Goal: Book appointment/travel/reservation

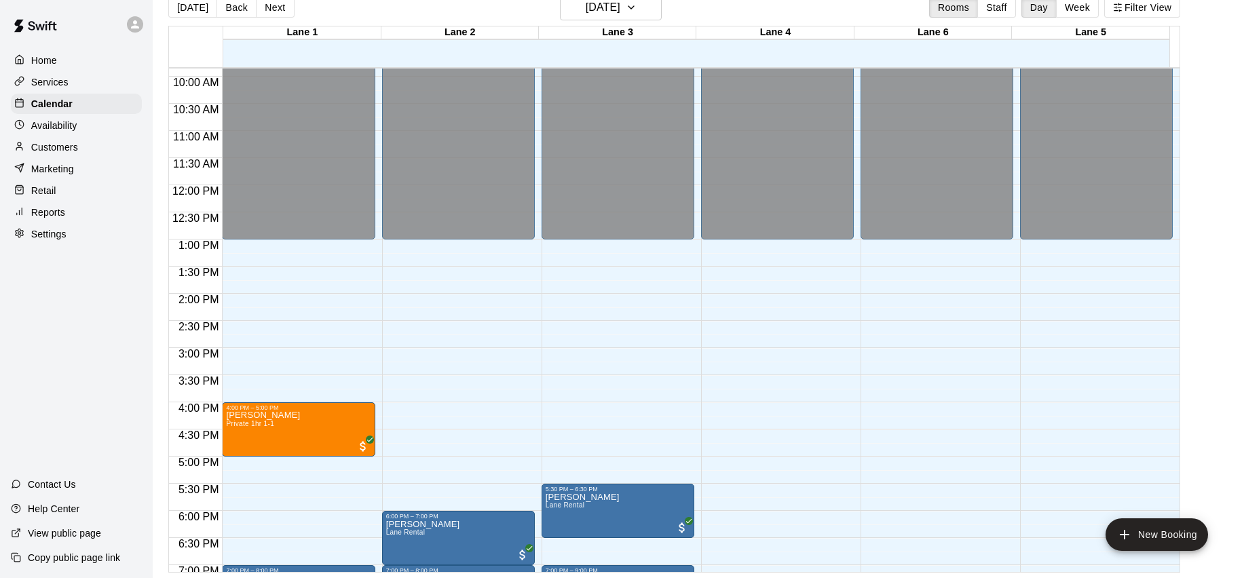
scroll to position [700, 0]
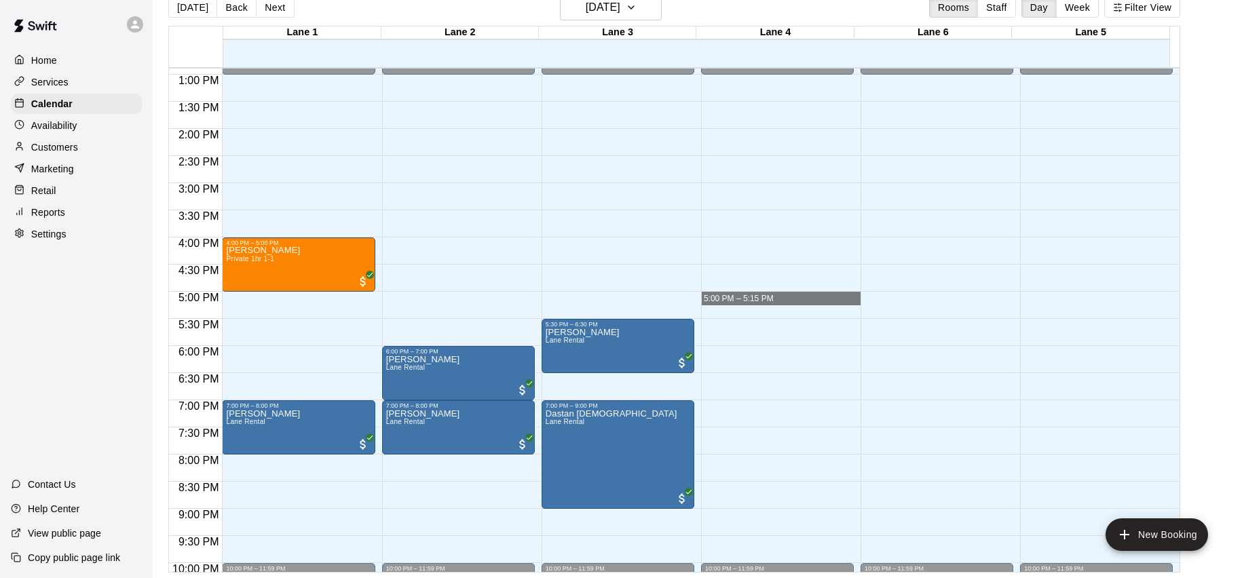
drag, startPoint x: 798, startPoint y: 297, endPoint x: 808, endPoint y: 308, distance: 14.9
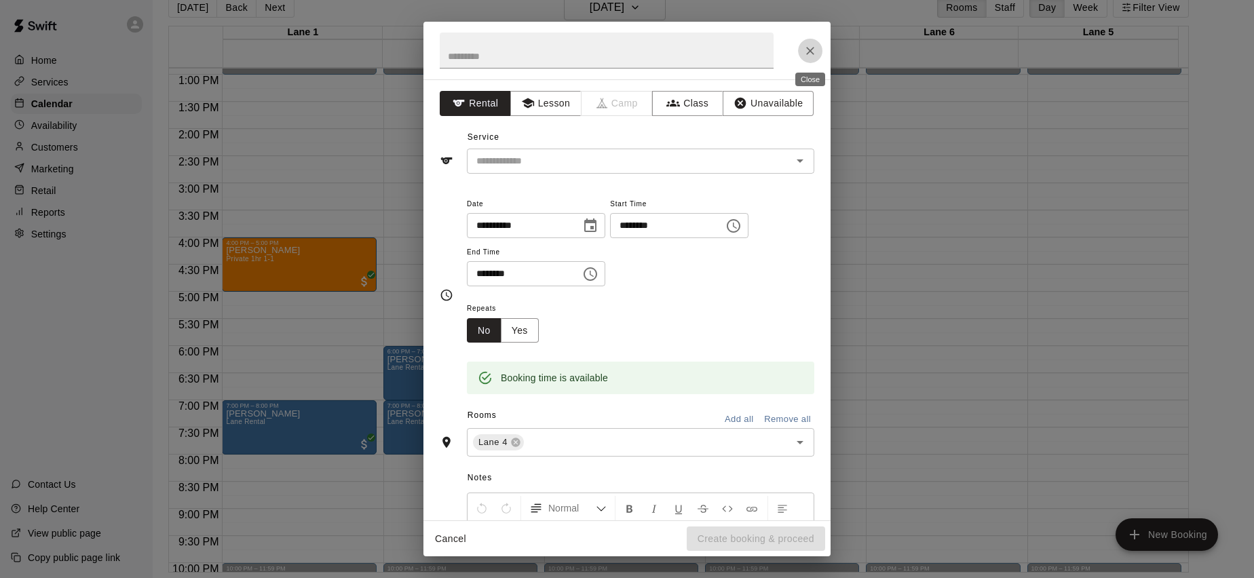
click at [806, 51] on icon "Close" at bounding box center [811, 51] width 14 height 14
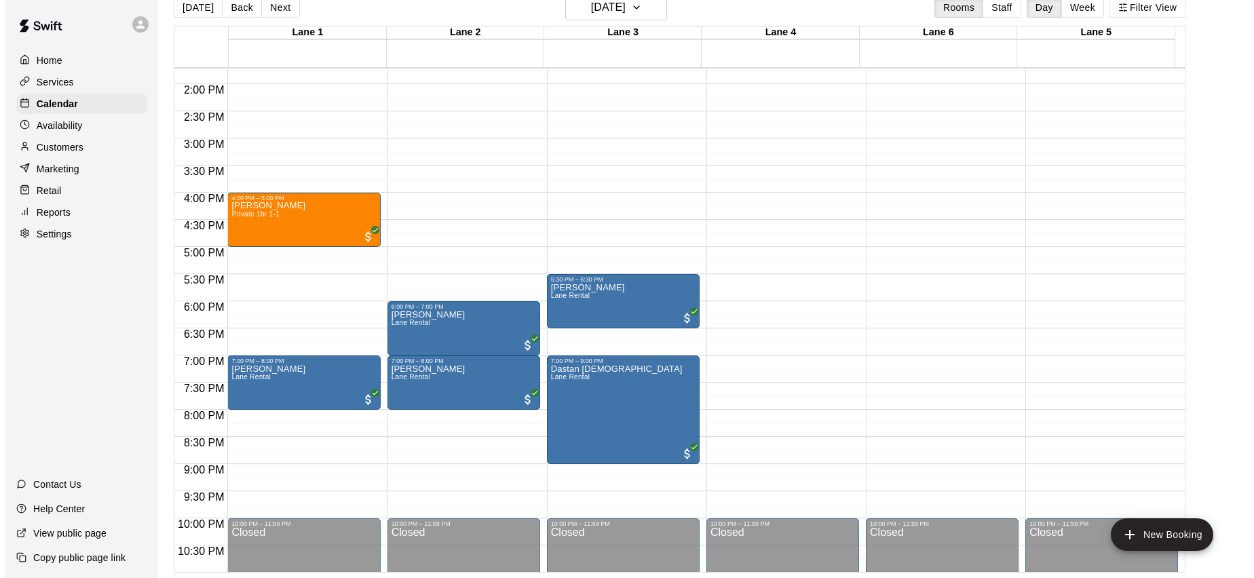
scroll to position [799, 0]
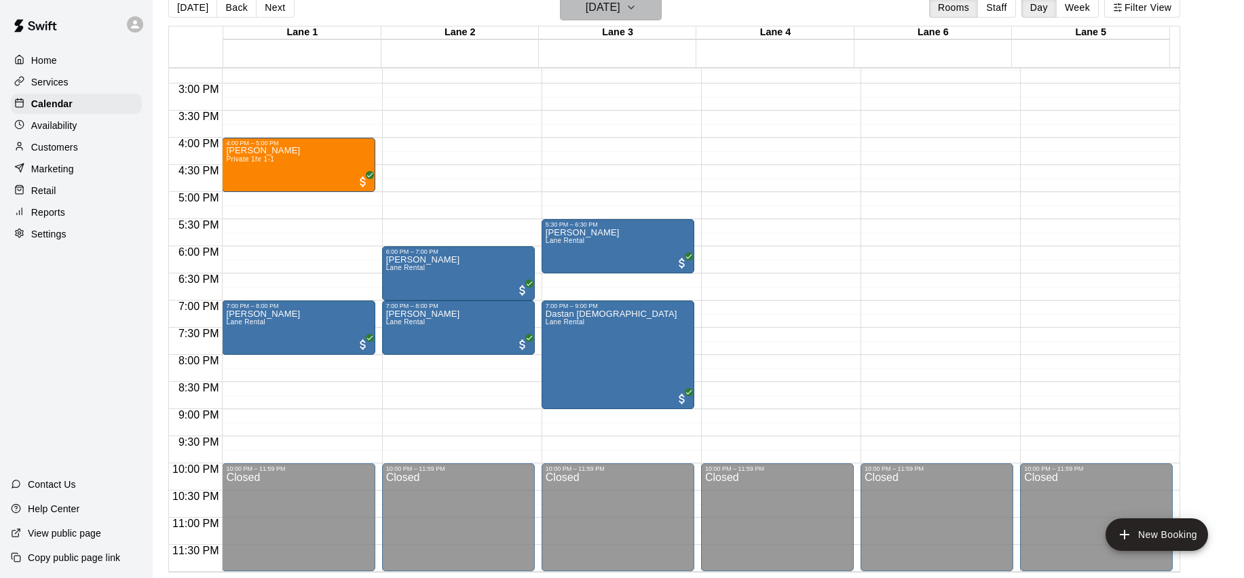
click at [620, 16] on h6 "[DATE]" at bounding box center [603, 7] width 35 height 19
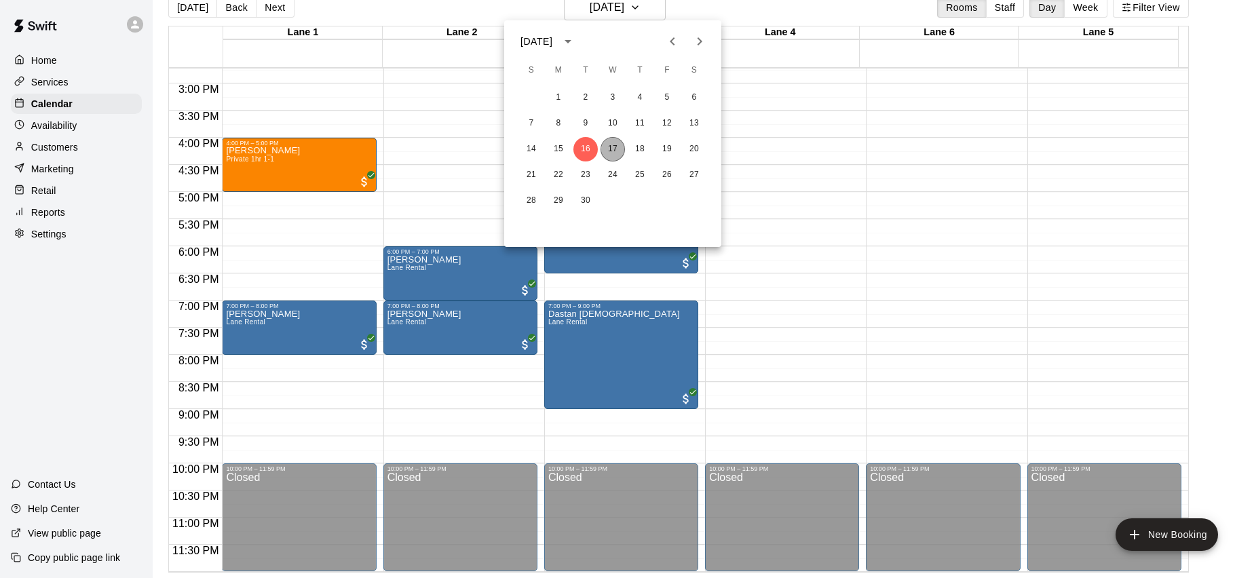
click at [610, 140] on button "17" at bounding box center [613, 149] width 24 height 24
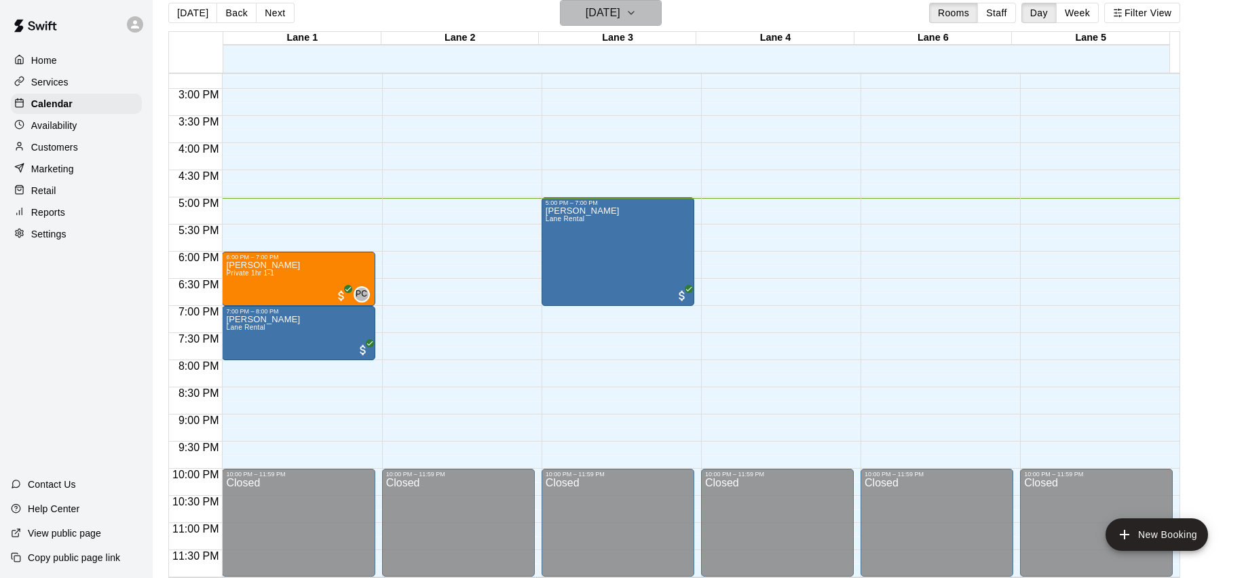
click at [655, 5] on button "[DATE]" at bounding box center [611, 13] width 102 height 26
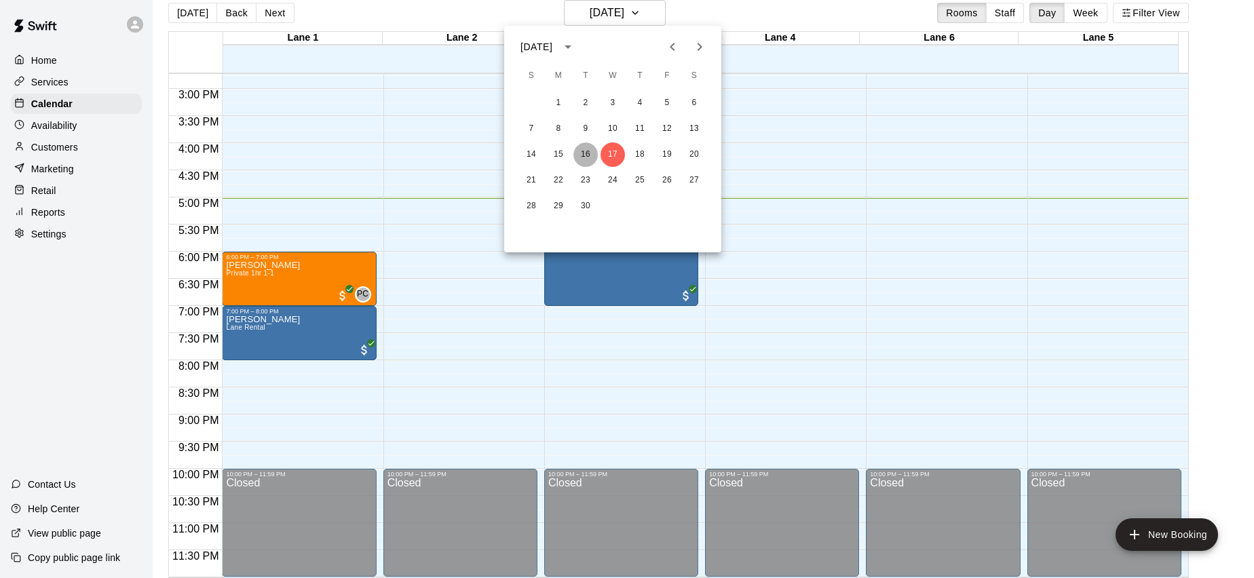
click at [582, 161] on button "16" at bounding box center [585, 155] width 24 height 24
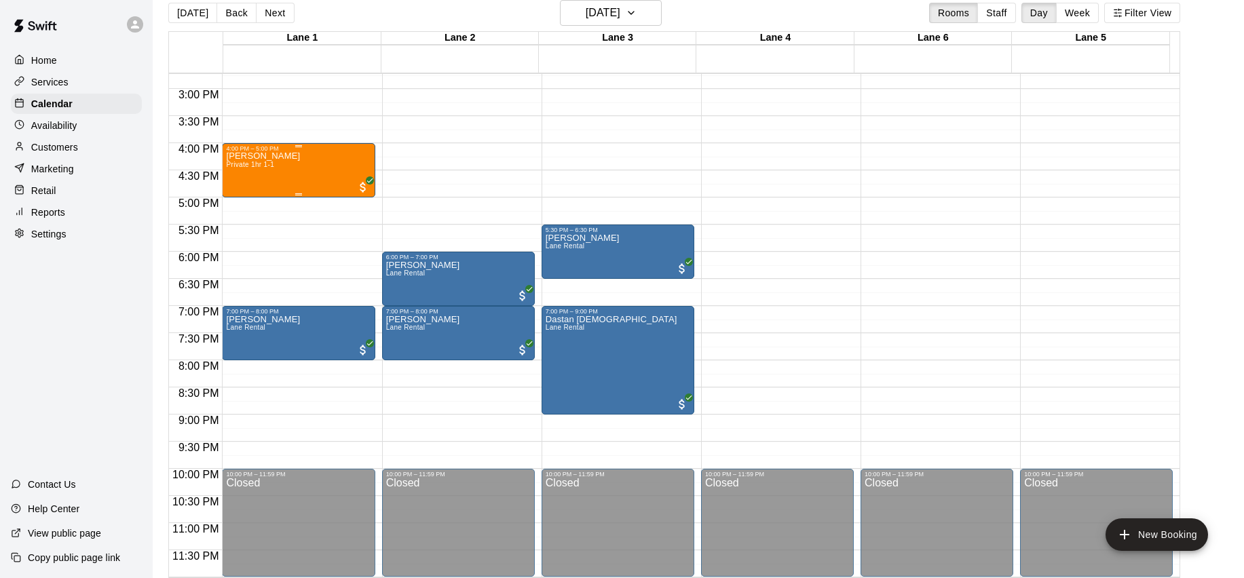
click at [305, 158] on div "[PERSON_NAME] Private 1hr 1-1" at bounding box center [298, 441] width 145 height 578
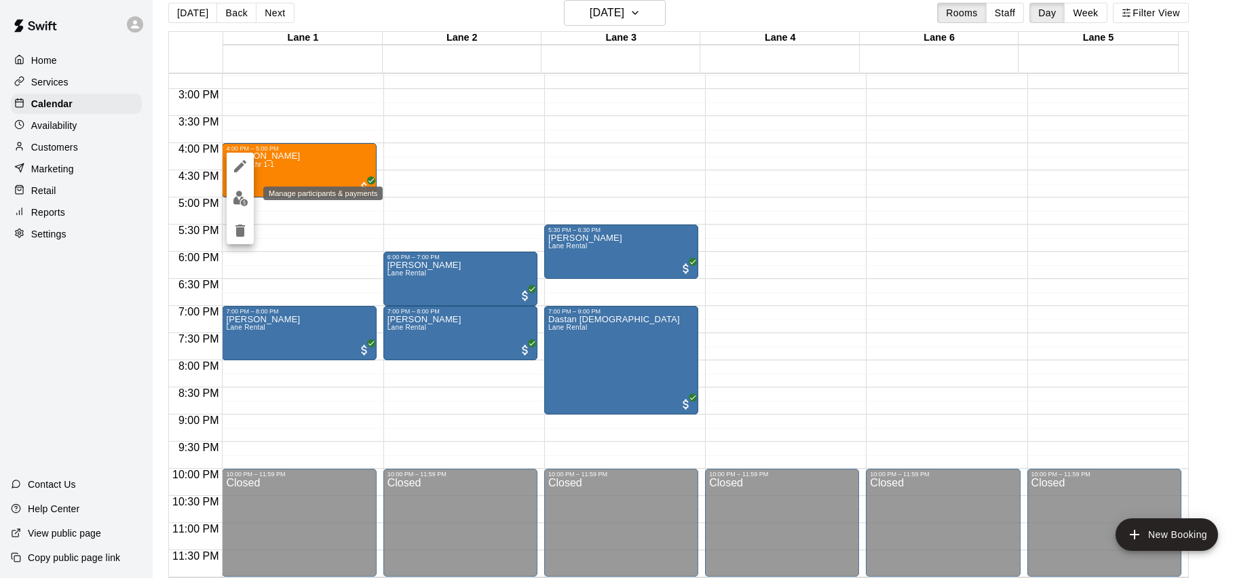
click at [229, 202] on button "edit" at bounding box center [240, 198] width 27 height 26
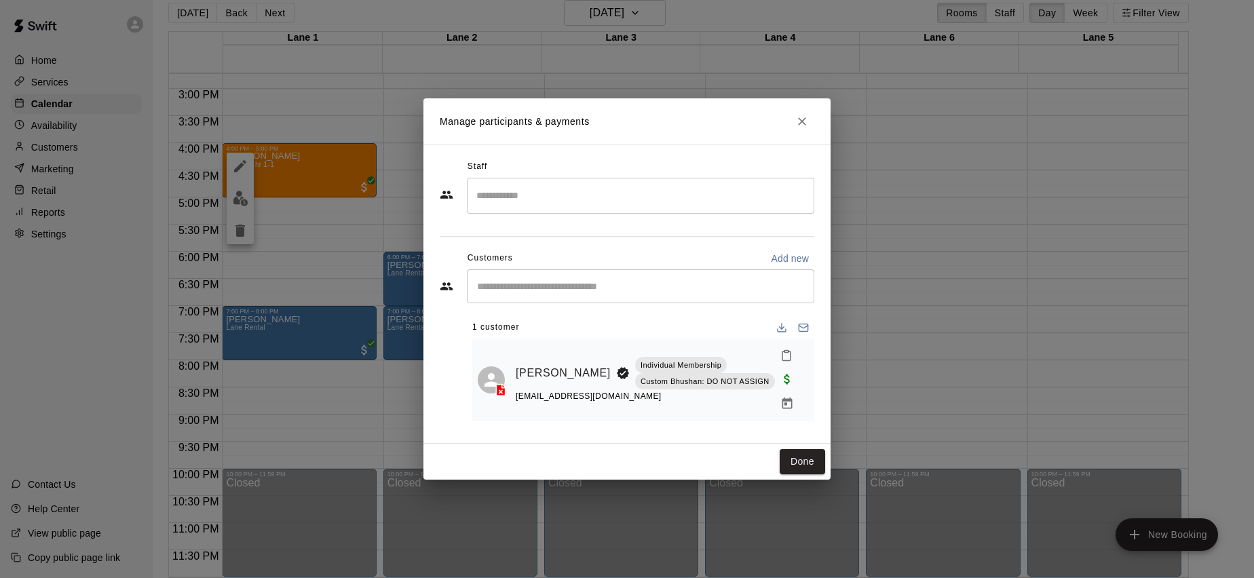
click at [725, 381] on p "Custom Bhushan: DO NOT ASSIGN" at bounding box center [705, 382] width 129 height 12
click at [791, 373] on span "Waived payment" at bounding box center [787, 379] width 24 height 12
click at [524, 382] on link "[PERSON_NAME]" at bounding box center [563, 373] width 95 height 18
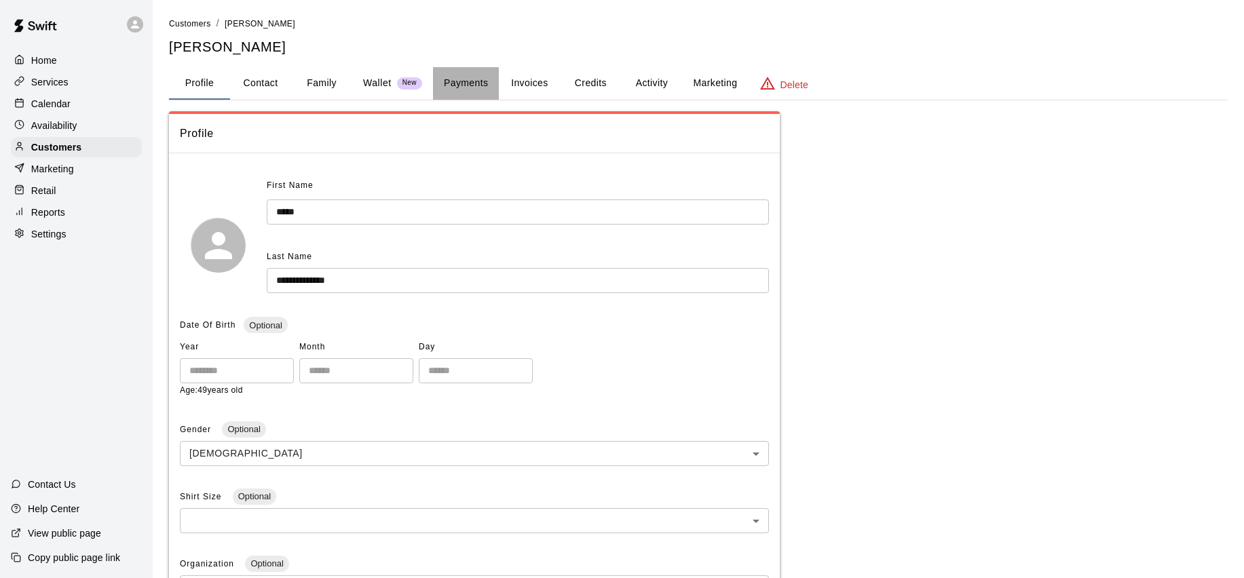
click at [442, 86] on button "Payments" at bounding box center [466, 83] width 66 height 33
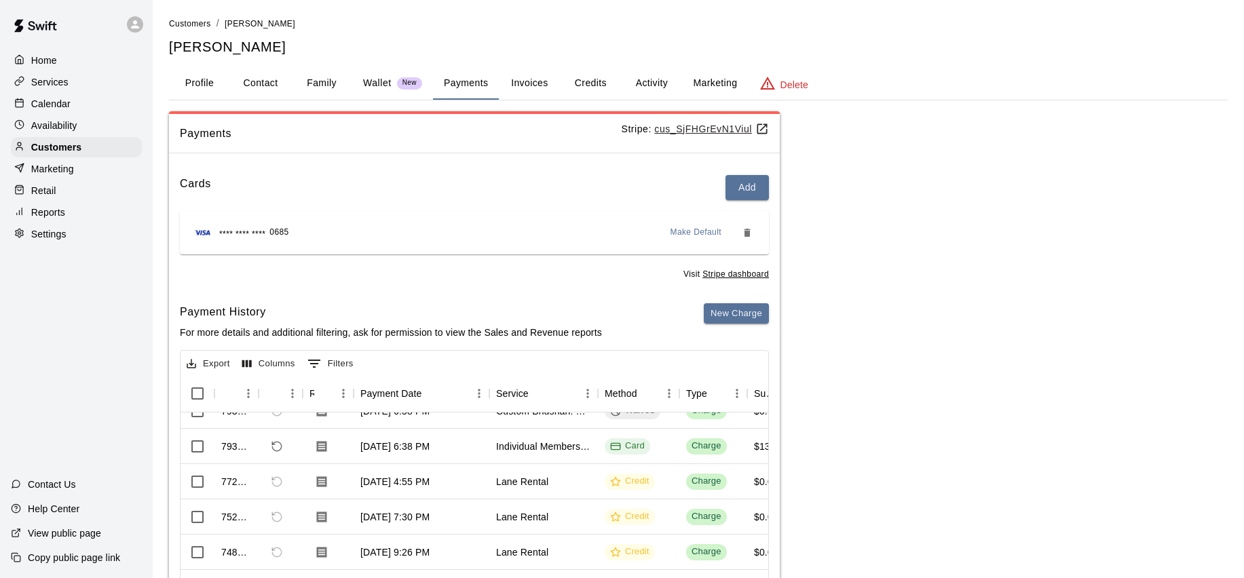
scroll to position [105, 0]
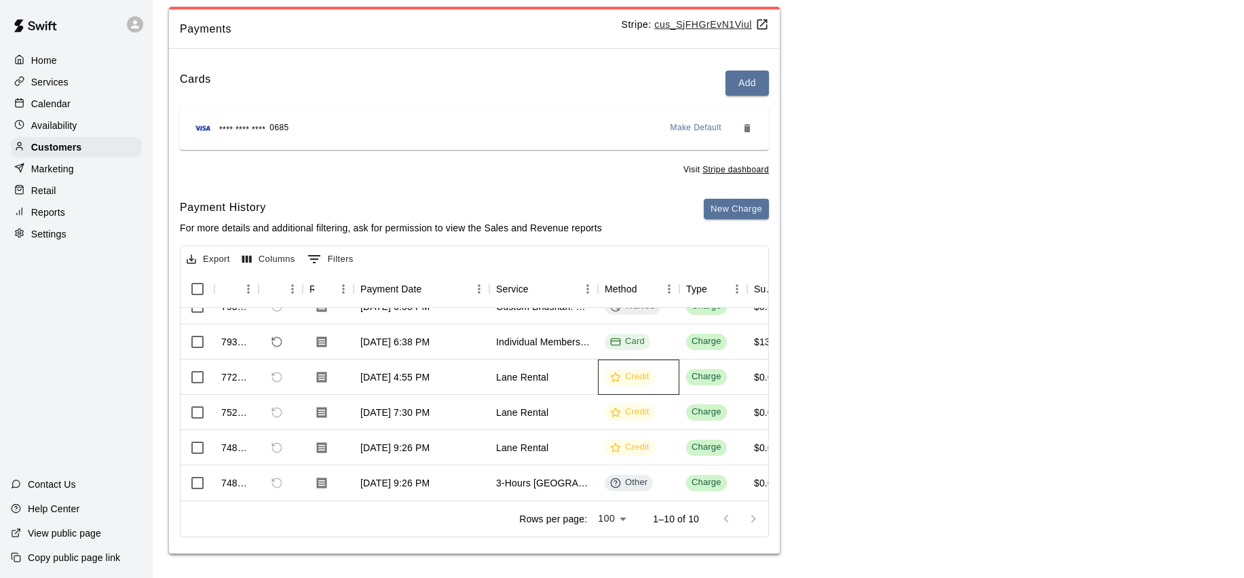
click at [615, 372] on icon at bounding box center [615, 377] width 11 height 11
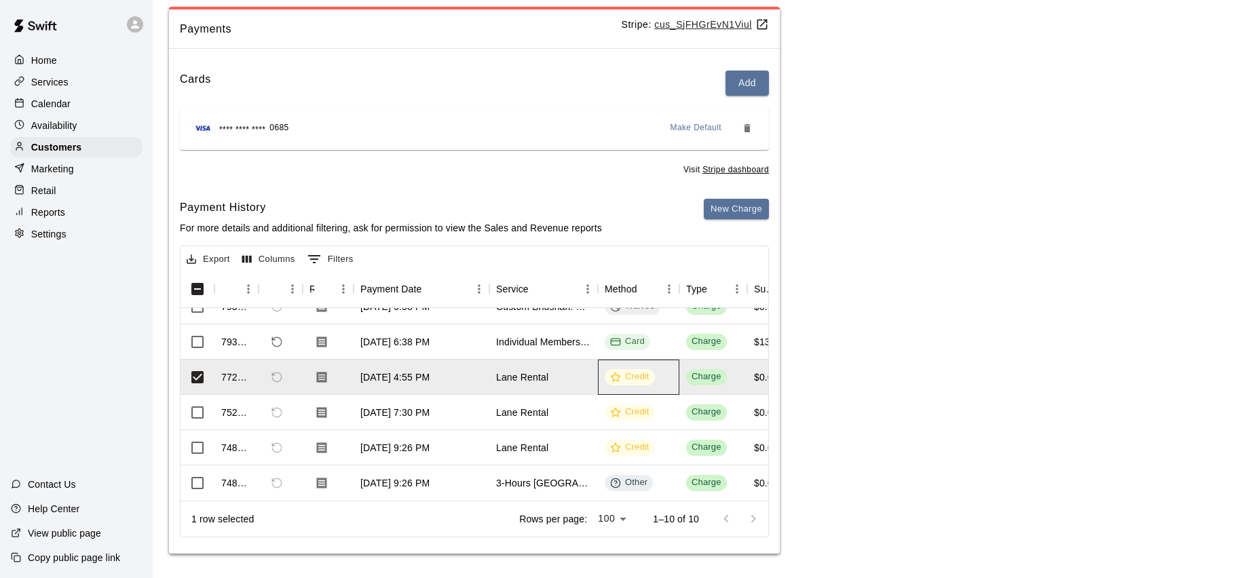
scroll to position [0, 0]
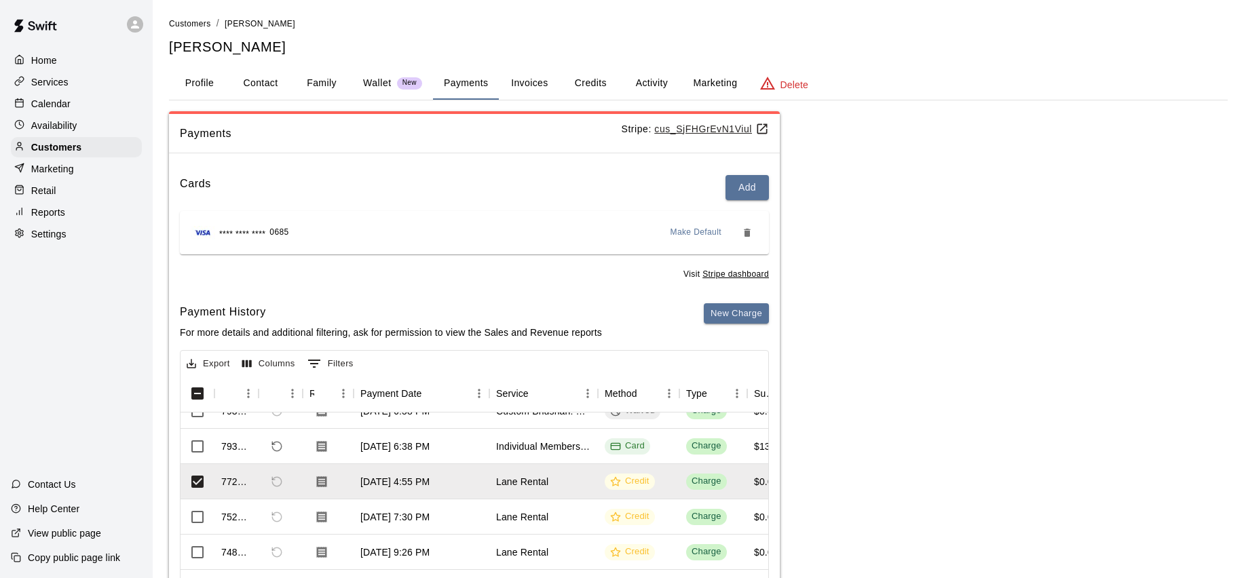
click at [71, 105] on div "Calendar" at bounding box center [76, 104] width 131 height 20
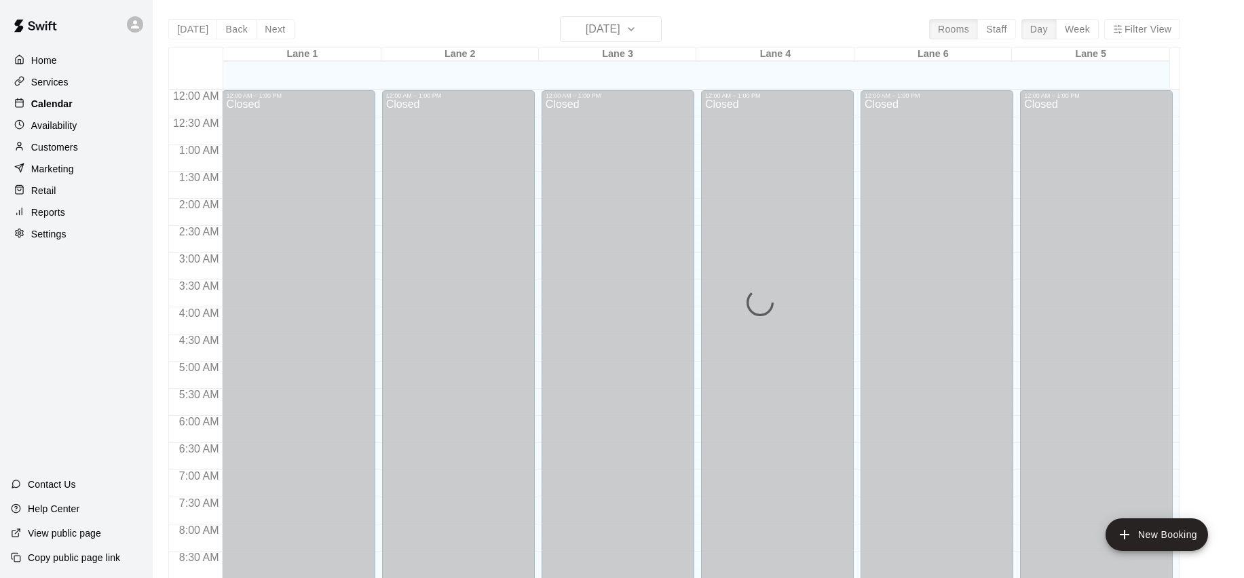
scroll to position [759, 0]
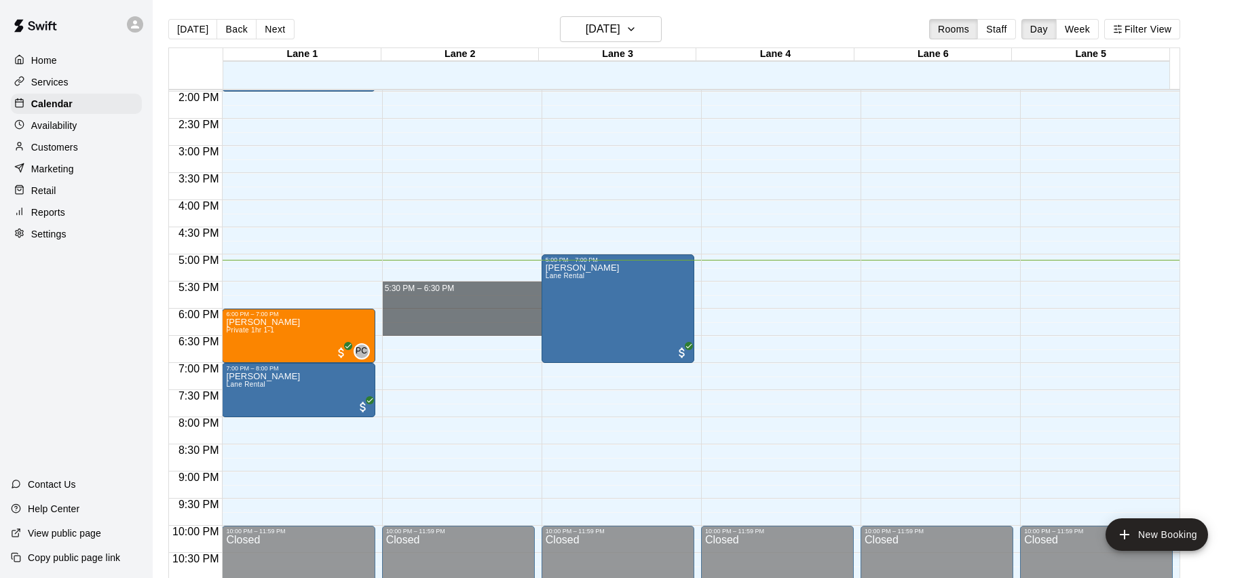
drag, startPoint x: 484, startPoint y: 286, endPoint x: 468, endPoint y: 323, distance: 40.1
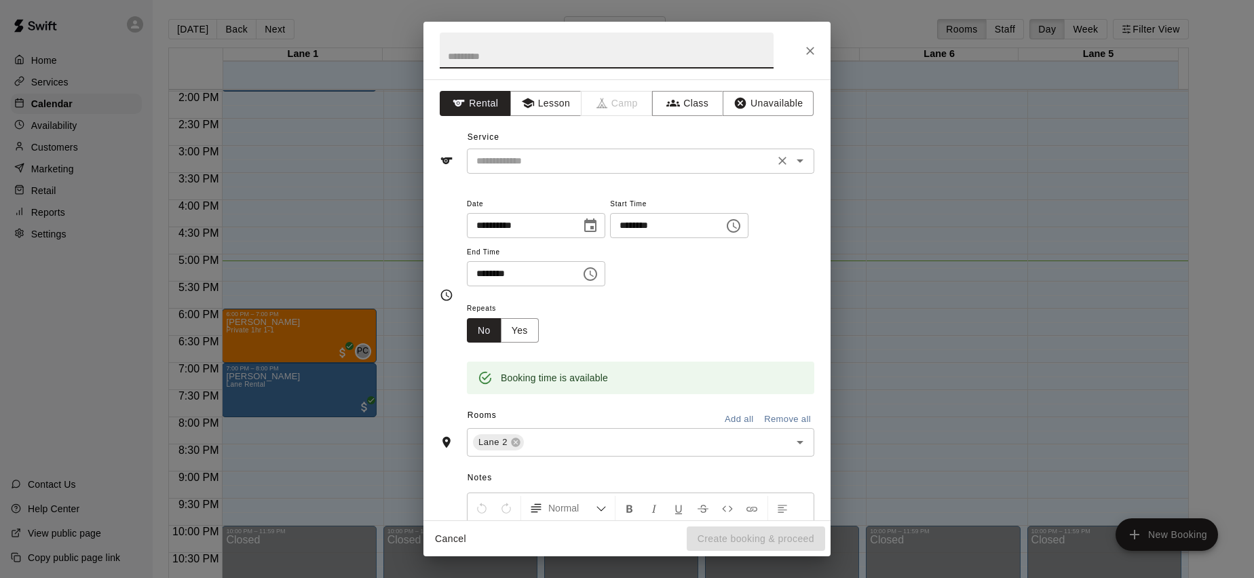
click at [649, 149] on div "​" at bounding box center [640, 161] width 347 height 25
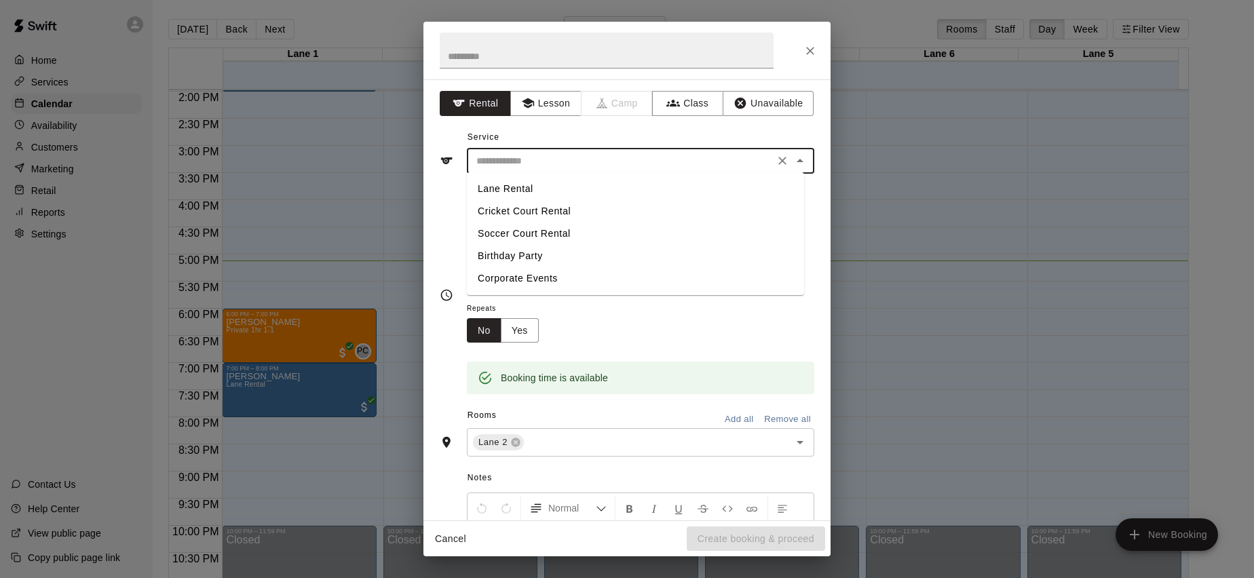
click at [690, 186] on li "Lane Rental" at bounding box center [635, 189] width 337 height 22
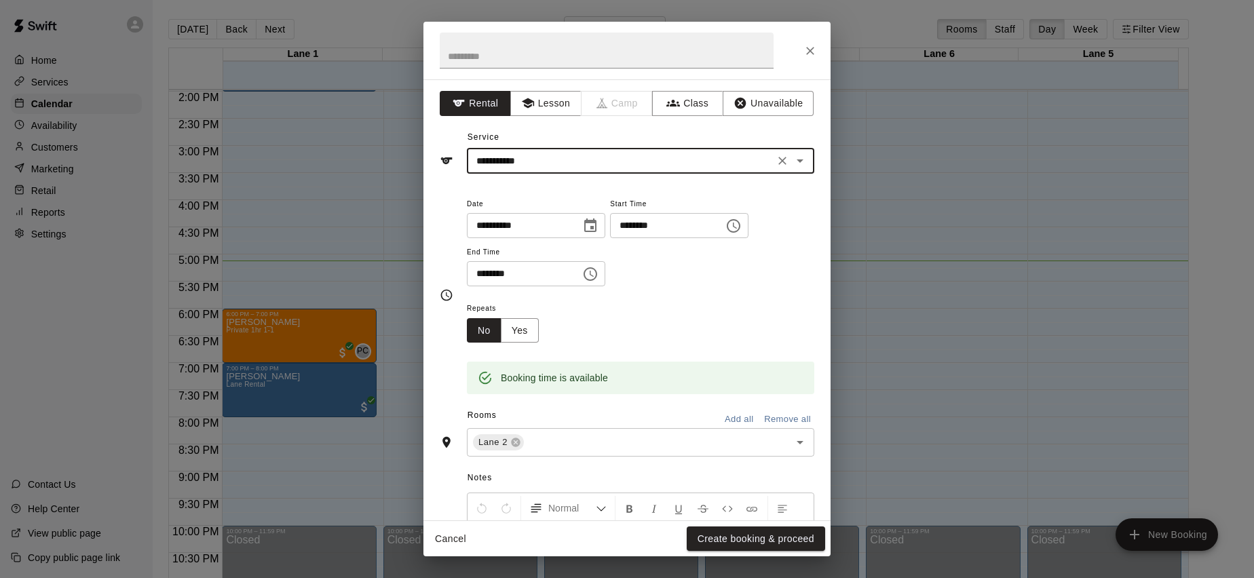
type input "**********"
click at [761, 539] on button "Create booking & proceed" at bounding box center [756, 539] width 138 height 25
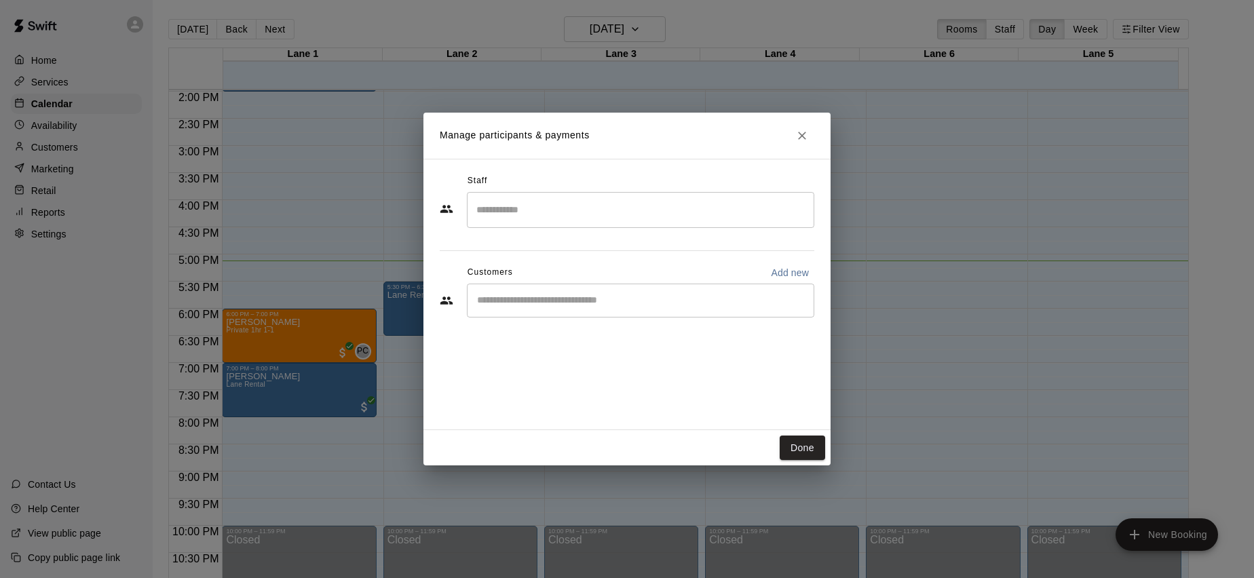
click at [542, 295] on input "Start typing to search customers..." at bounding box center [640, 301] width 335 height 14
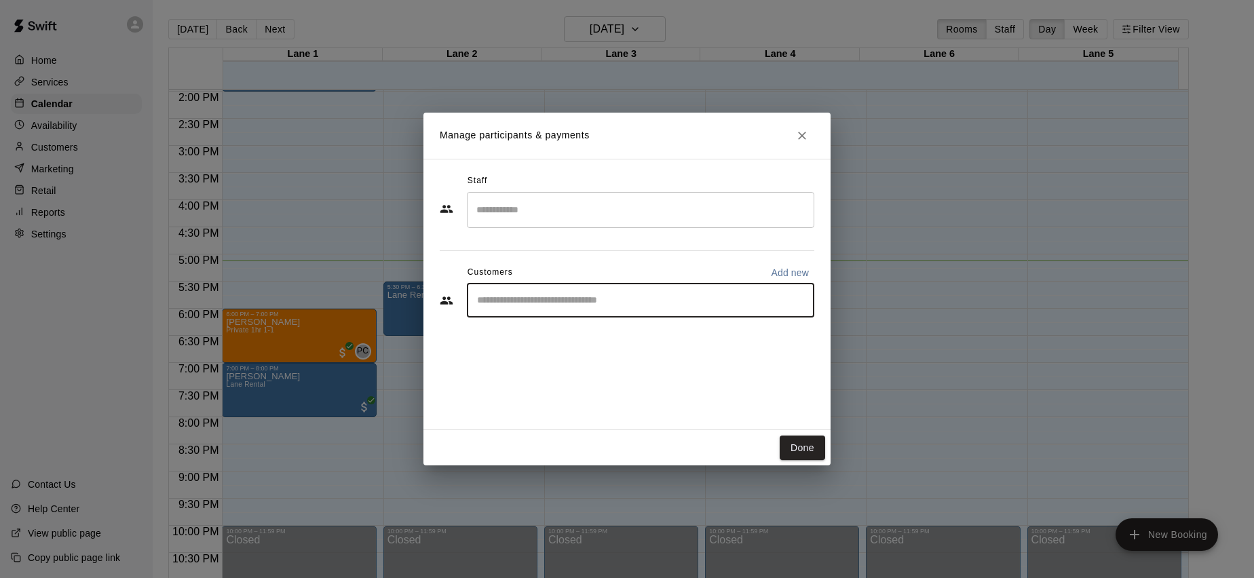
click at [537, 305] on input "Start typing to search customers..." at bounding box center [640, 301] width 335 height 14
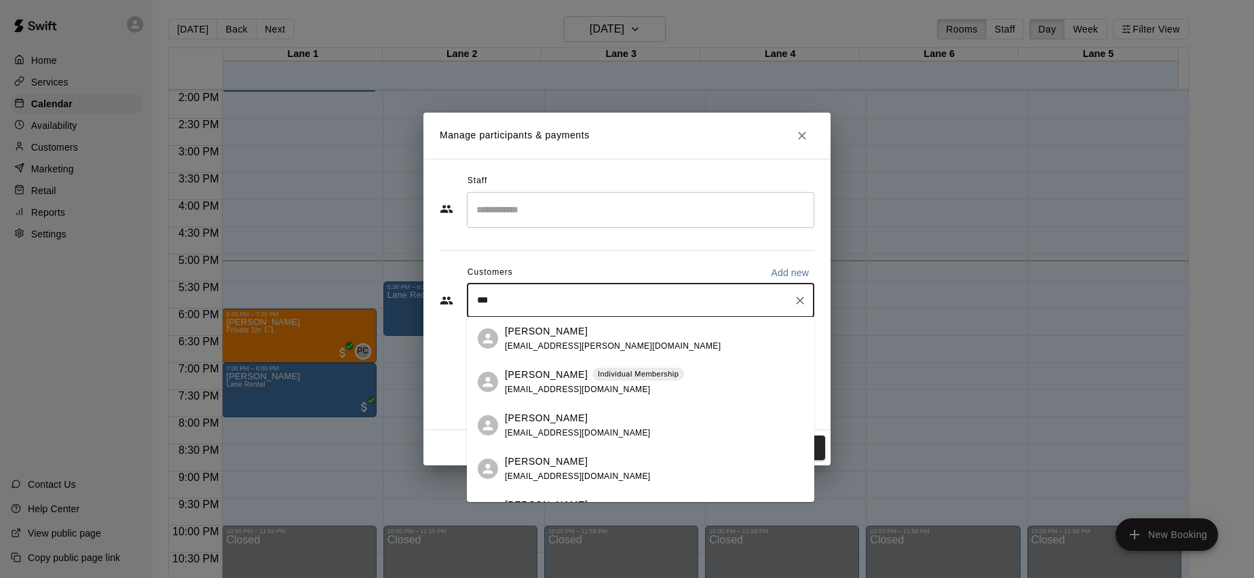
type input "****"
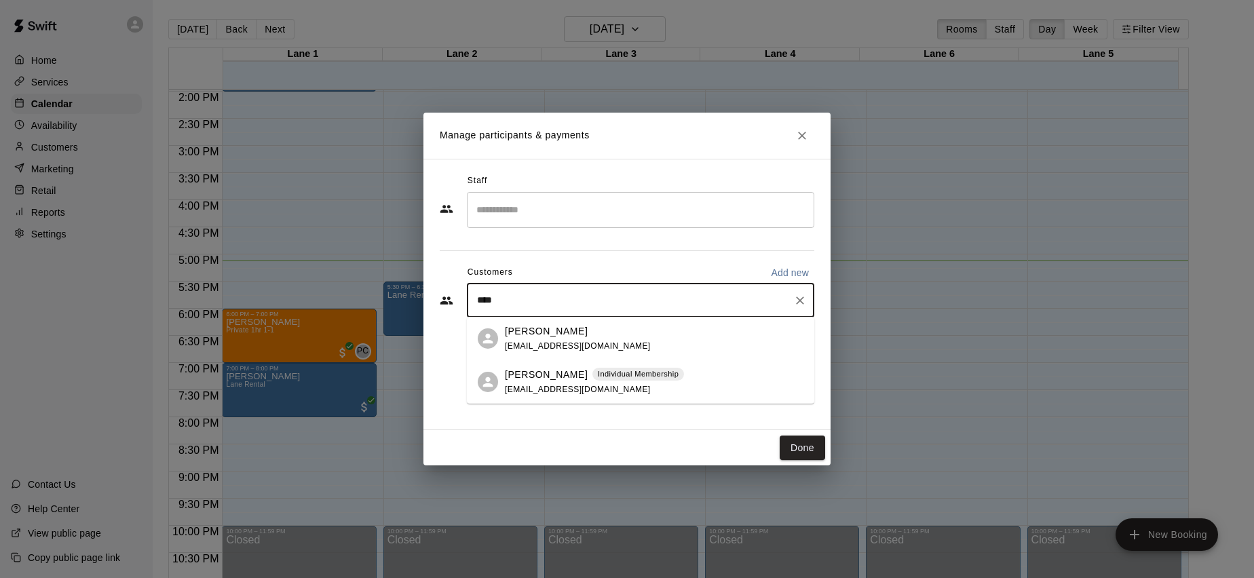
click at [550, 385] on span "[EMAIL_ADDRESS][DOMAIN_NAME]" at bounding box center [578, 390] width 146 height 10
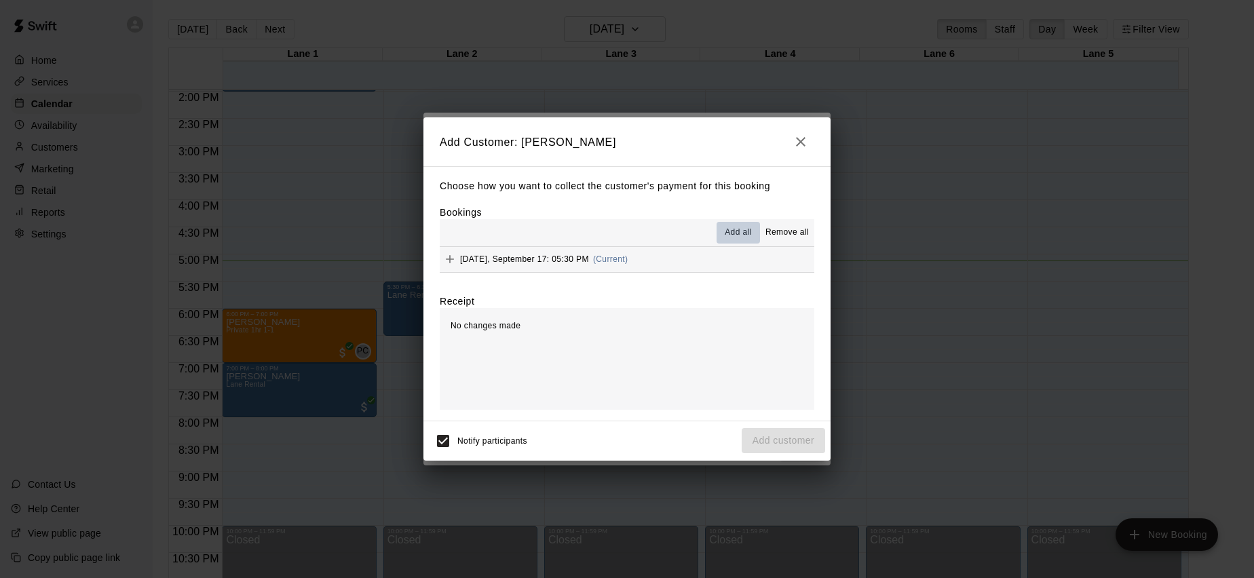
click at [731, 237] on span "Add all" at bounding box center [738, 233] width 27 height 14
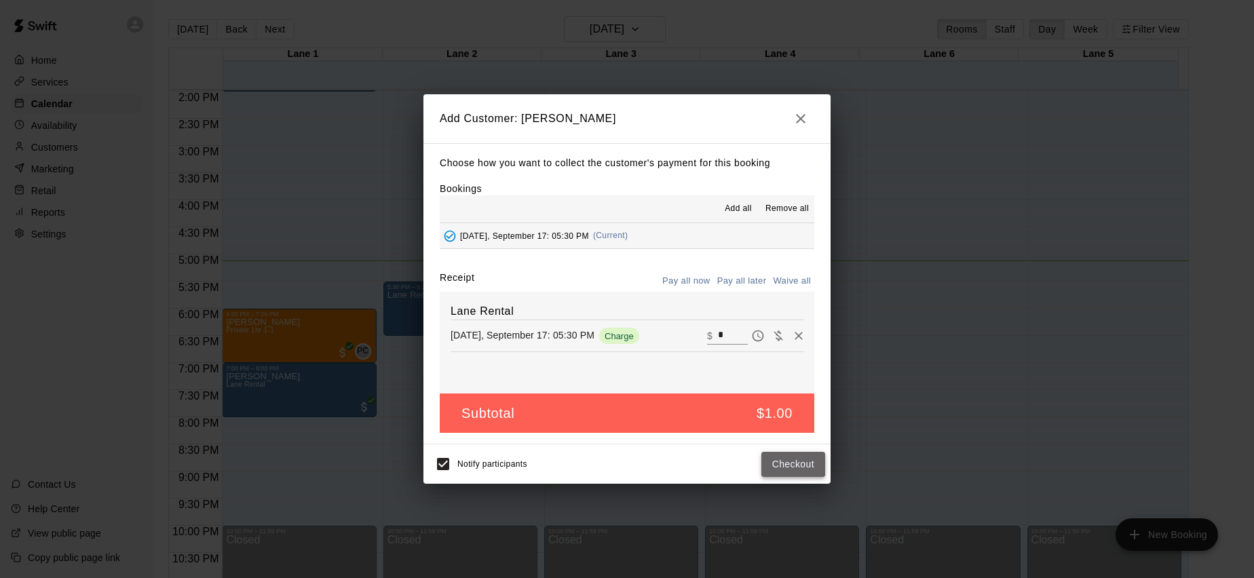
click at [810, 466] on button "Checkout" at bounding box center [793, 464] width 64 height 25
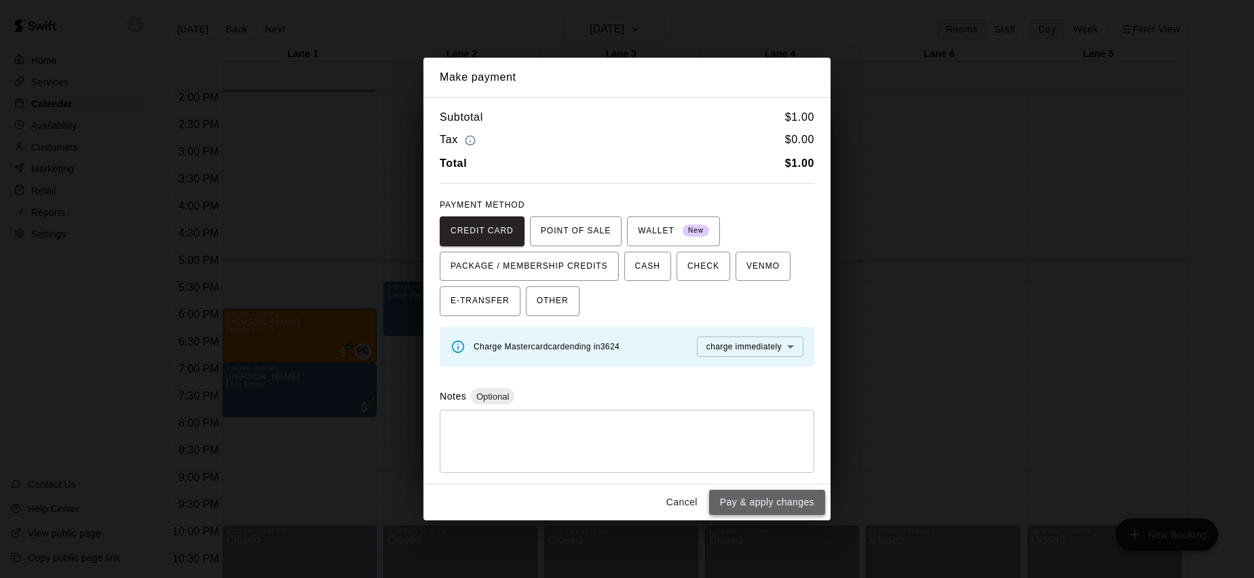
click at [753, 490] on button "Pay & apply changes" at bounding box center [767, 502] width 116 height 25
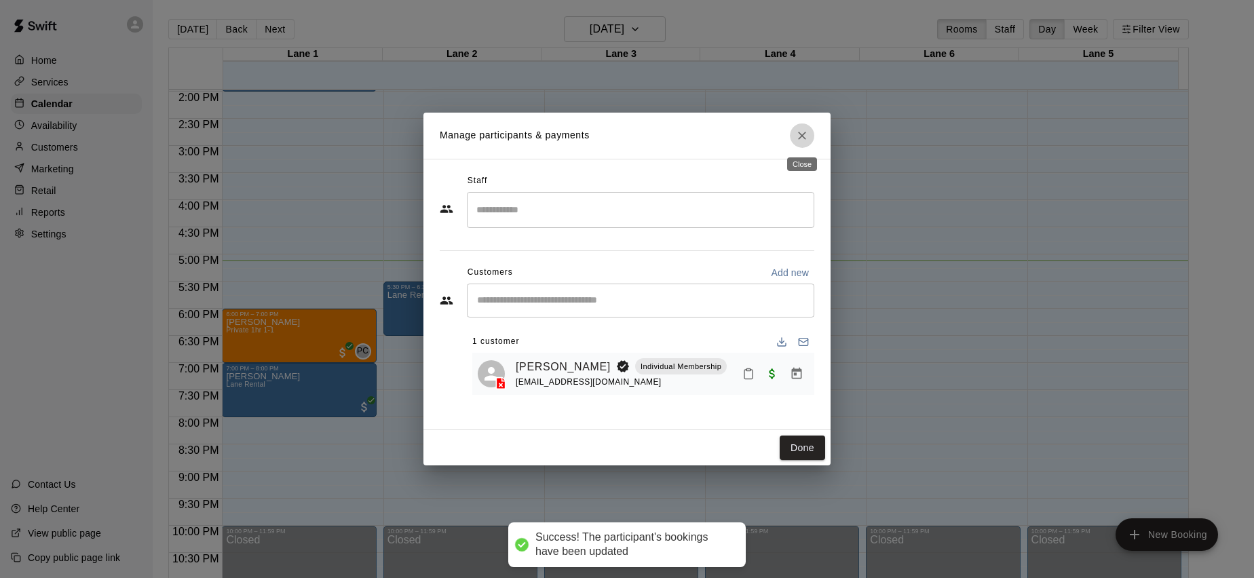
click at [799, 137] on icon "Close" at bounding box center [802, 136] width 14 height 14
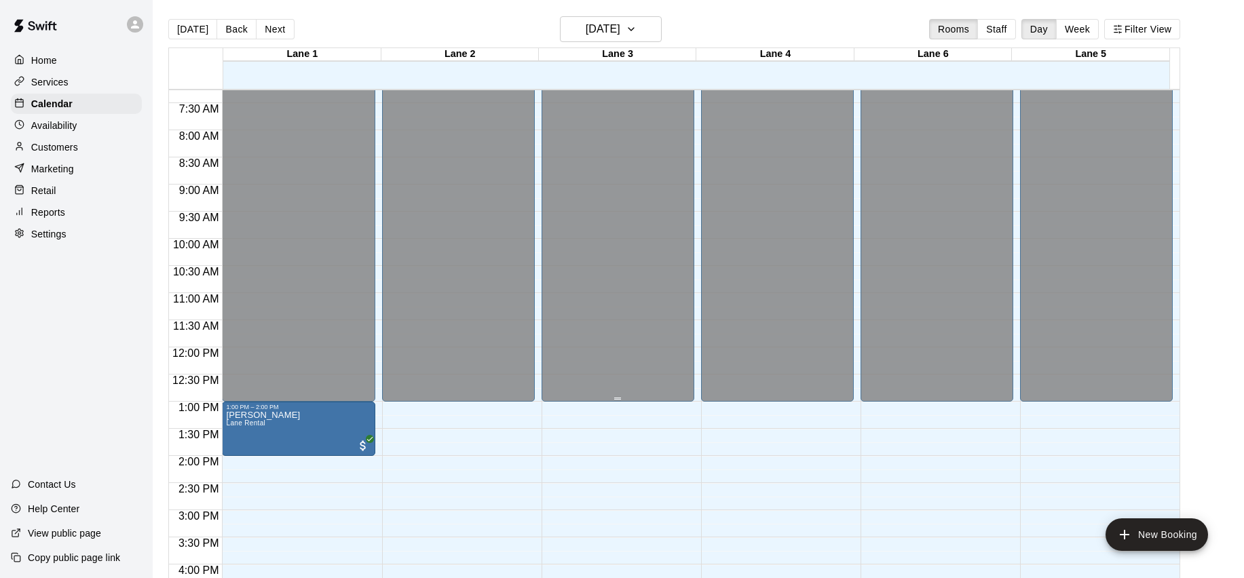
scroll to position [422, 0]
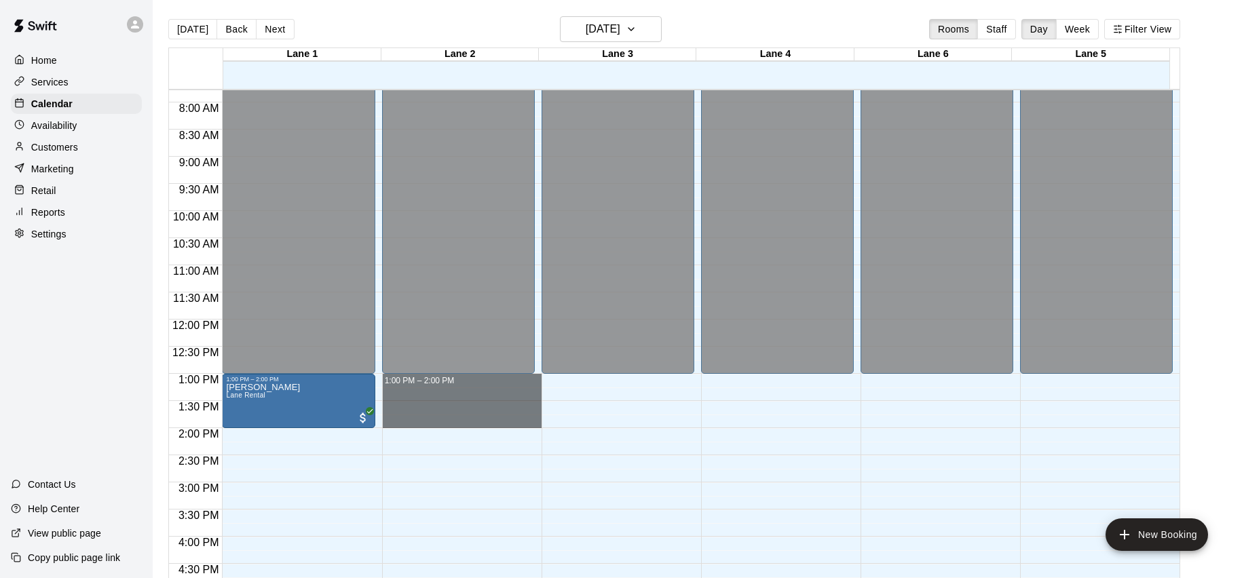
drag, startPoint x: 502, startPoint y: 379, endPoint x: 478, endPoint y: 419, distance: 46.2
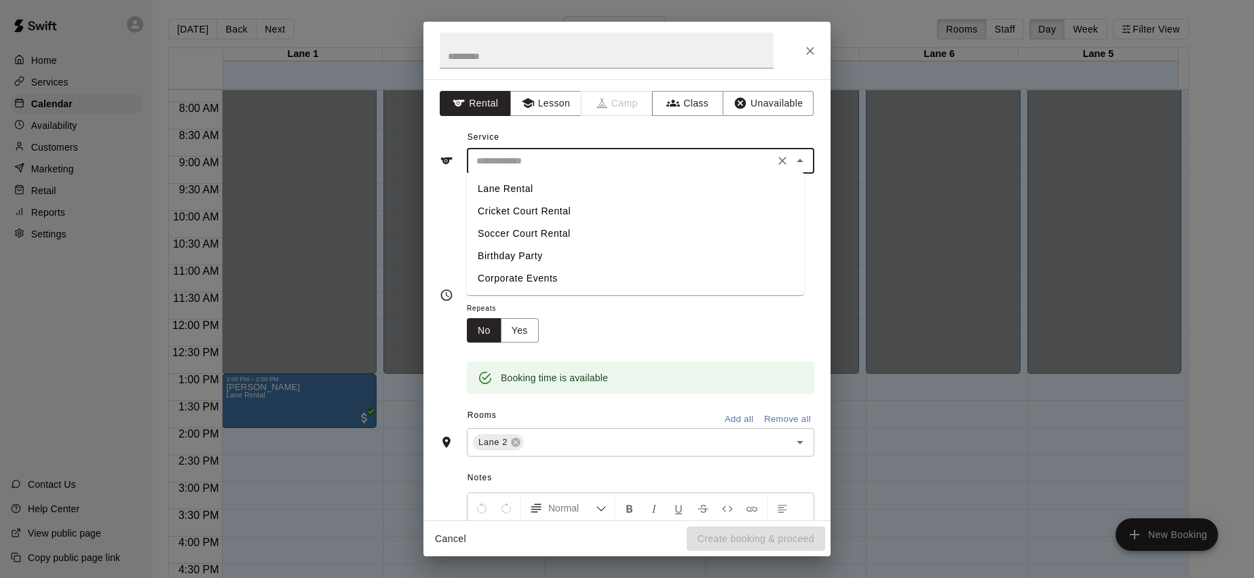
click at [614, 157] on input "text" at bounding box center [620, 161] width 299 height 17
click at [605, 184] on li "Lane Rental" at bounding box center [635, 189] width 337 height 22
type input "**********"
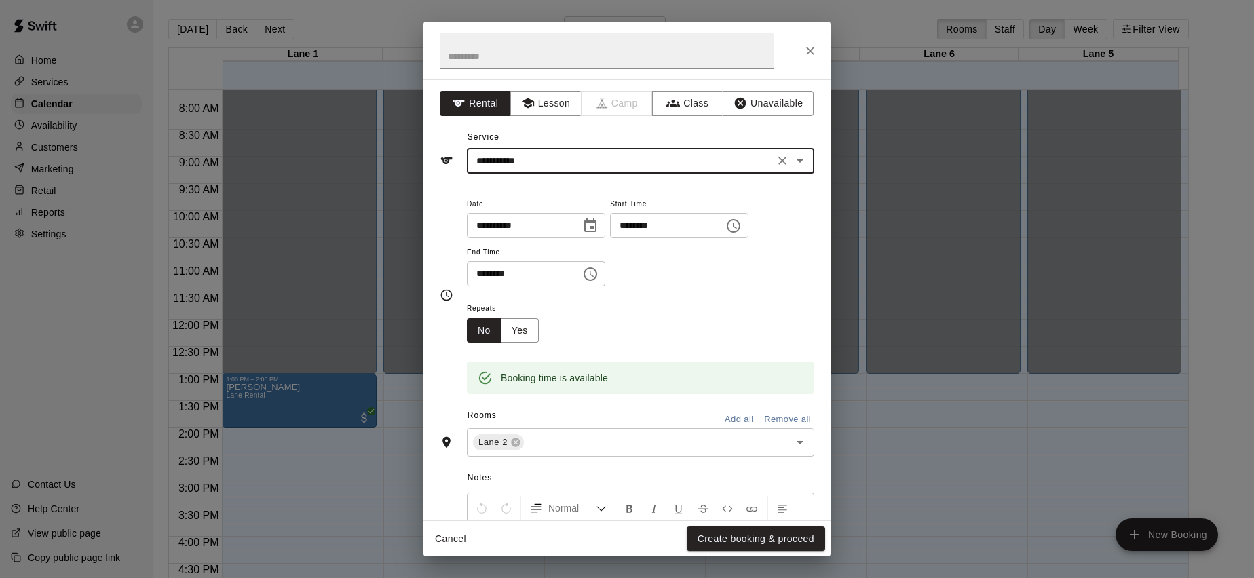
click at [736, 551] on div "Cancel Create booking & proceed" at bounding box center [626, 539] width 407 height 36
click at [738, 544] on button "Create booking & proceed" at bounding box center [756, 539] width 138 height 25
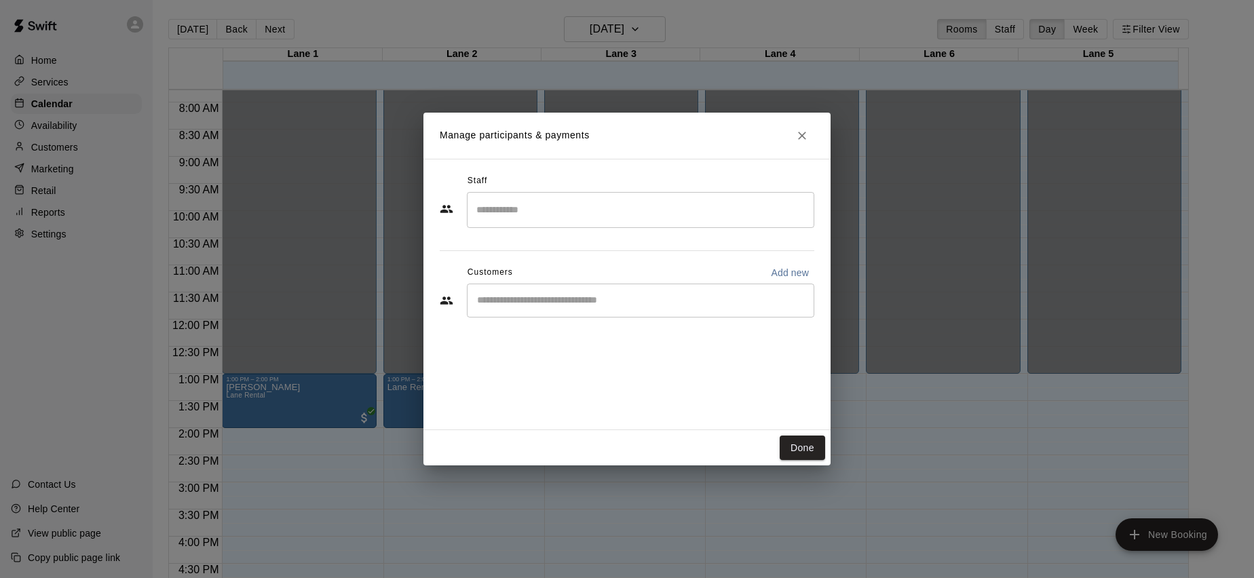
click at [535, 311] on div "​" at bounding box center [640, 301] width 347 height 34
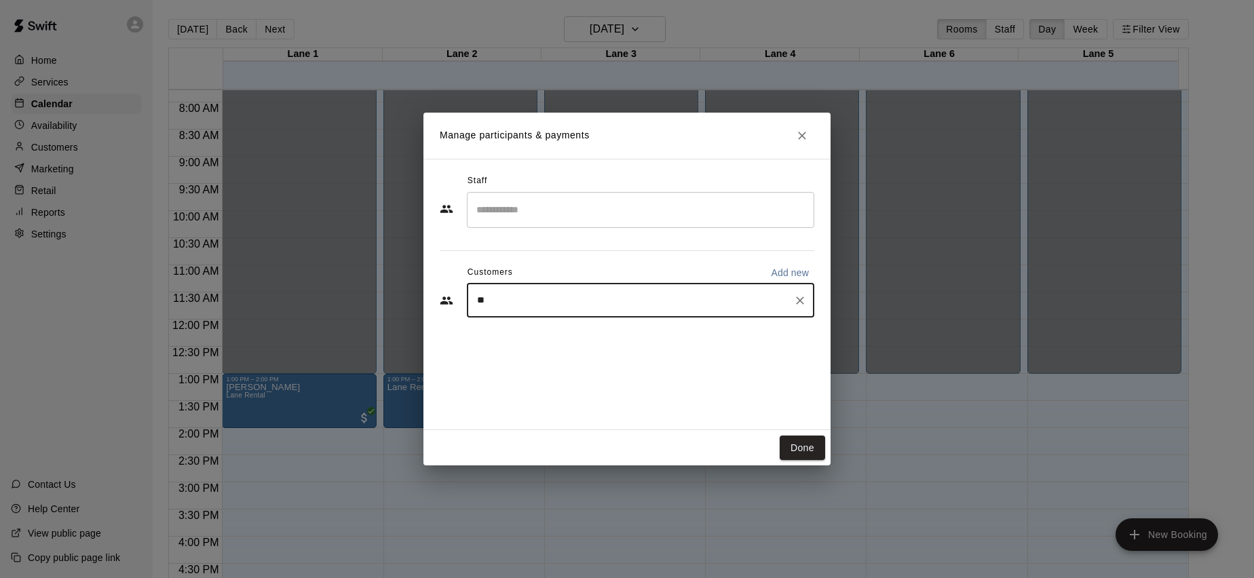
type input "***"
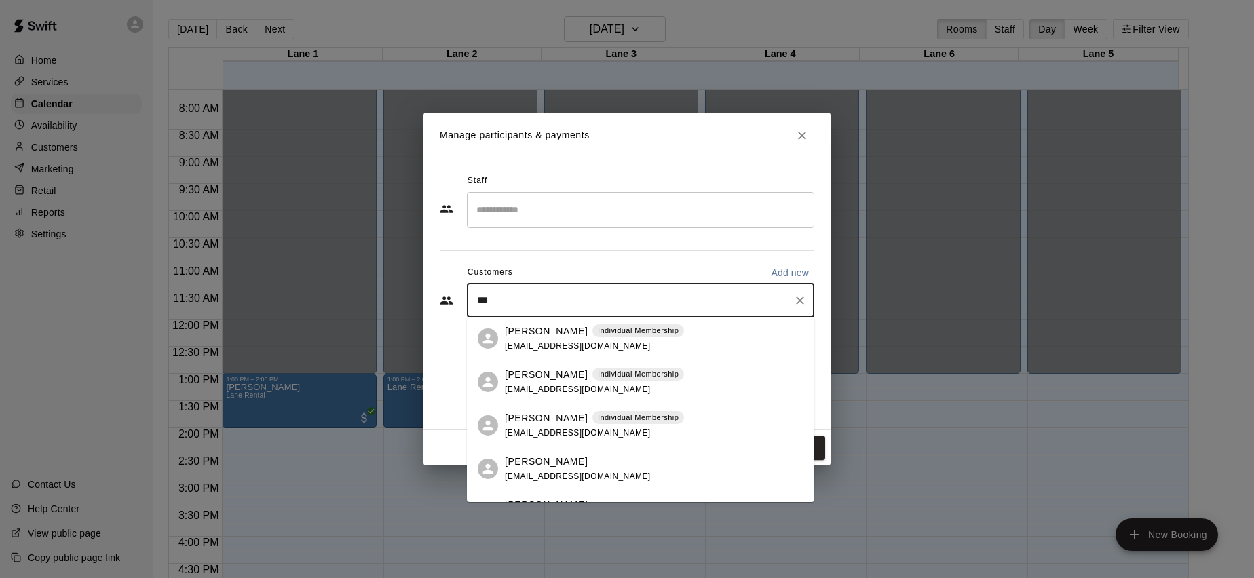
click at [558, 335] on p "[PERSON_NAME]" at bounding box center [546, 331] width 83 height 14
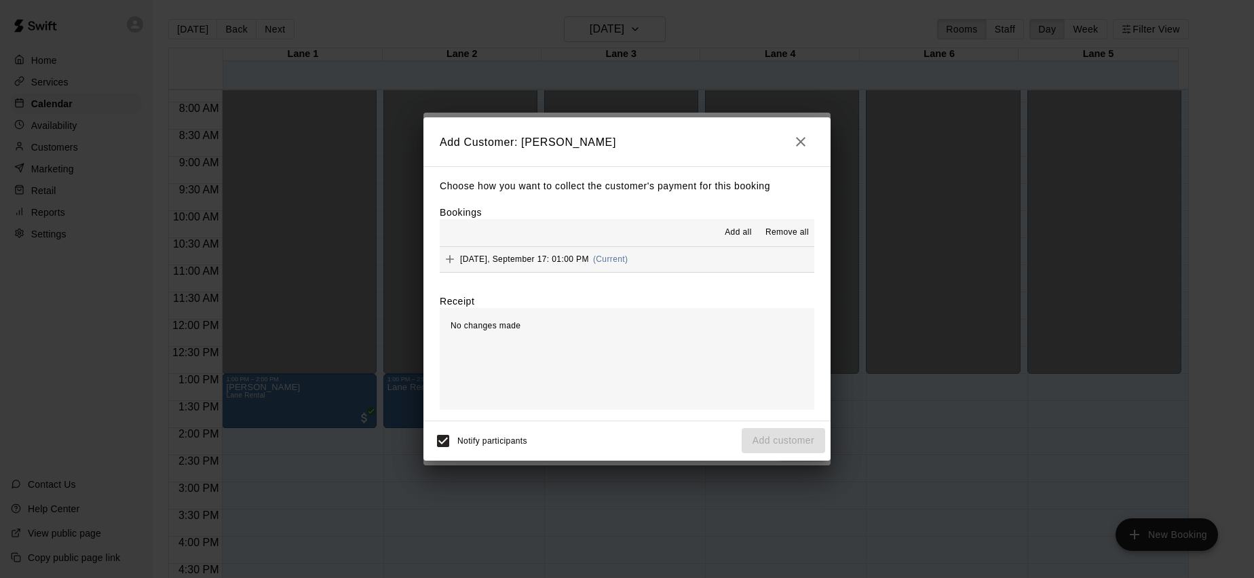
click at [740, 239] on span "Add all" at bounding box center [738, 233] width 27 height 14
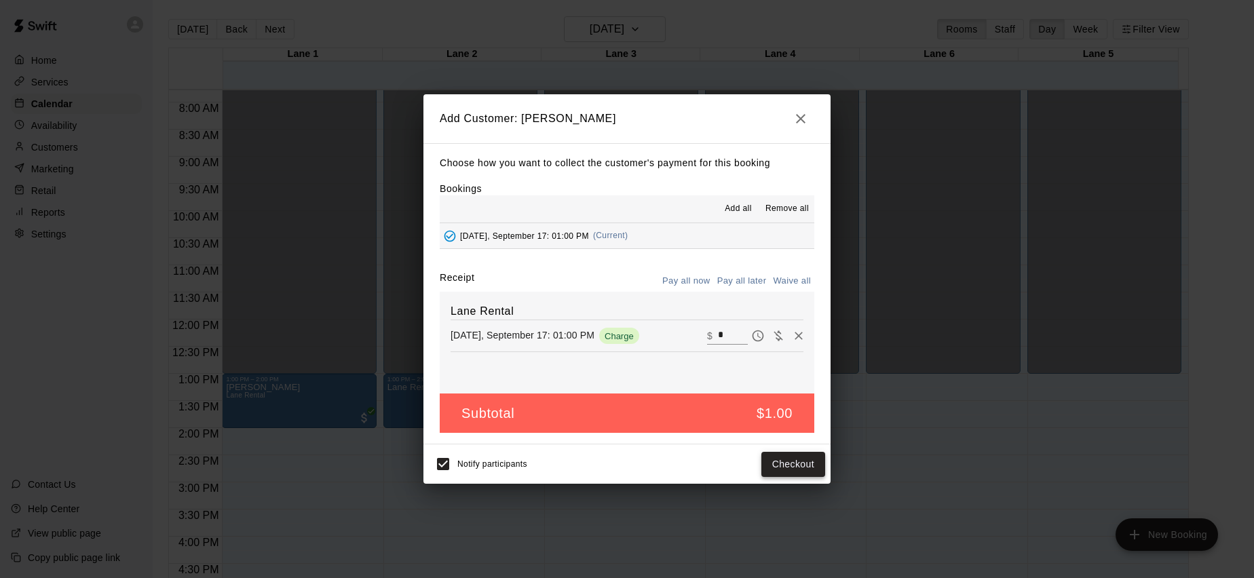
click at [802, 464] on button "Checkout" at bounding box center [793, 464] width 64 height 25
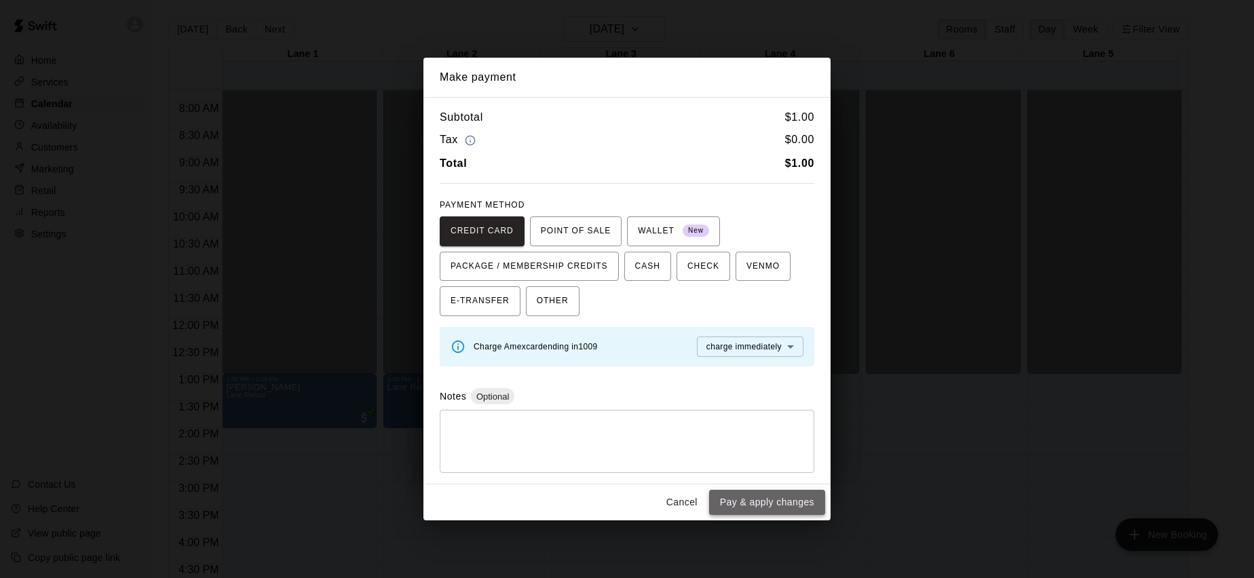
click at [770, 511] on button "Pay & apply changes" at bounding box center [767, 502] width 116 height 25
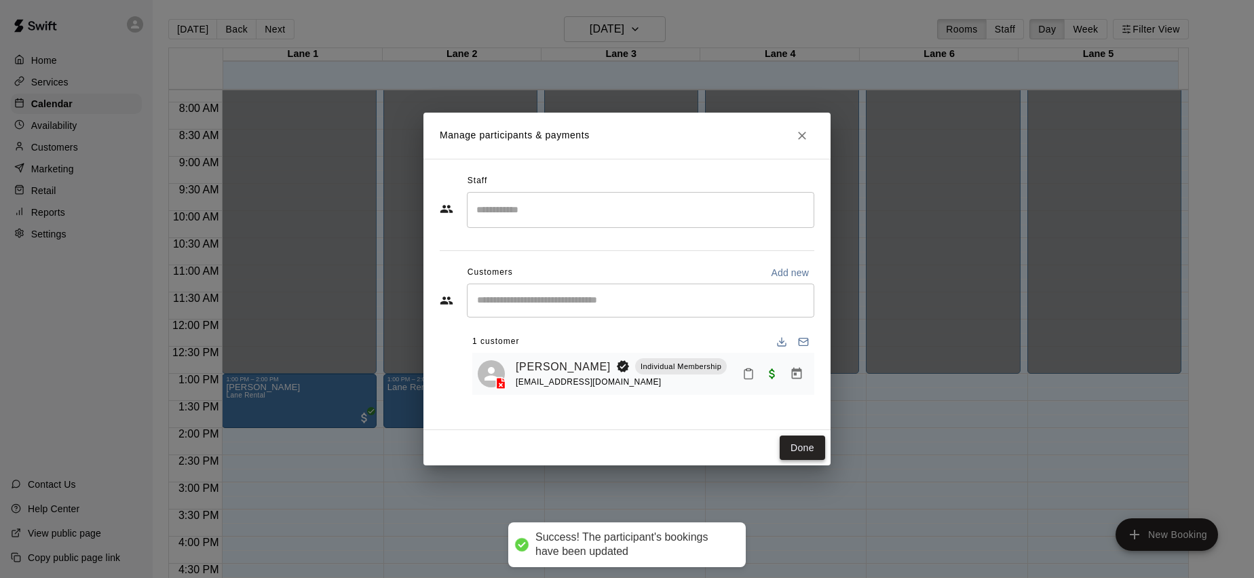
click at [799, 453] on button "Done" at bounding box center [802, 448] width 45 height 25
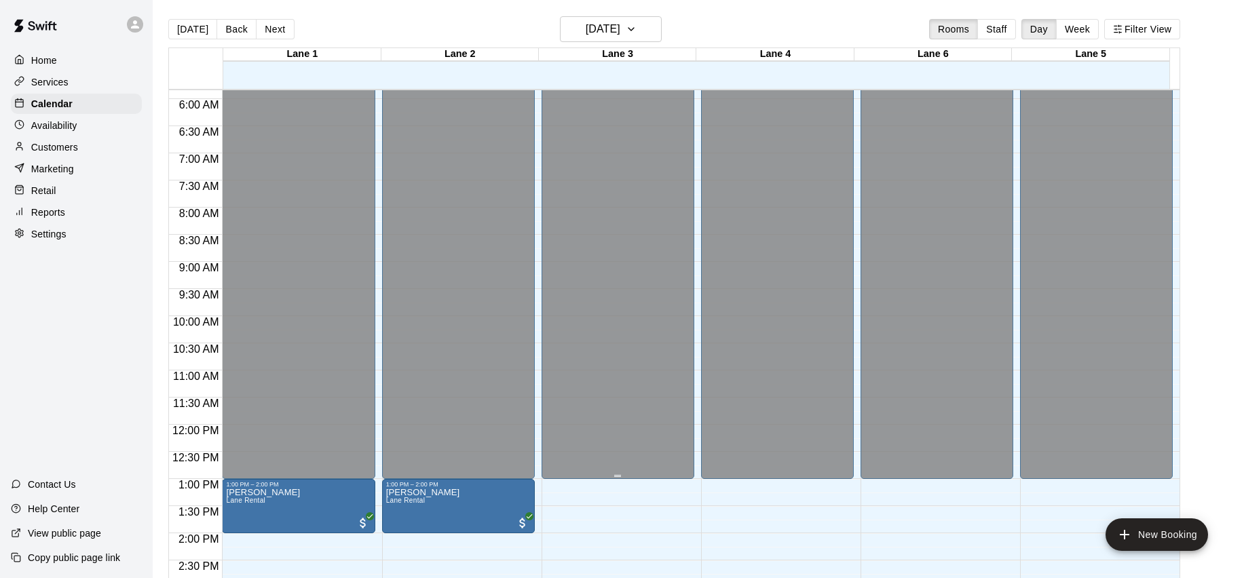
scroll to position [339, 0]
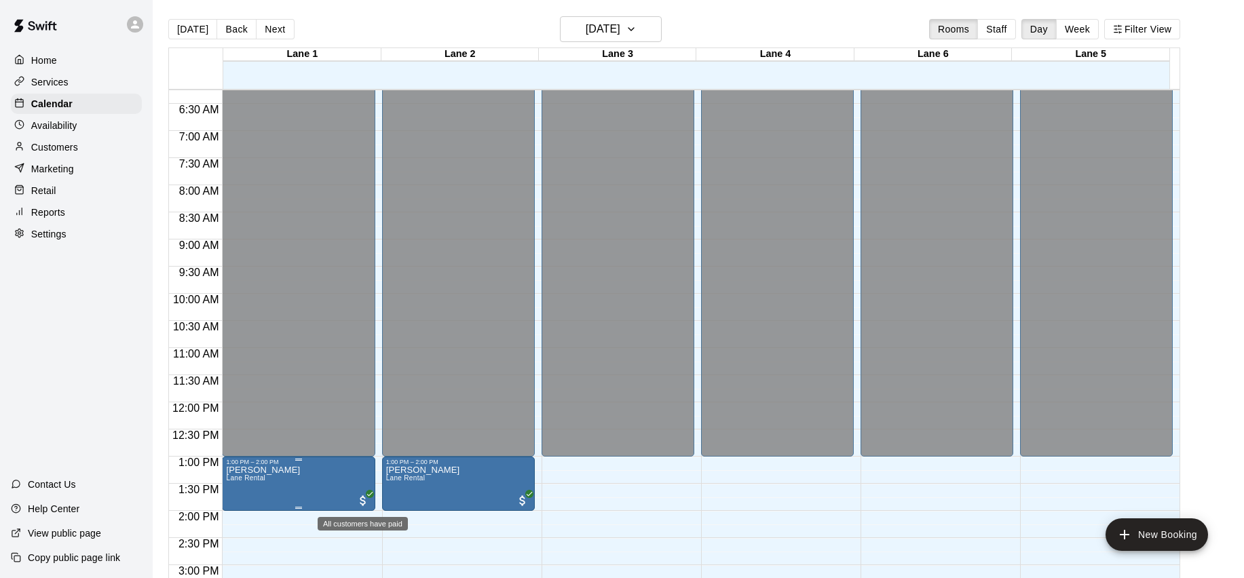
click at [360, 494] on span "All customers have paid" at bounding box center [363, 501] width 14 height 14
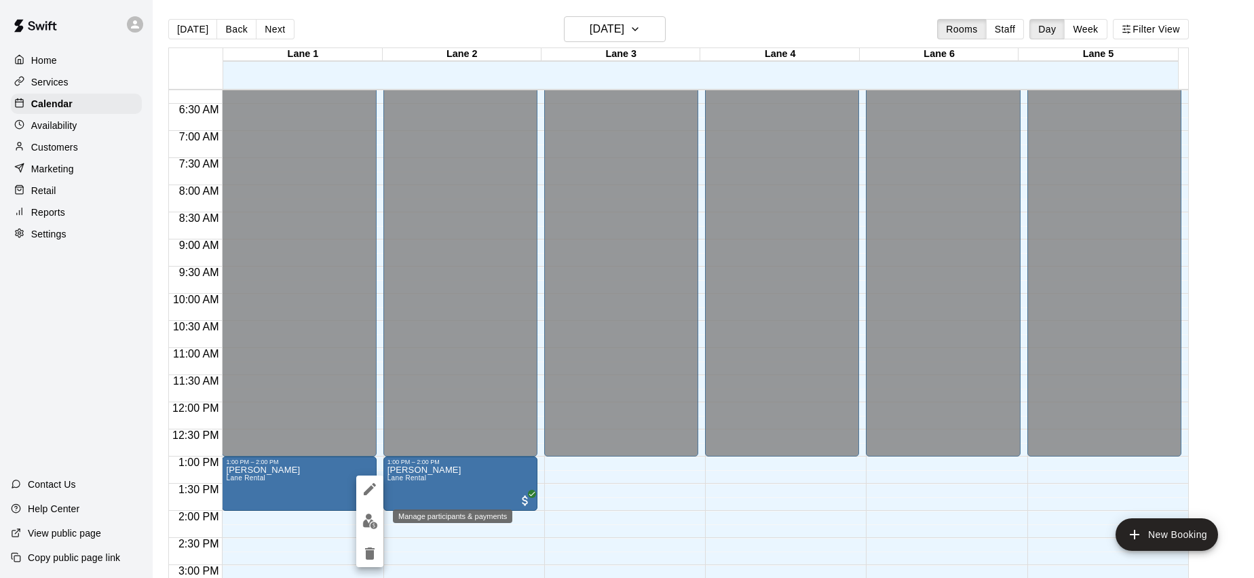
click at [361, 514] on button "edit" at bounding box center [369, 521] width 27 height 26
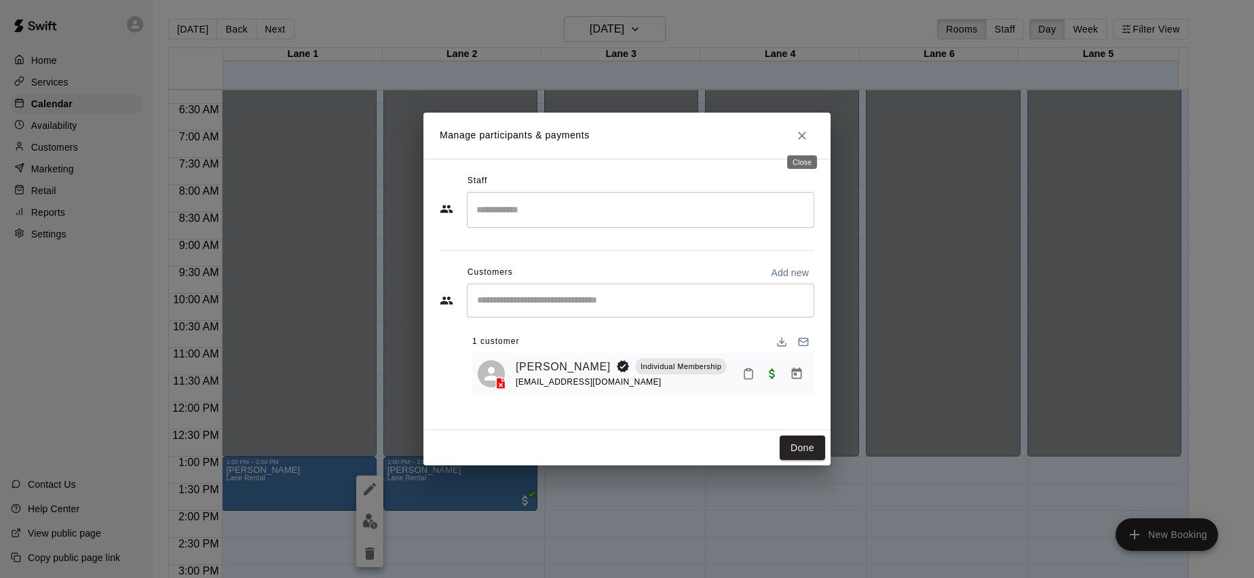
click at [808, 142] on button "Close" at bounding box center [802, 136] width 24 height 24
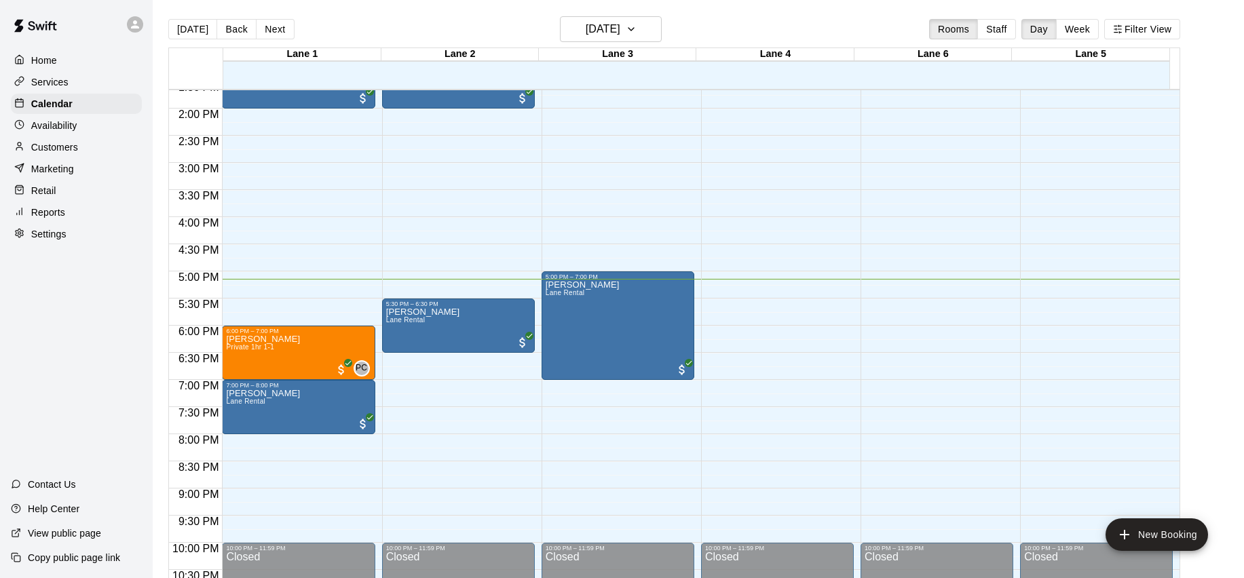
scroll to position [783, 0]
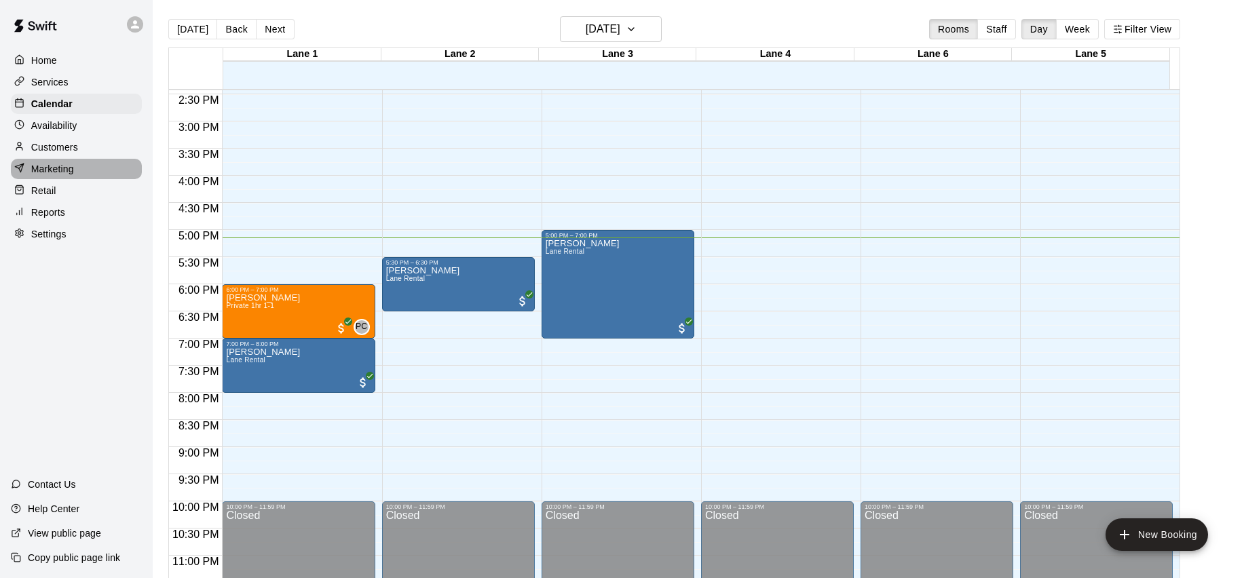
click at [66, 166] on p "Marketing" at bounding box center [52, 169] width 43 height 14
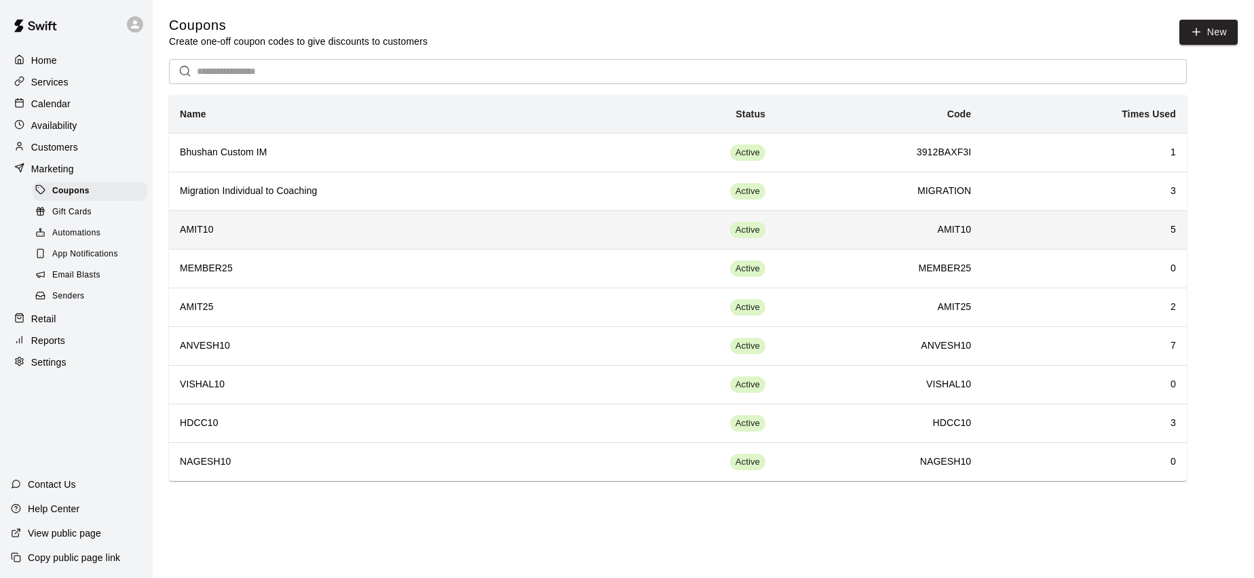
click at [1177, 229] on td "5" at bounding box center [1084, 229] width 205 height 39
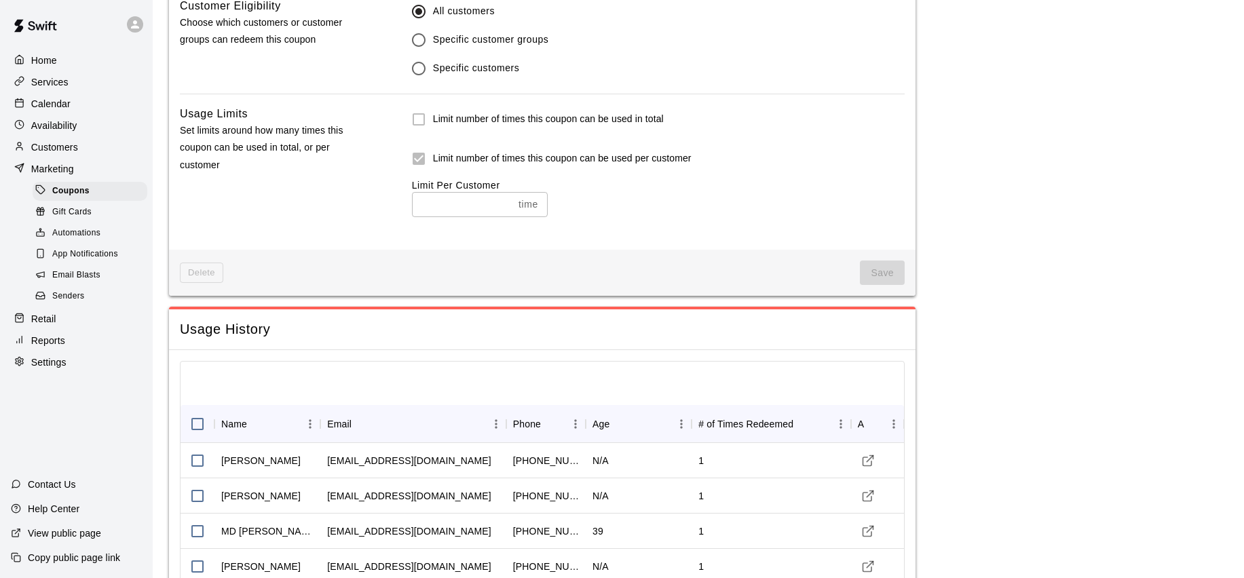
scroll to position [957, 0]
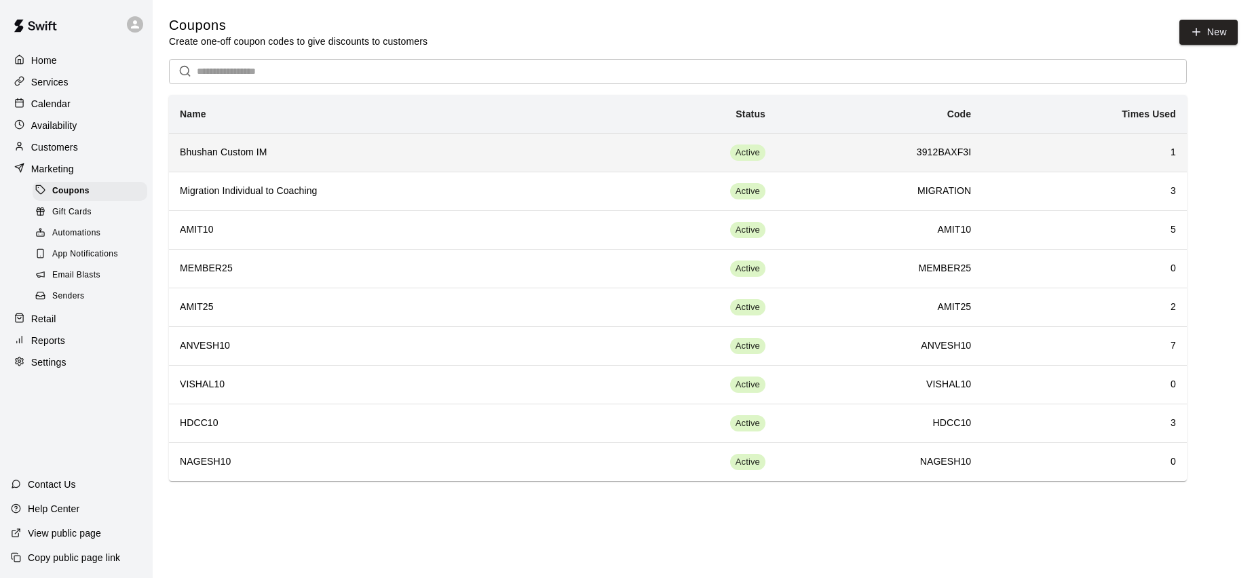
click at [1179, 159] on td "1" at bounding box center [1084, 152] width 205 height 39
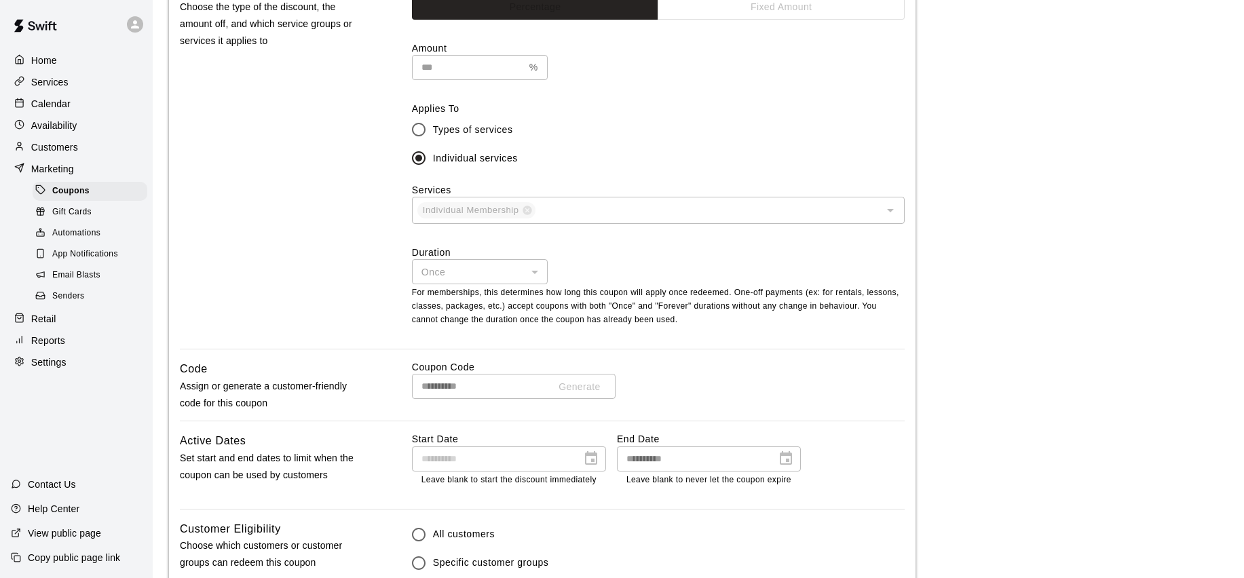
scroll to position [69, 0]
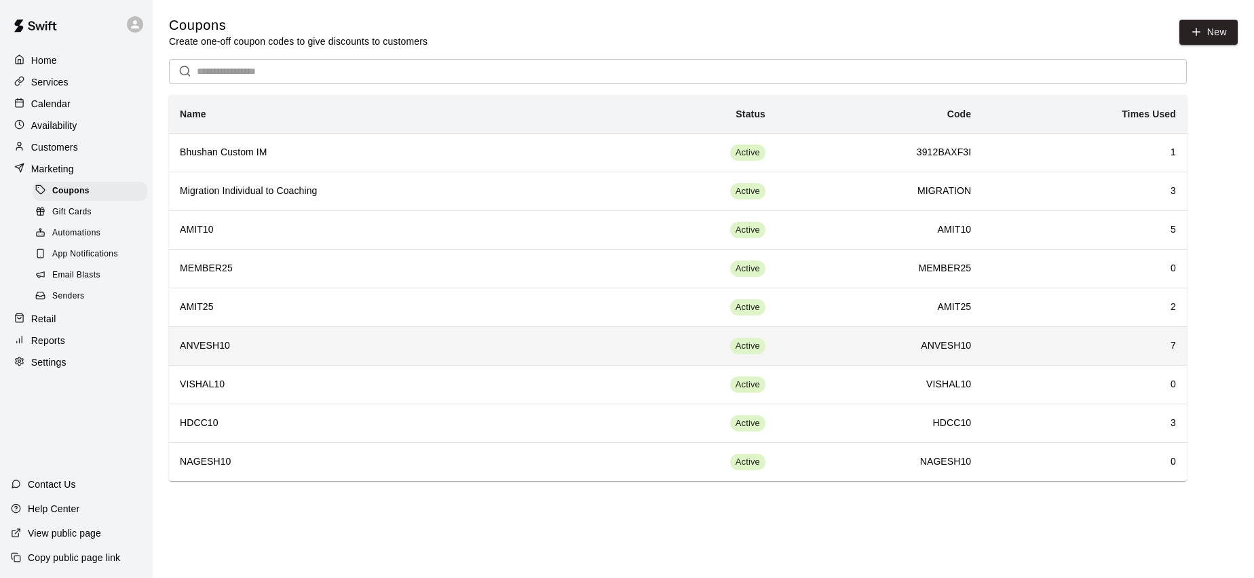
click at [1168, 349] on h6 "7" at bounding box center [1084, 346] width 183 height 15
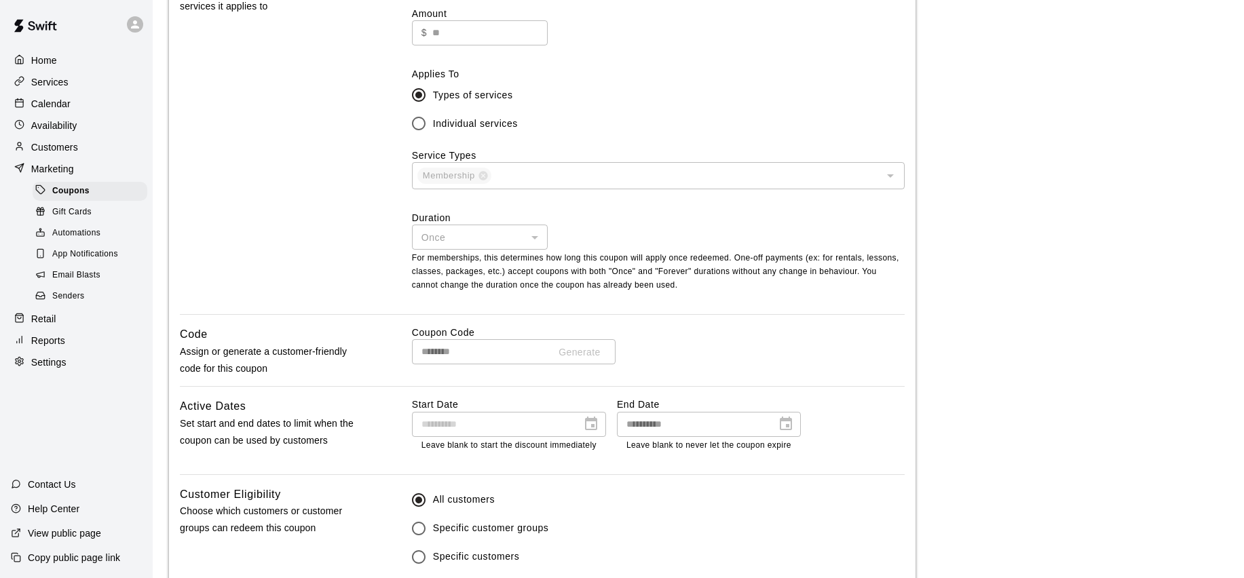
scroll to position [1124, 0]
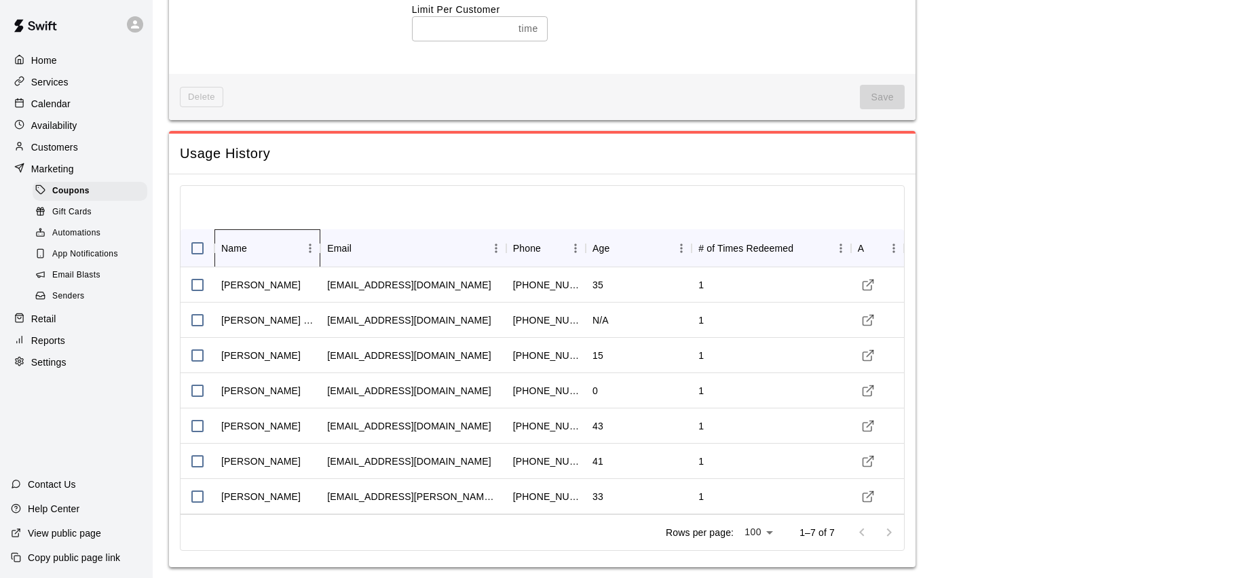
drag, startPoint x: 320, startPoint y: 240, endPoint x: 326, endPoint y: 241, distance: 6.8
click at [326, 241] on icon "Name" at bounding box center [320, 248] width 16 height 16
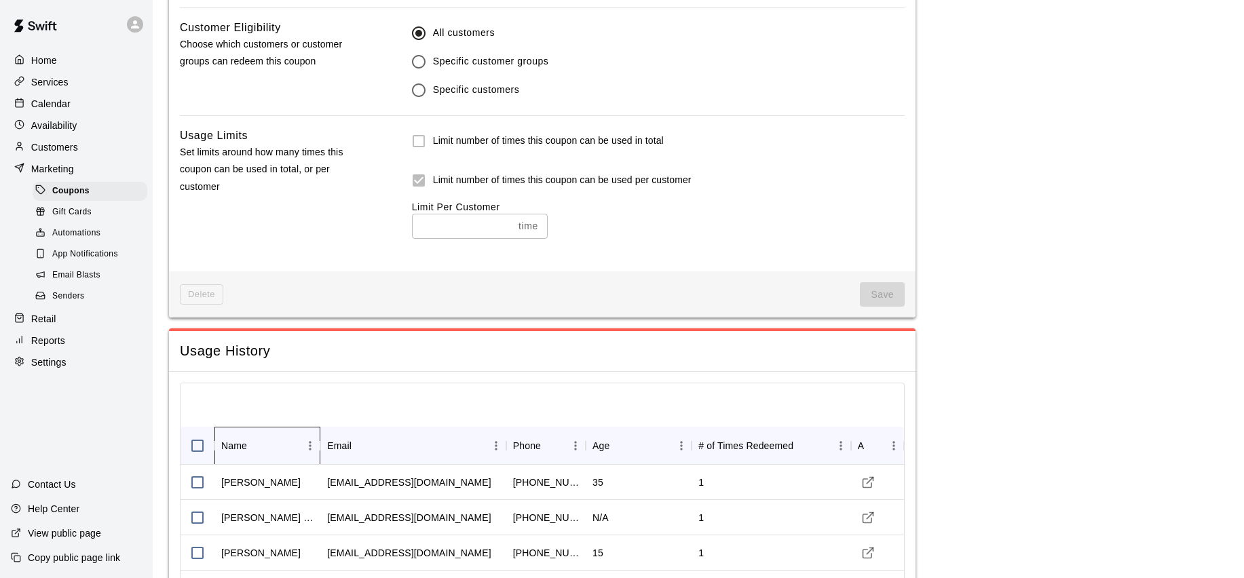
scroll to position [680, 0]
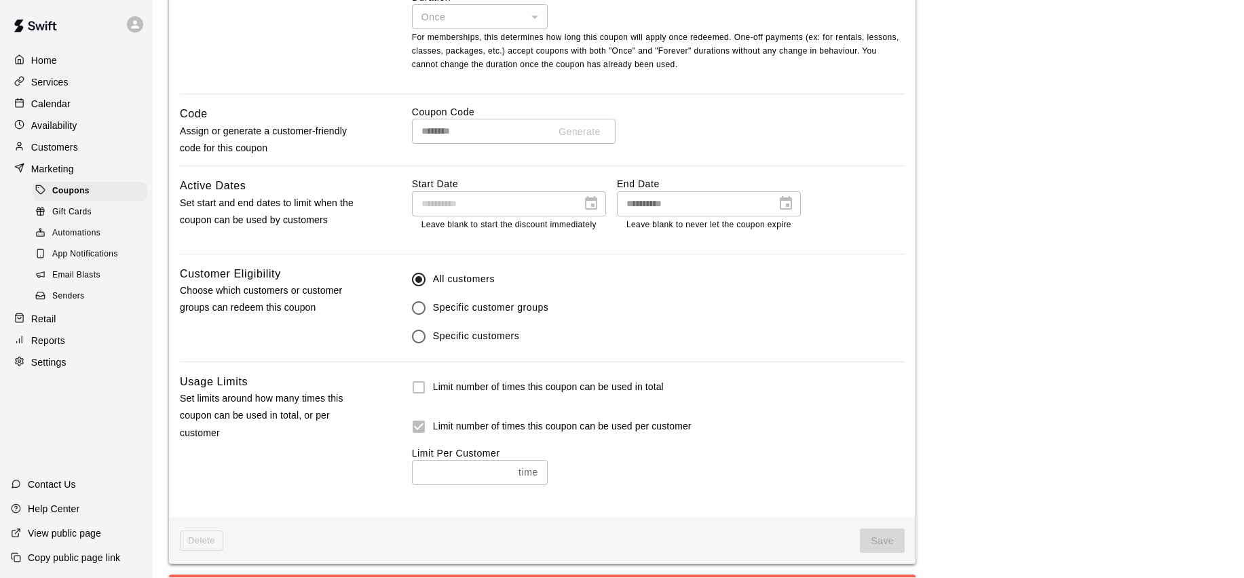
click at [55, 63] on p "Home" at bounding box center [44, 61] width 26 height 14
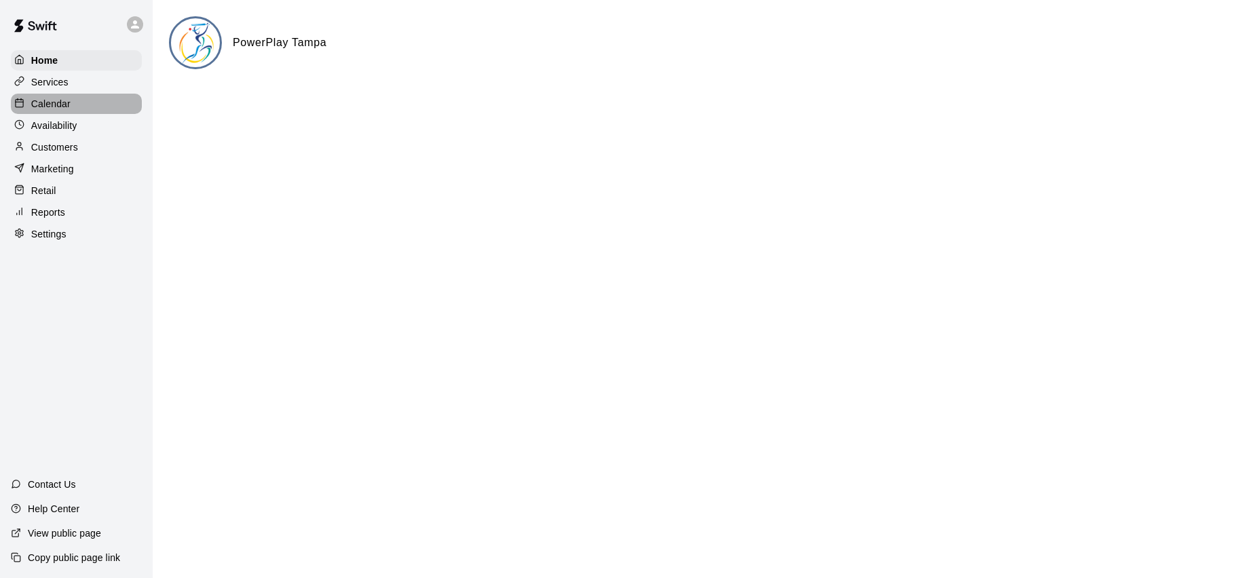
click at [36, 97] on p "Calendar" at bounding box center [50, 104] width 39 height 14
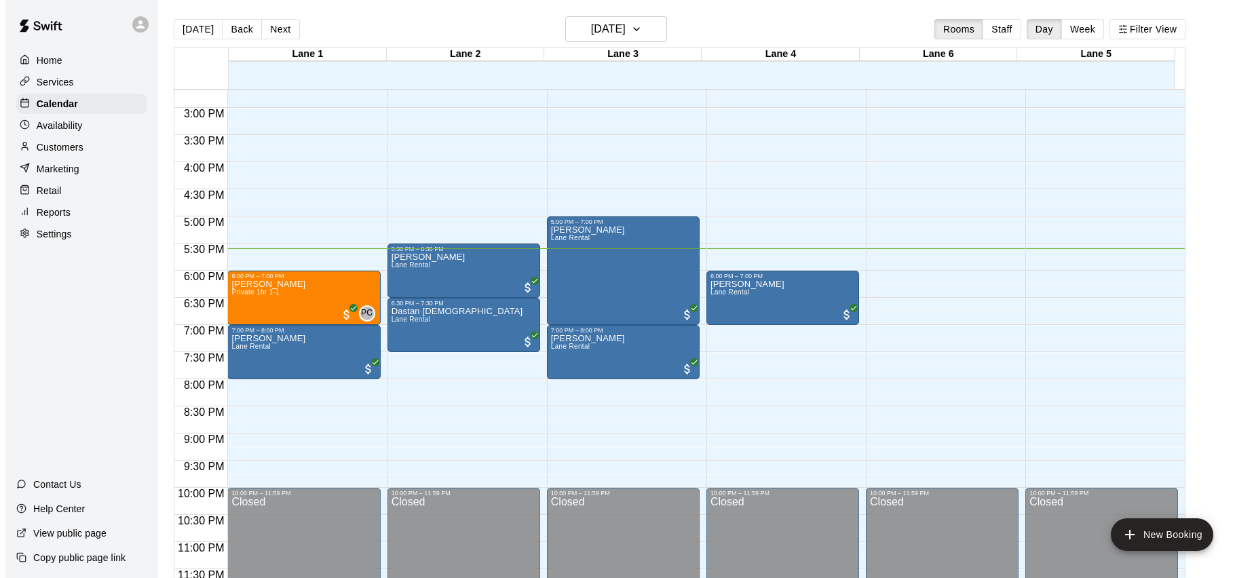
scroll to position [794, 0]
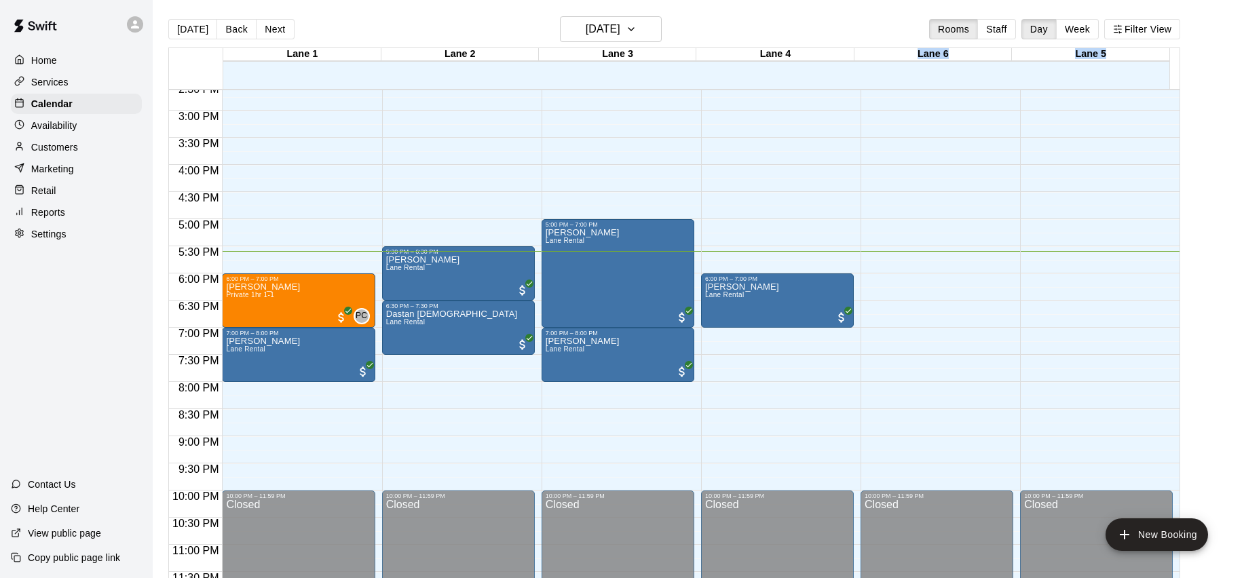
drag, startPoint x: 1115, startPoint y: 52, endPoint x: 892, endPoint y: 61, distance: 223.5
click at [892, 60] on div "Lane 1 [GEOGRAPHIC_DATA] 2 [GEOGRAPHIC_DATA] [GEOGRAPHIC_DATA] [GEOGRAPHIC_DATA…" at bounding box center [669, 68] width 1001 height 41
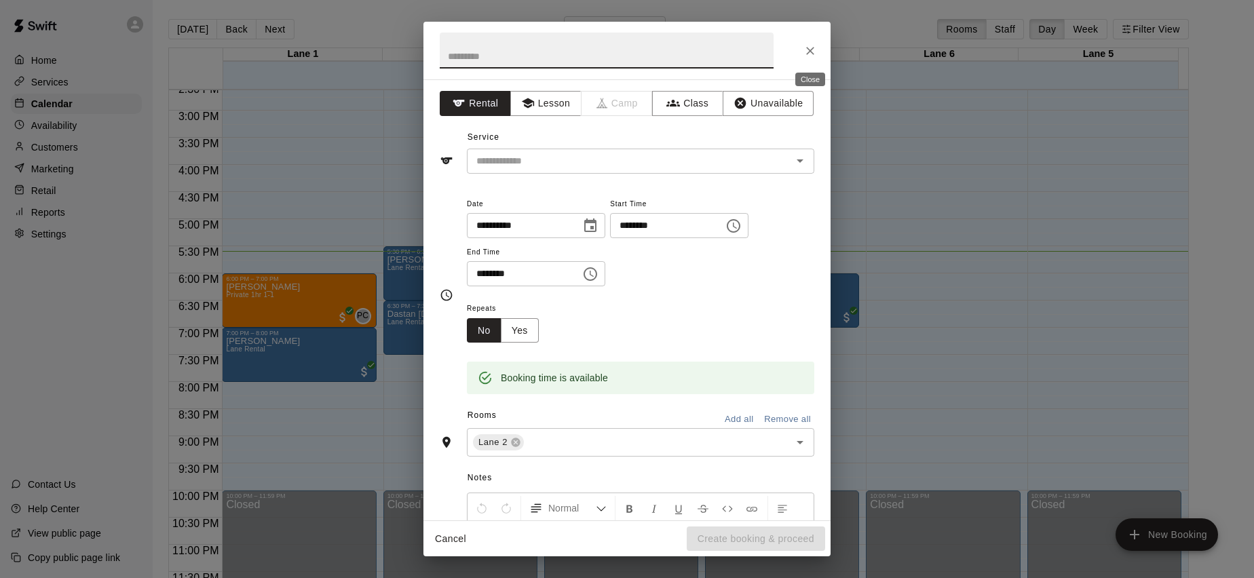
click at [814, 51] on icon "Close" at bounding box center [811, 51] width 14 height 14
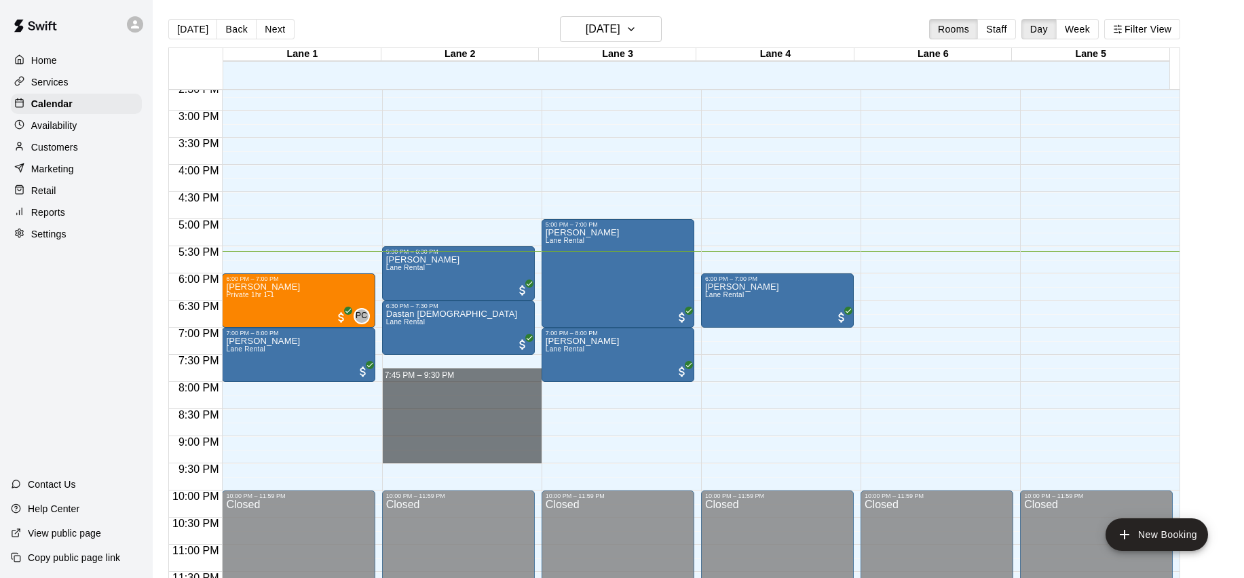
drag, startPoint x: 461, startPoint y: 359, endPoint x: 465, endPoint y: 461, distance: 102.5
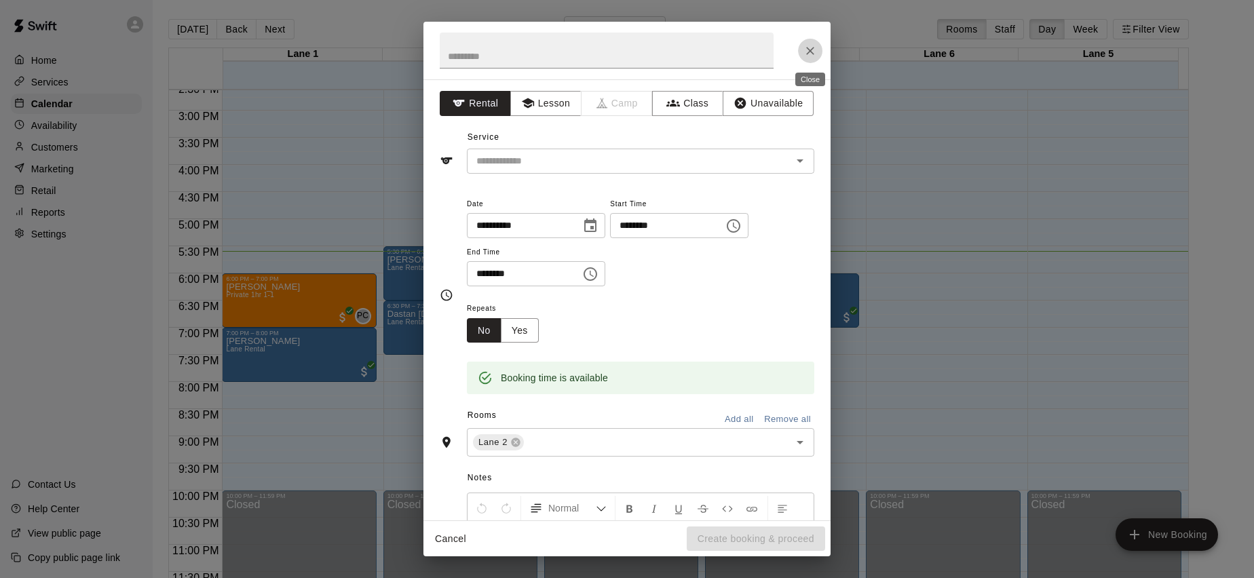
click at [810, 54] on icon "Close" at bounding box center [811, 51] width 14 height 14
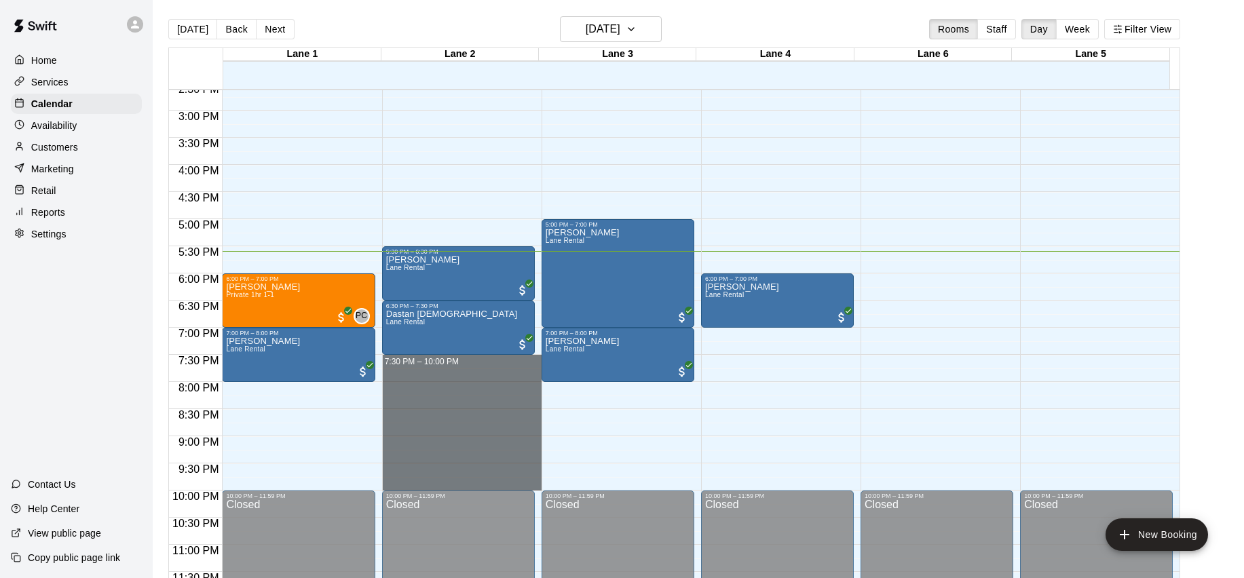
drag, startPoint x: 518, startPoint y: 358, endPoint x: 527, endPoint y: 473, distance: 115.7
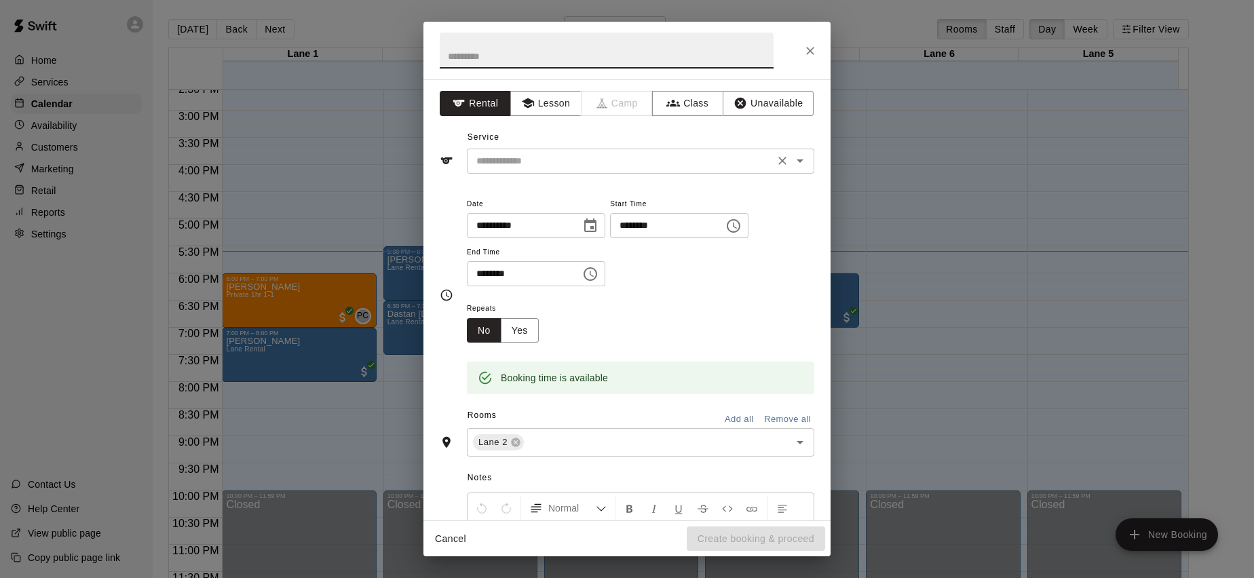
click at [595, 169] on div "​" at bounding box center [640, 161] width 347 height 25
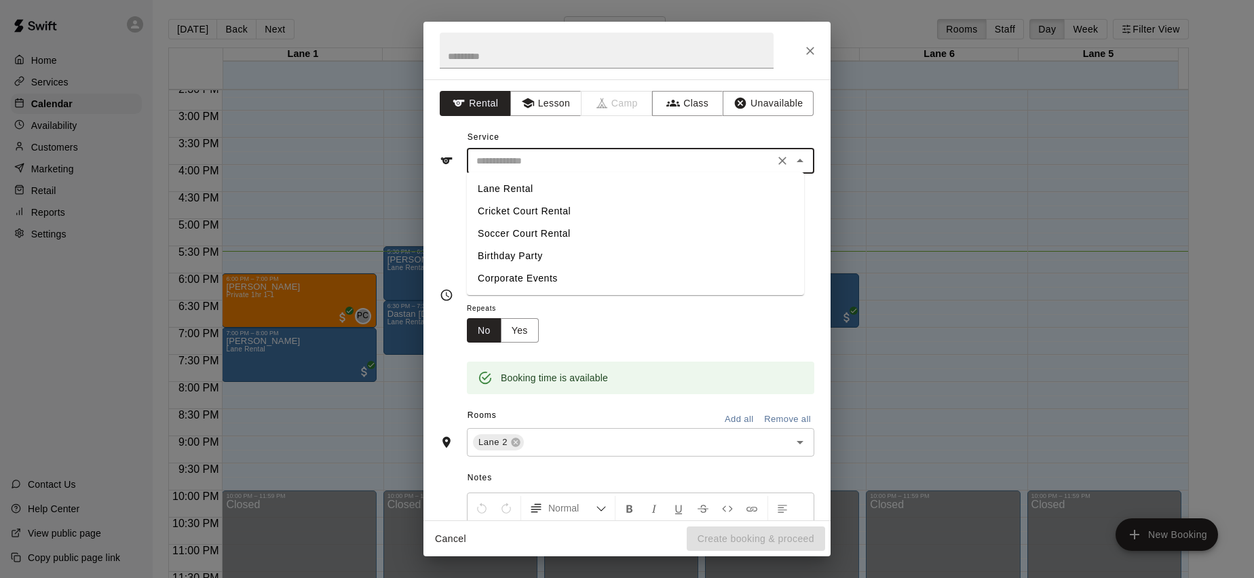
click at [592, 181] on li "Lane Rental" at bounding box center [635, 189] width 337 height 22
type input "**********"
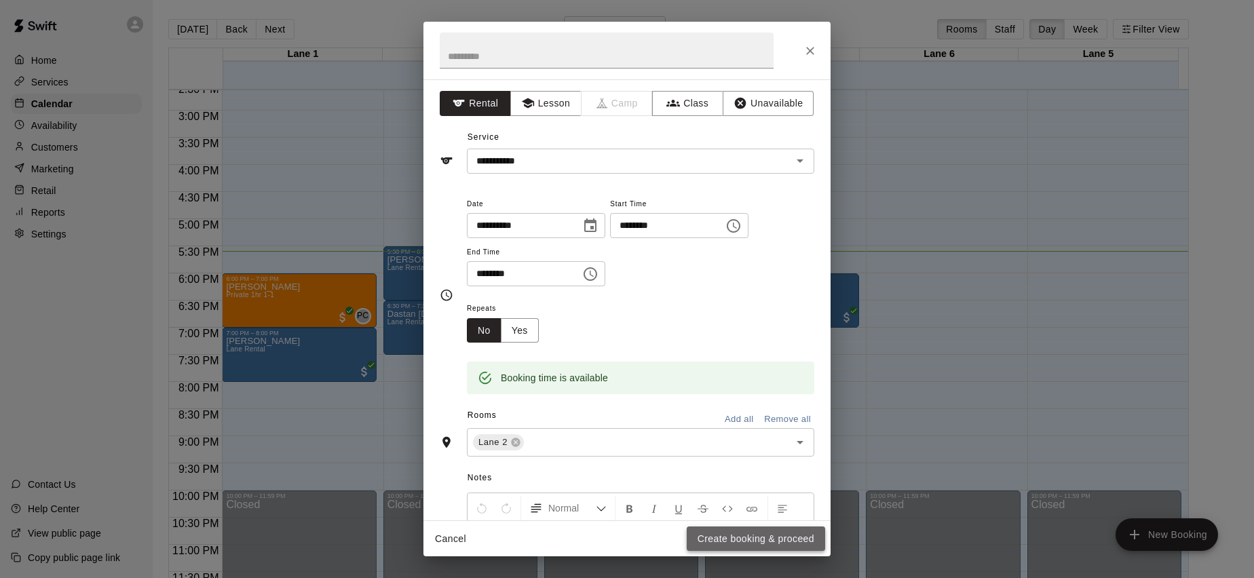
click at [757, 529] on button "Create booking & proceed" at bounding box center [756, 539] width 138 height 25
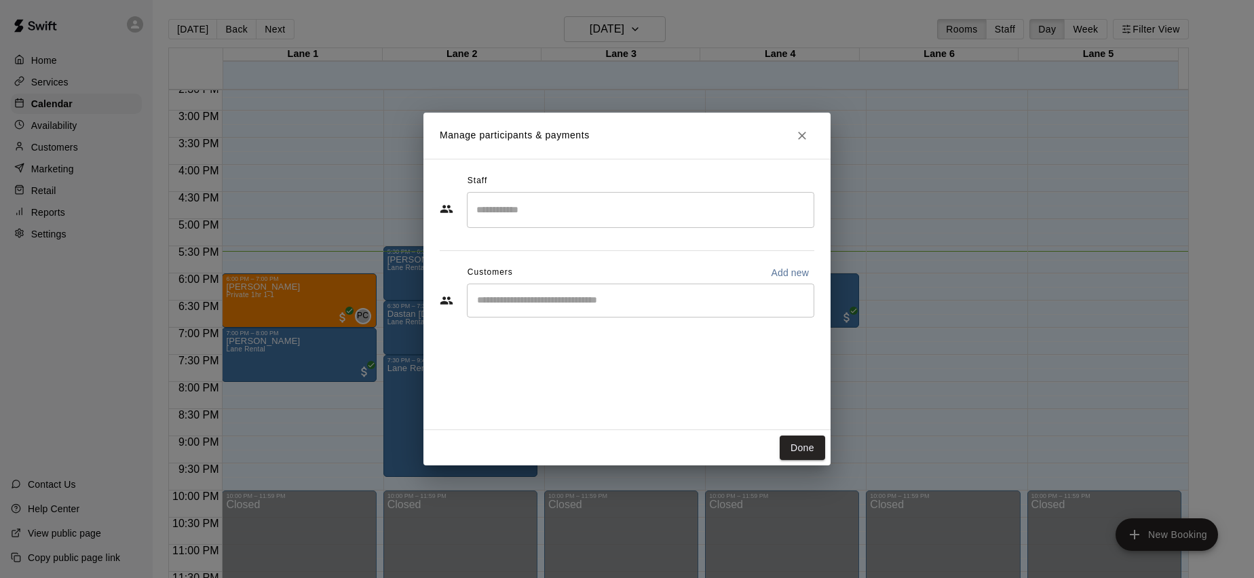
click at [520, 299] on input "Start typing to search customers..." at bounding box center [640, 301] width 335 height 14
type input "**"
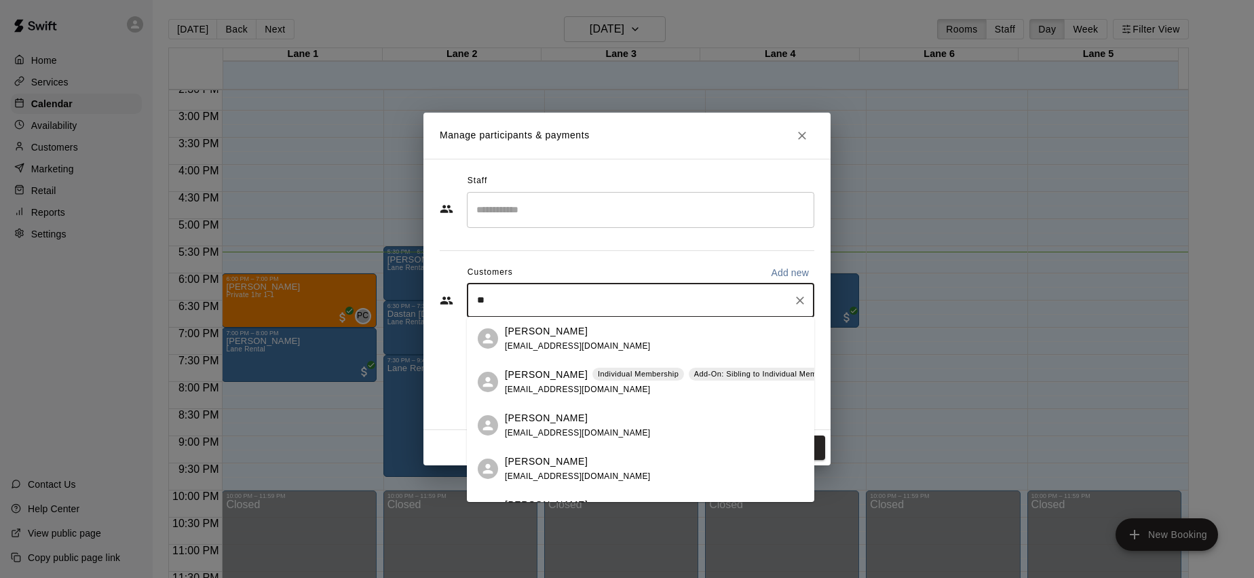
click at [563, 381] on p "[PERSON_NAME]" at bounding box center [546, 375] width 83 height 14
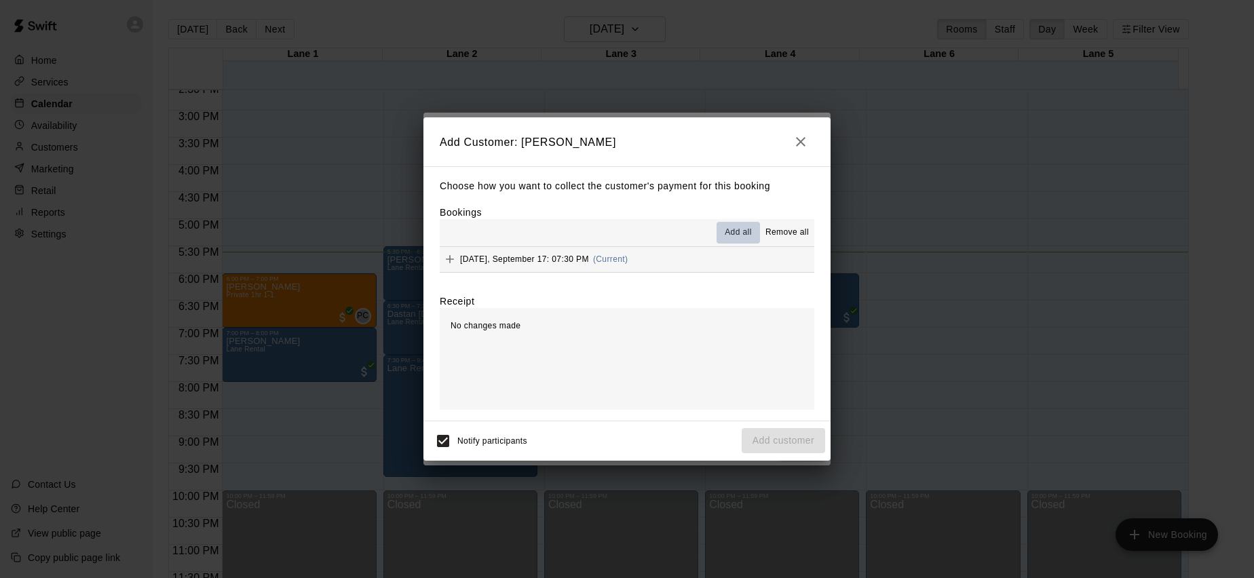
click at [747, 225] on button "Add all" at bounding box center [738, 233] width 43 height 22
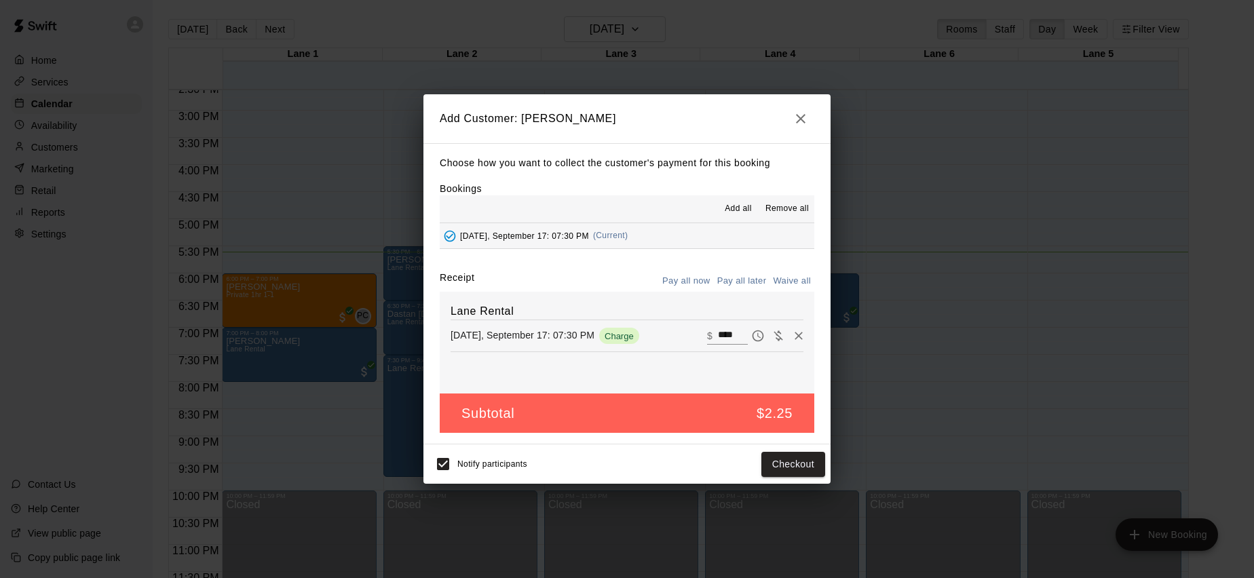
click at [787, 131] on h2 "Add Customer: [PERSON_NAME]" at bounding box center [626, 118] width 407 height 49
click at [808, 122] on icon "button" at bounding box center [801, 119] width 16 height 16
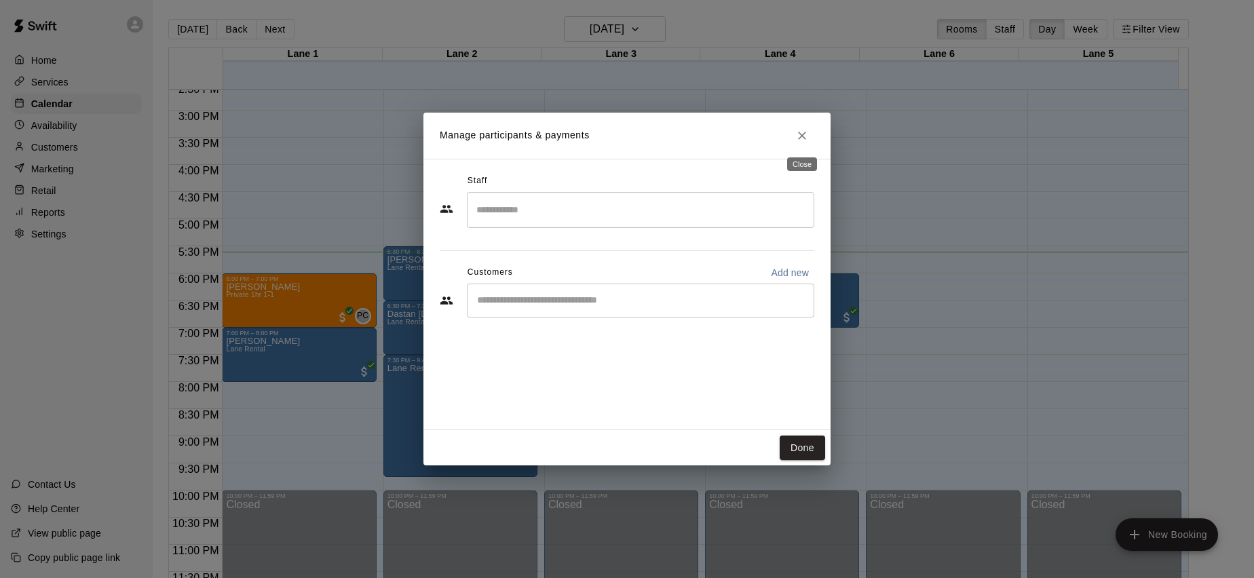
click at [795, 138] on button "Close" at bounding box center [802, 136] width 24 height 24
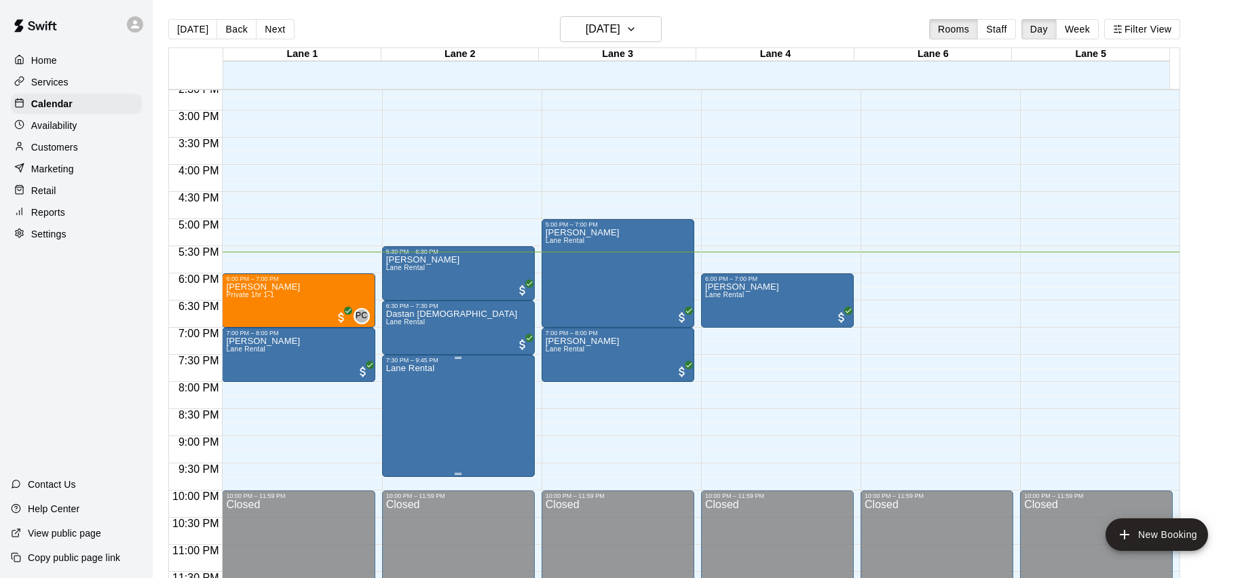
click at [461, 358] on div "7:30 PM – 9:45 PM Lane Rental" at bounding box center [458, 416] width 145 height 118
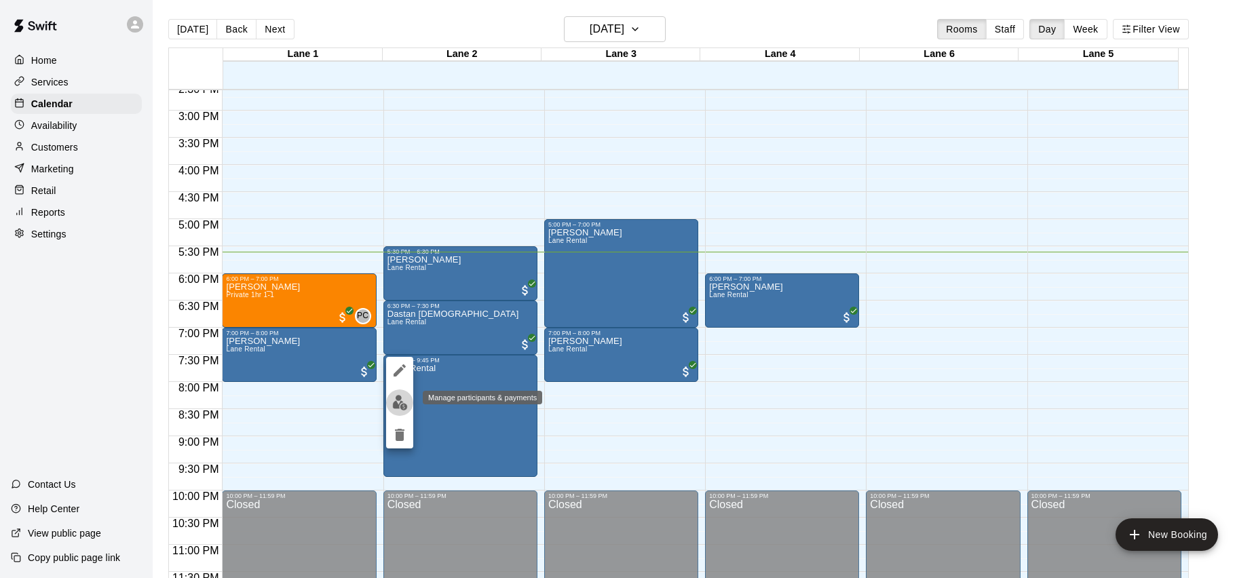
click at [401, 405] on img "edit" at bounding box center [400, 403] width 16 height 16
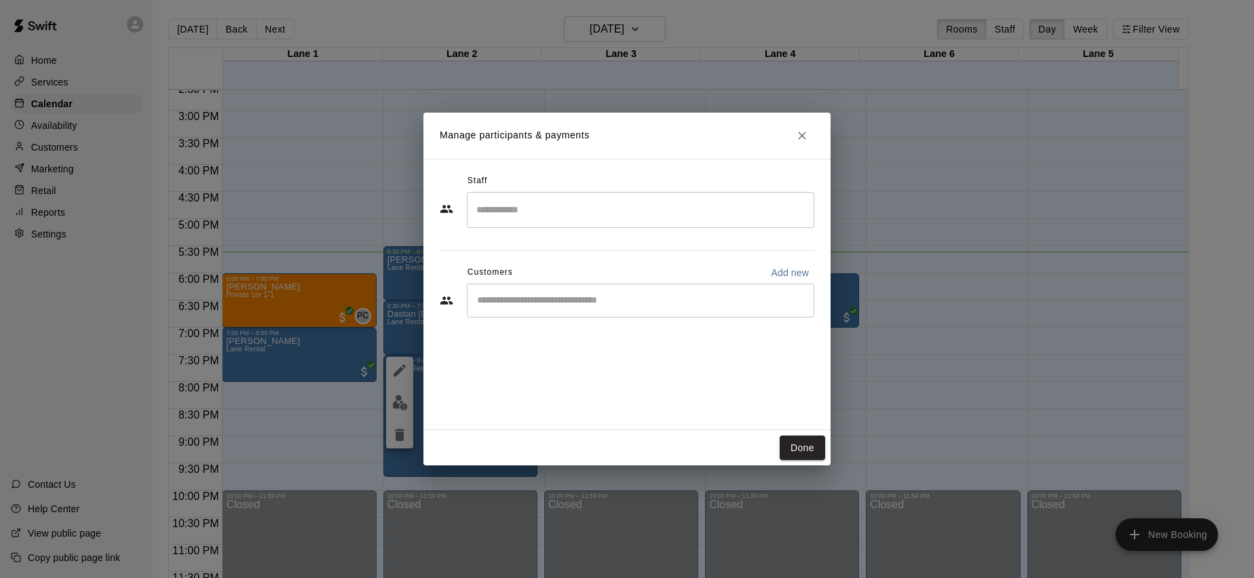
click at [394, 377] on div "Manage participants & payments Staff ​ Customers Add new ​ Done" at bounding box center [627, 289] width 1254 height 578
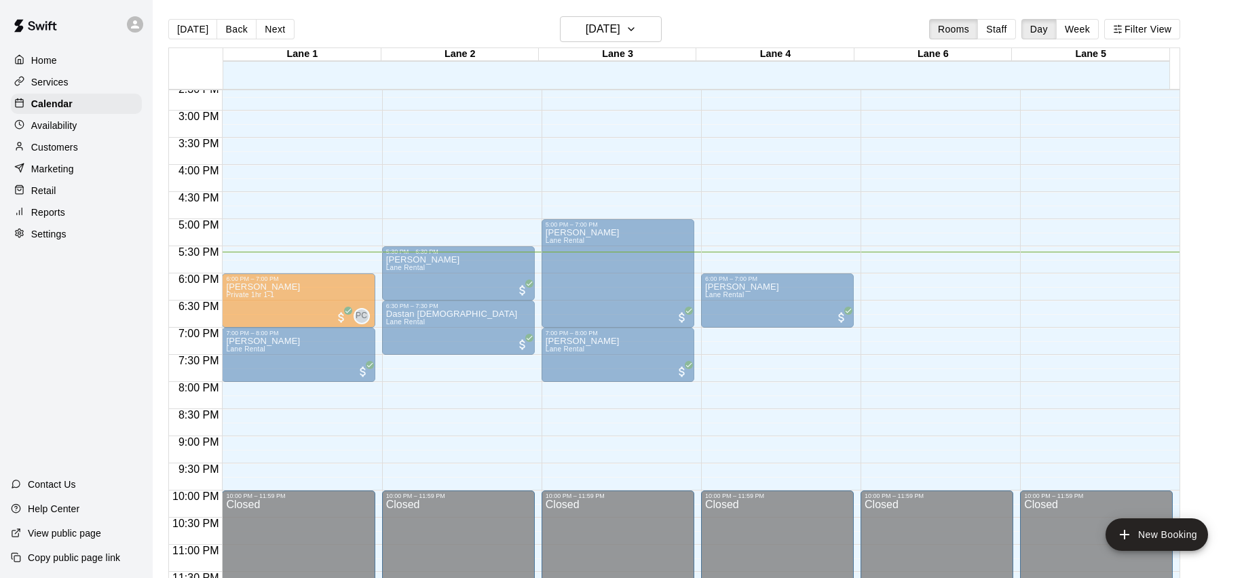
click at [409, 369] on p "Lane Rental" at bounding box center [410, 369] width 49 height 0
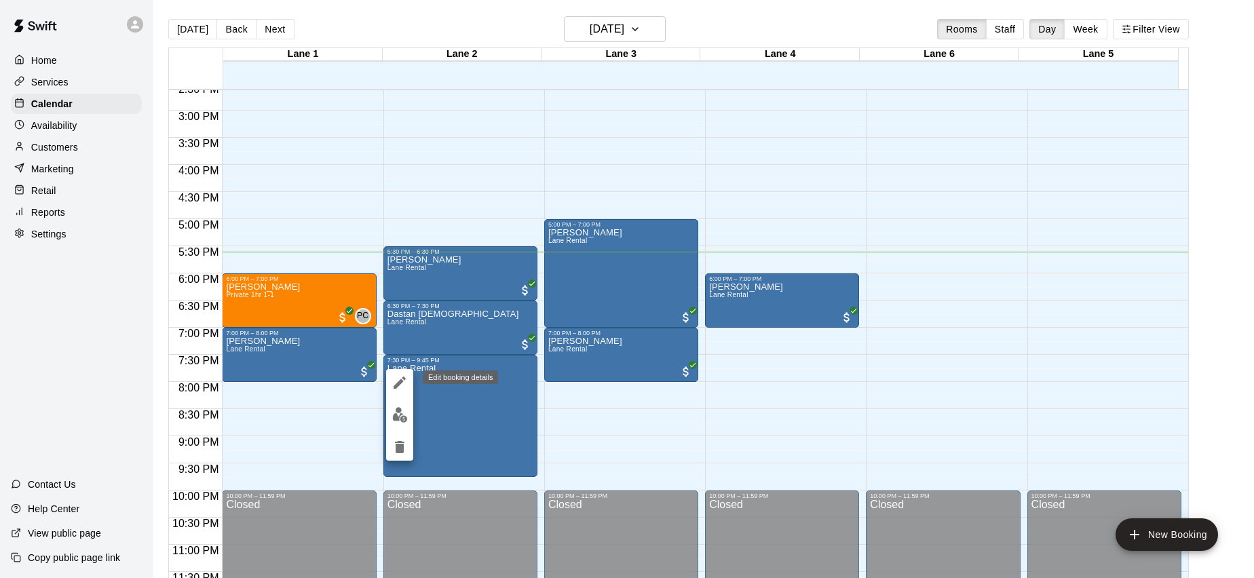
click at [405, 382] on icon "edit" at bounding box center [400, 383] width 16 height 16
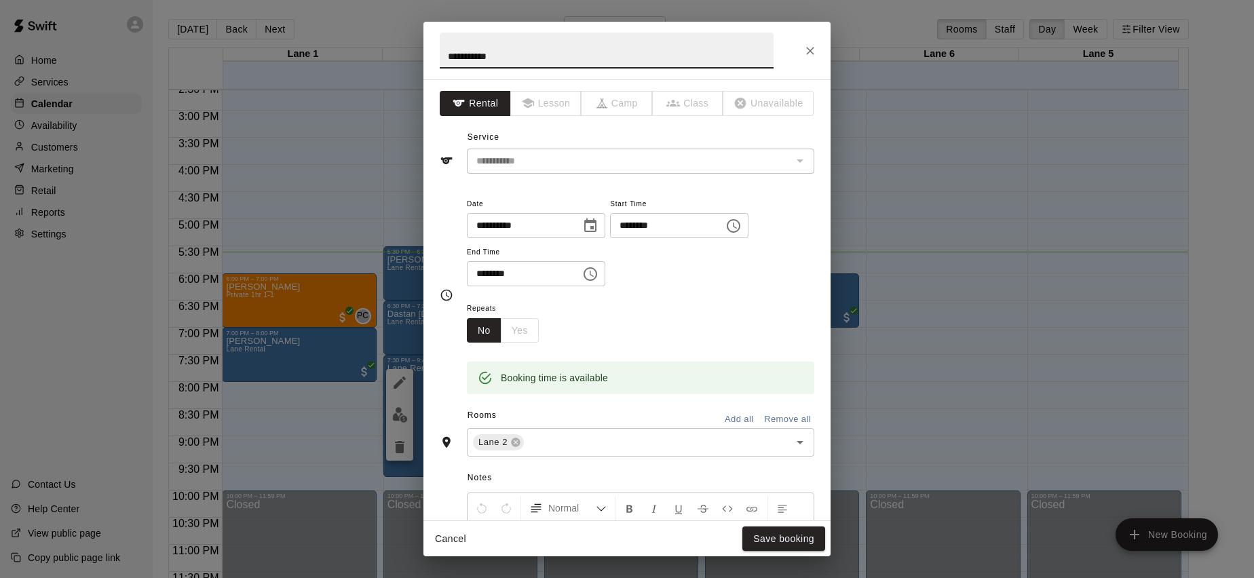
click at [742, 228] on icon "Choose time, selected time is 7:30 PM" at bounding box center [734, 226] width 16 height 16
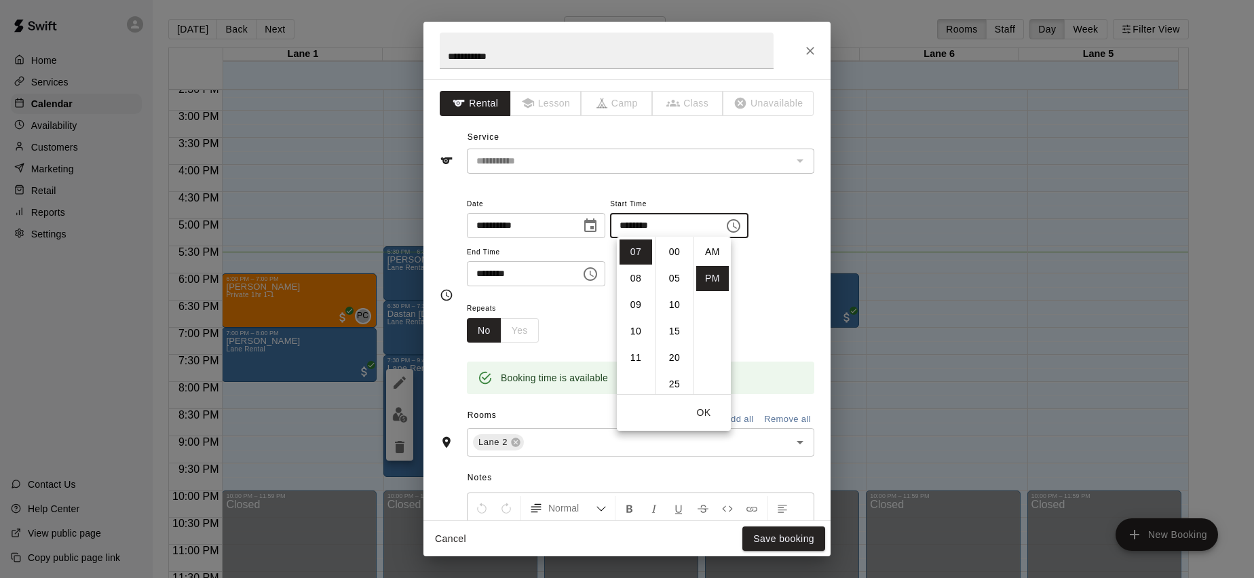
scroll to position [24, 0]
click at [637, 336] on li "10" at bounding box center [636, 331] width 33 height 25
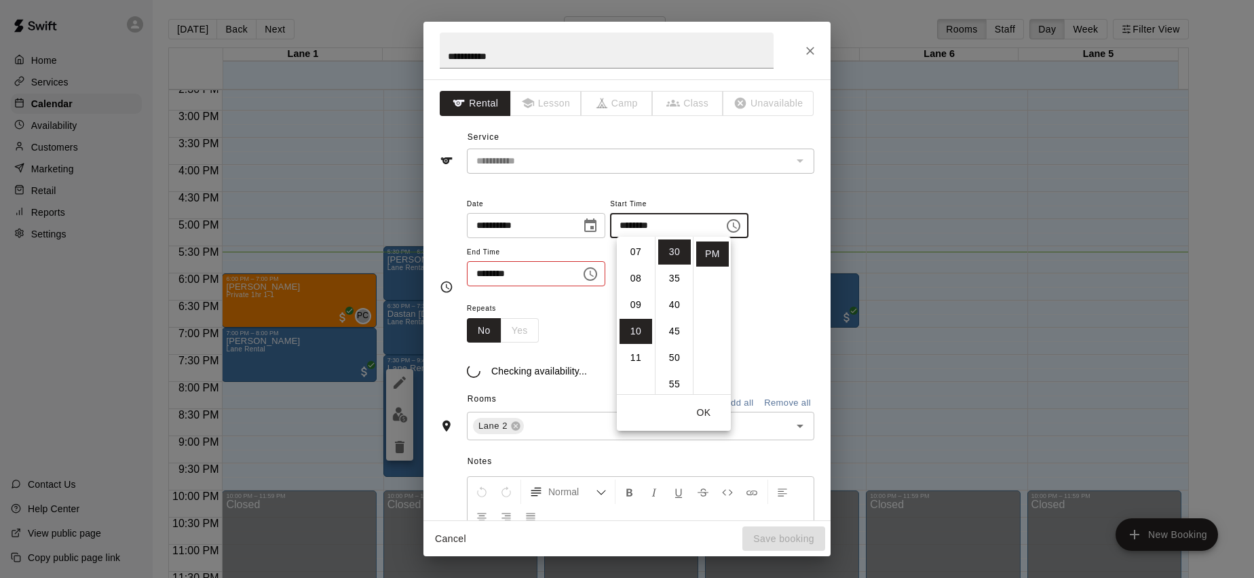
scroll to position [252, 0]
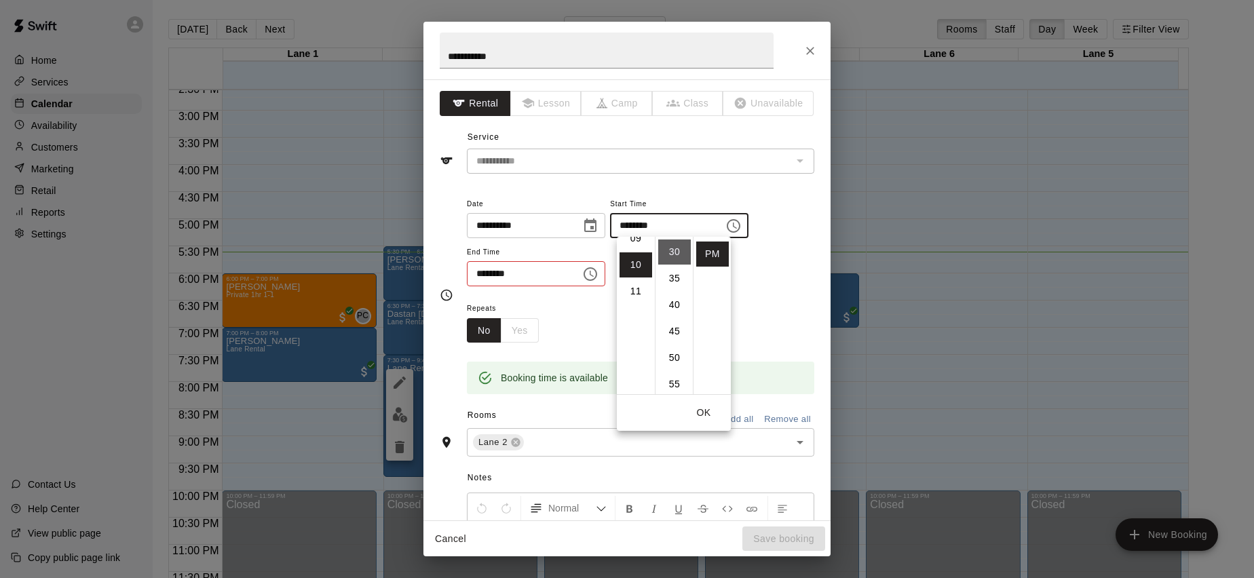
click at [673, 255] on li "30" at bounding box center [674, 252] width 33 height 25
click at [672, 252] on li "00" at bounding box center [674, 252] width 33 height 25
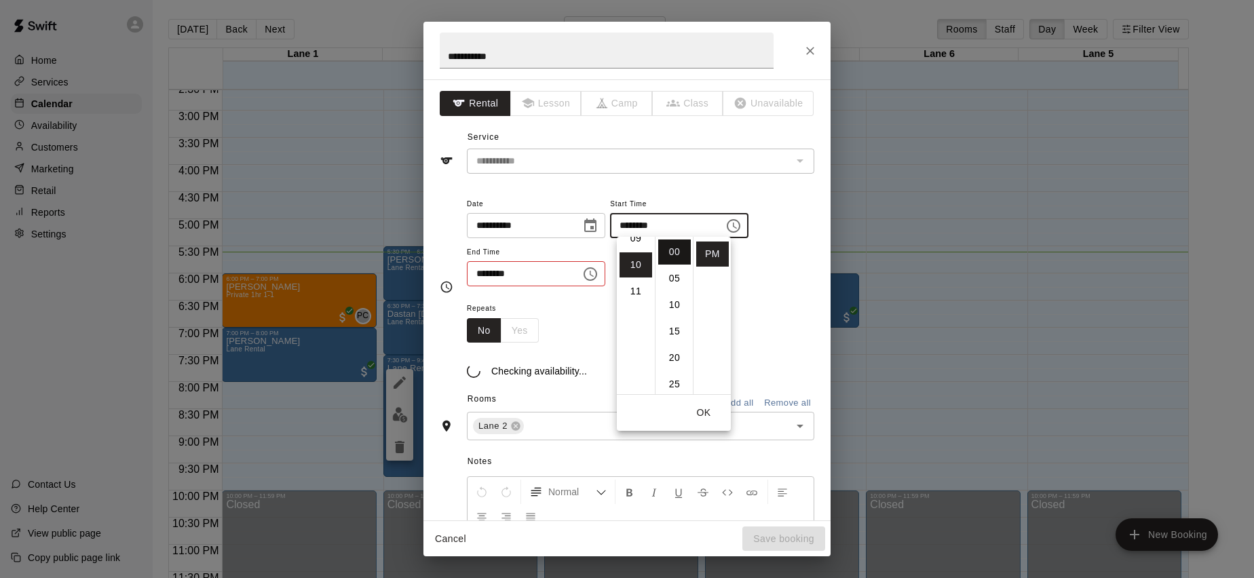
type input "********"
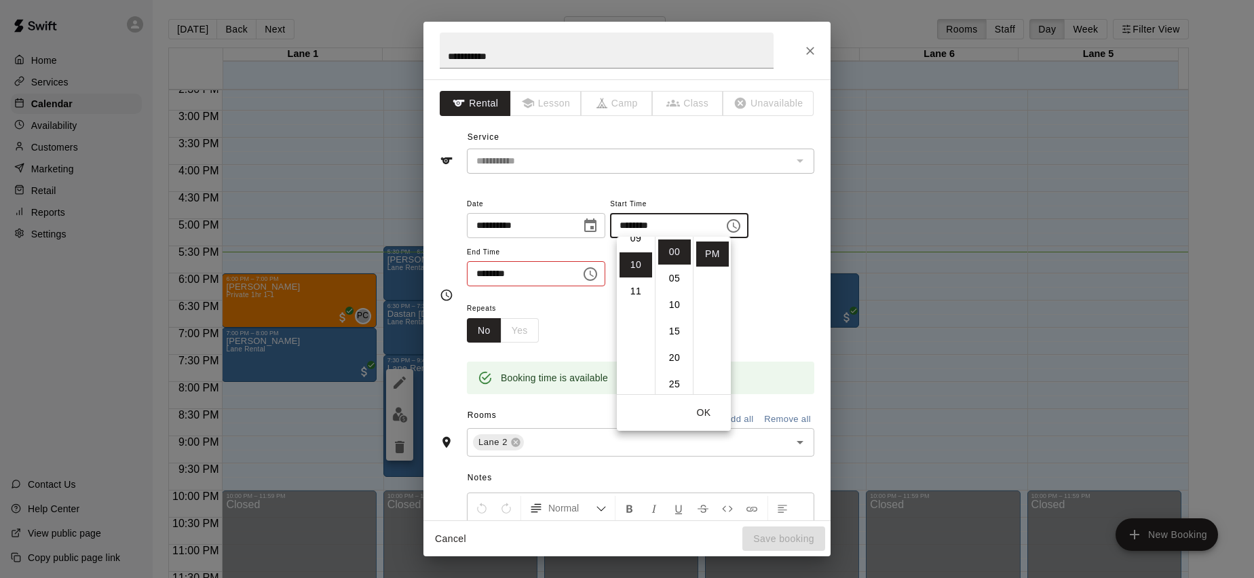
click at [707, 417] on button "OK" at bounding box center [703, 412] width 43 height 25
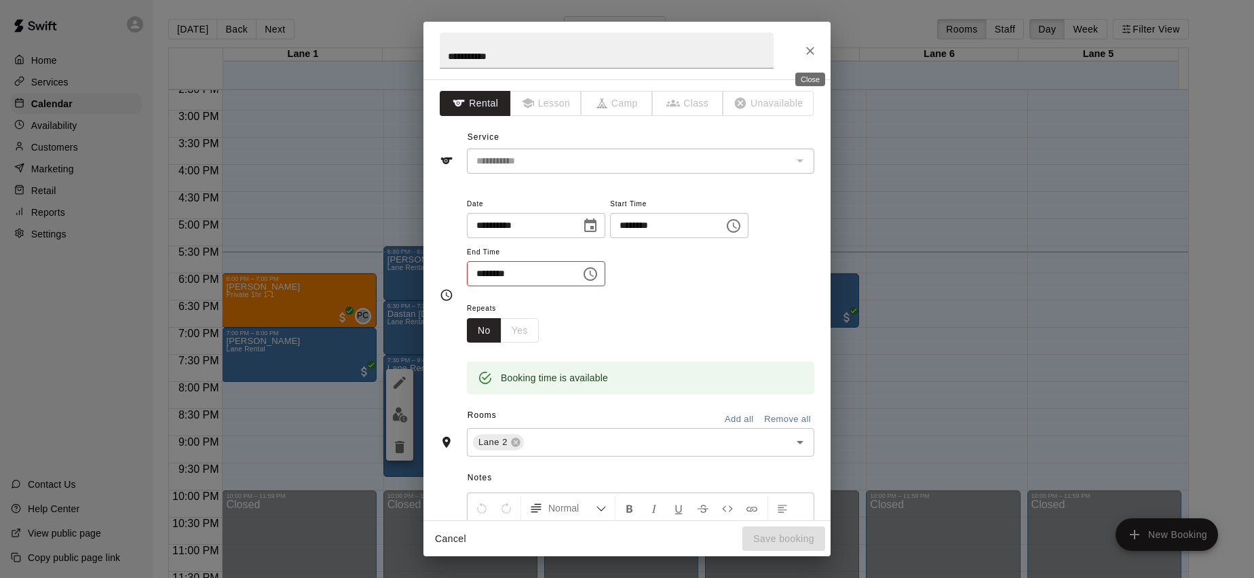
click at [818, 55] on button "Close" at bounding box center [810, 51] width 24 height 24
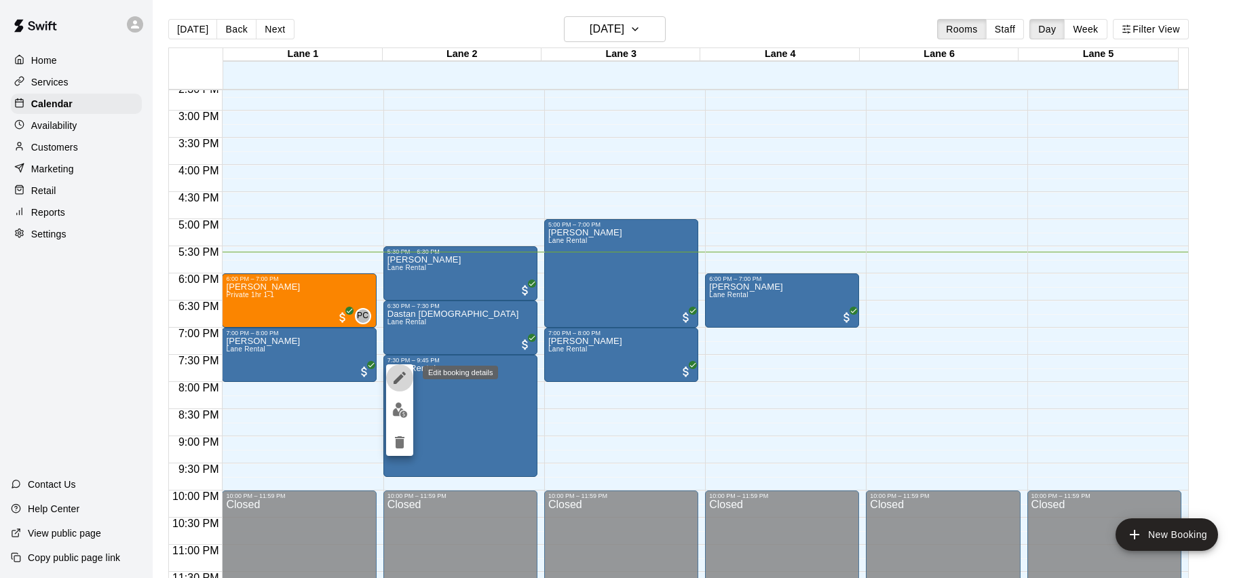
click at [402, 371] on icon "edit" at bounding box center [400, 378] width 16 height 16
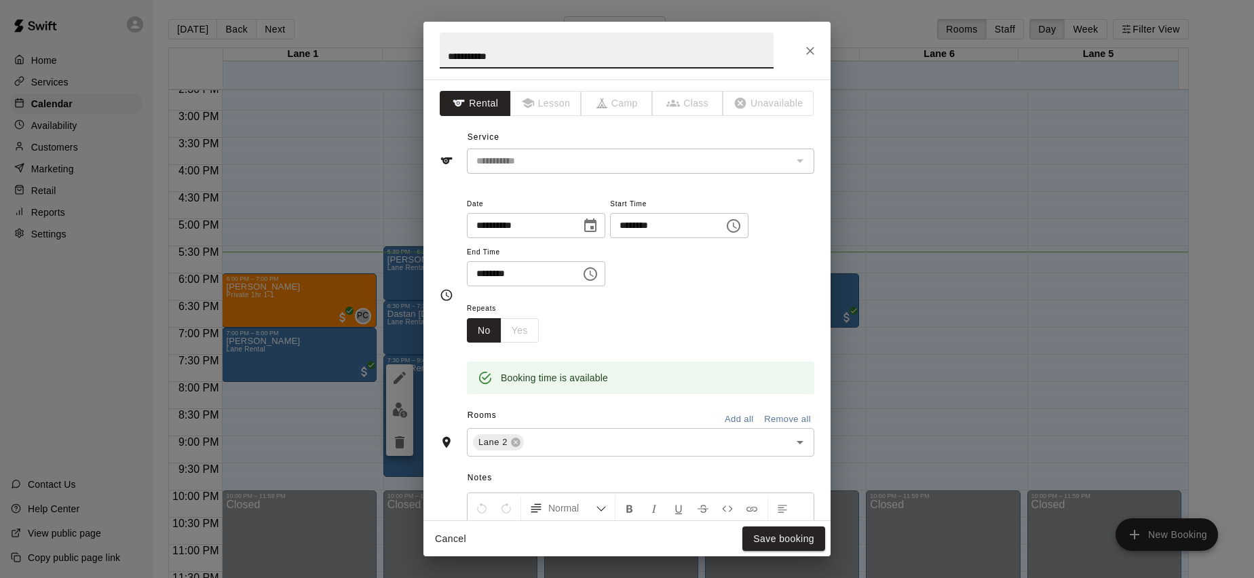
click at [592, 276] on icon "Choose time, selected time is 9:45 PM" at bounding box center [591, 274] width 14 height 14
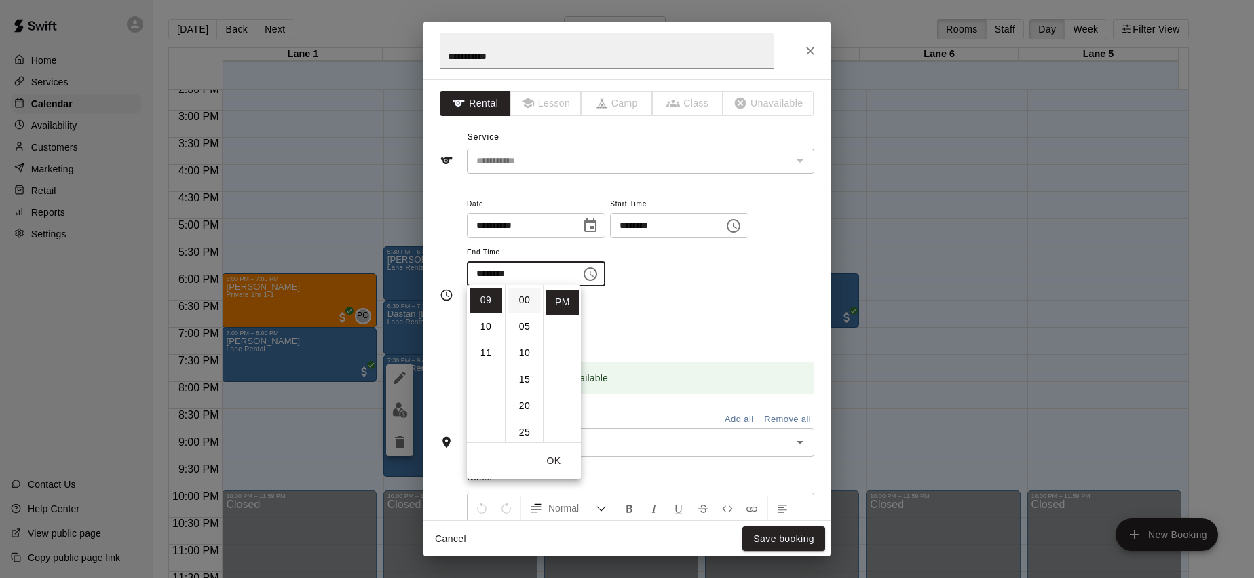
click at [522, 307] on li "00" at bounding box center [524, 300] width 33 height 25
click at [489, 331] on li "10" at bounding box center [486, 326] width 33 height 25
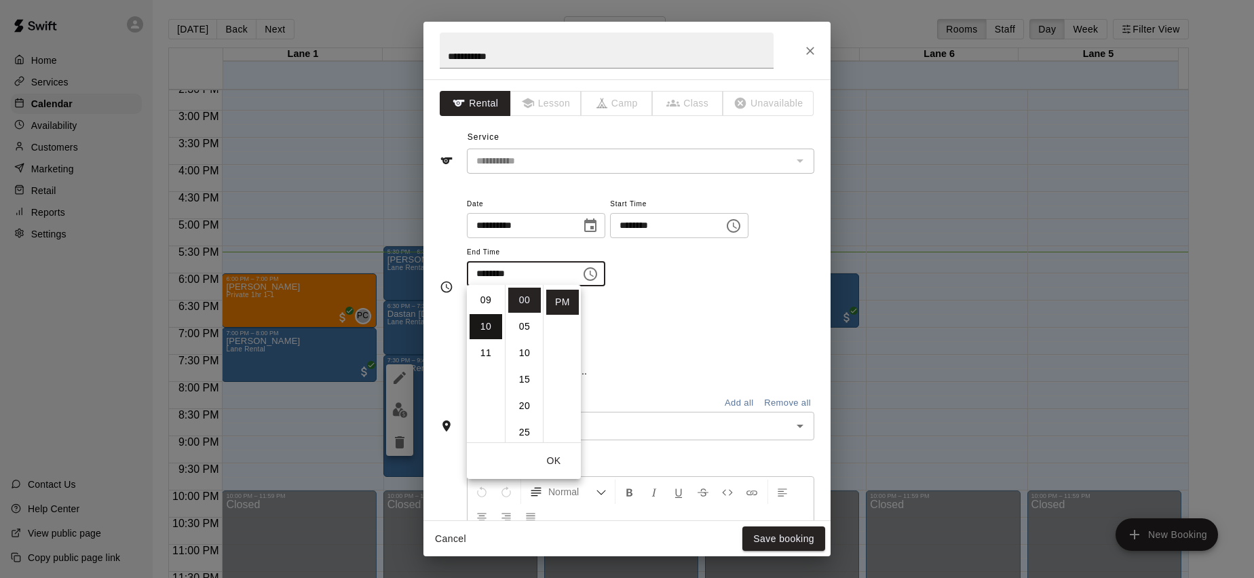
type input "********"
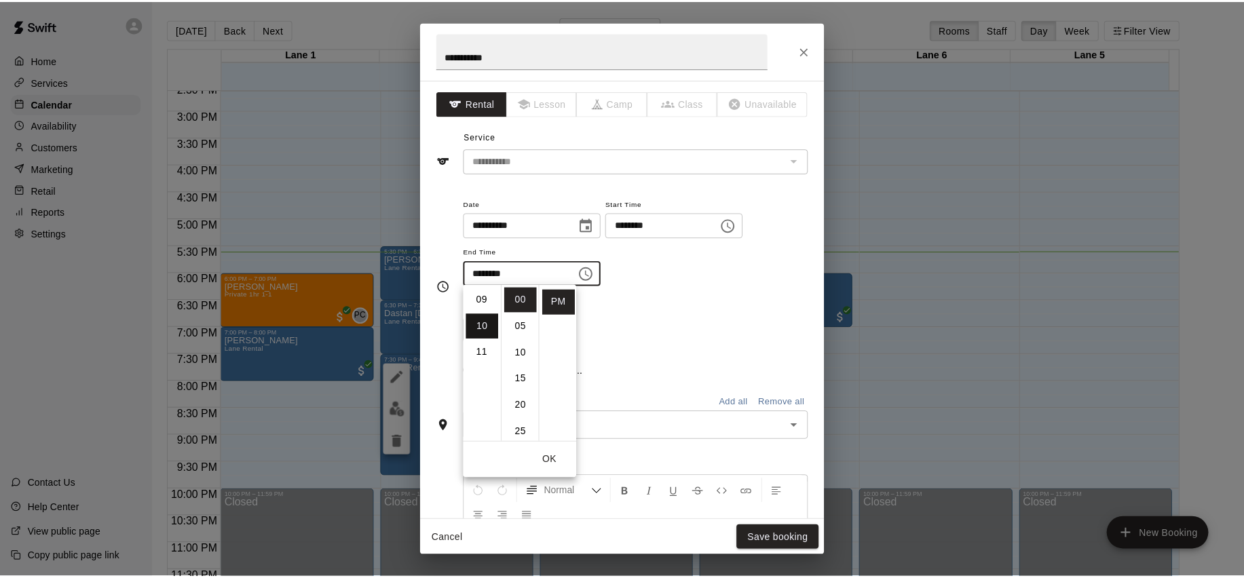
scroll to position [265, 0]
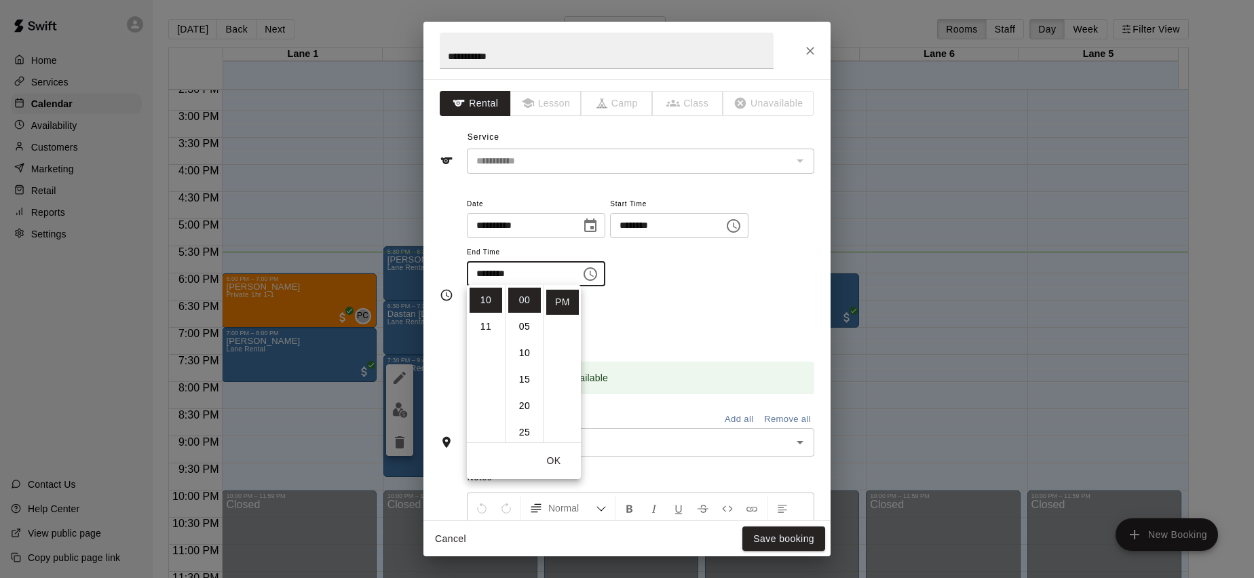
click at [725, 286] on div "**********" at bounding box center [640, 247] width 347 height 105
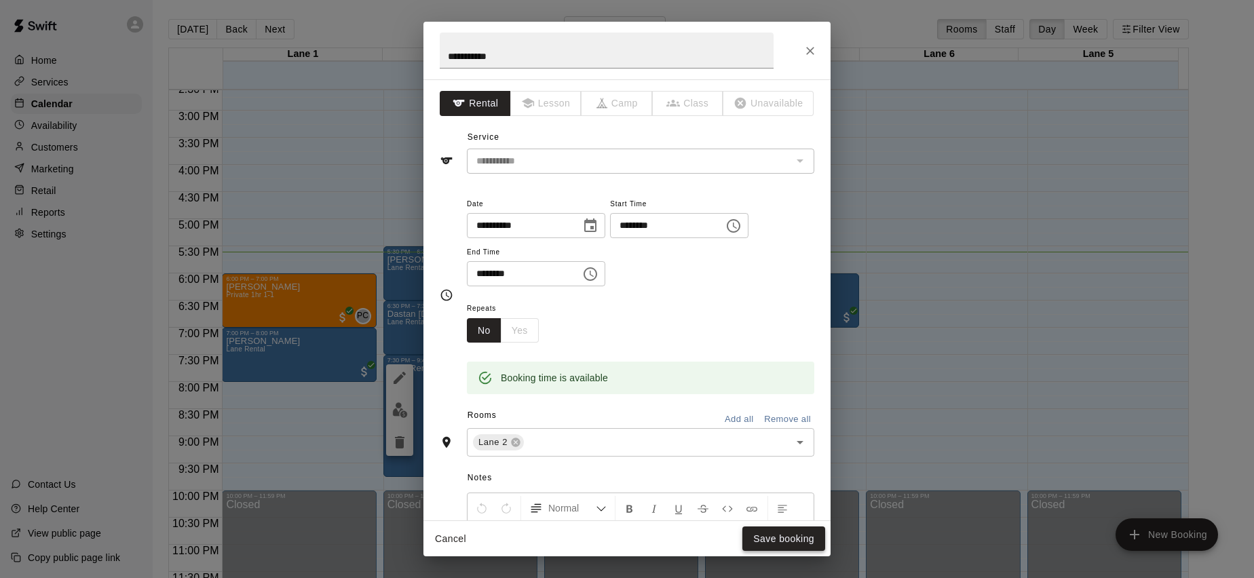
click at [776, 544] on button "Save booking" at bounding box center [783, 539] width 83 height 25
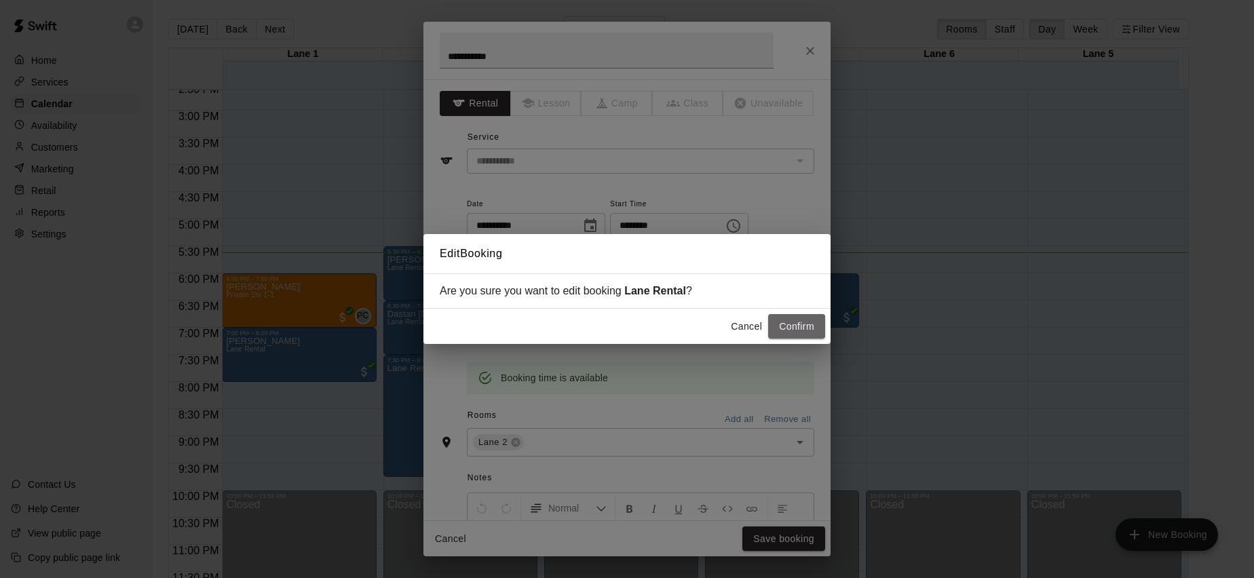
drag, startPoint x: 783, startPoint y: 317, endPoint x: 795, endPoint y: 326, distance: 15.1
click at [784, 320] on button "Confirm" at bounding box center [796, 326] width 57 height 25
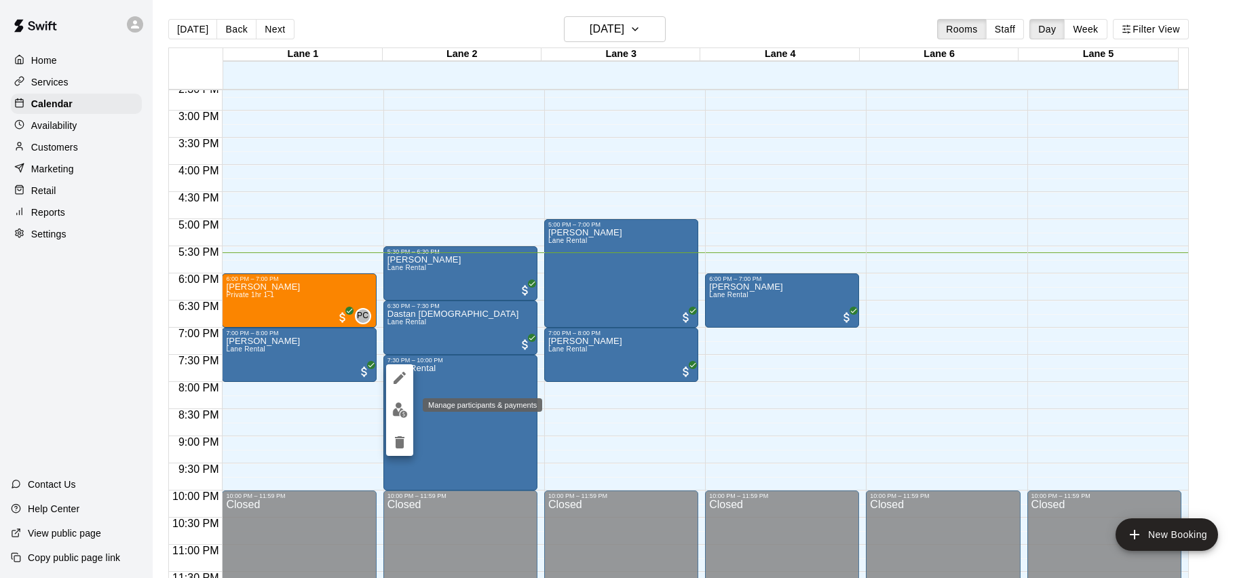
click at [400, 406] on img "edit" at bounding box center [400, 410] width 16 height 16
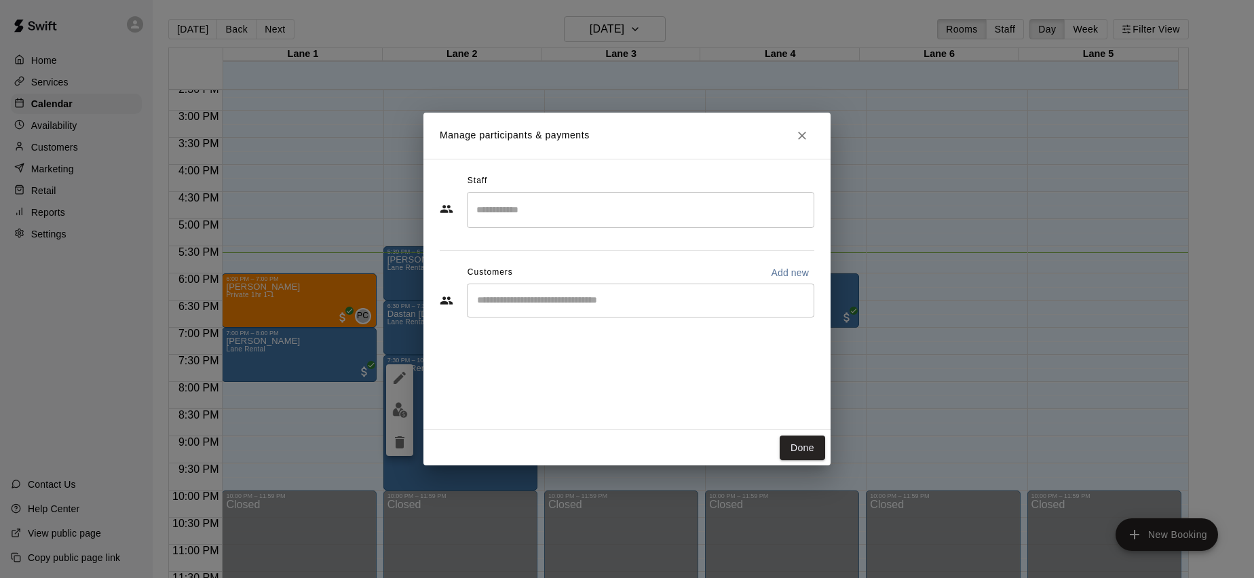
click at [548, 309] on div "​" at bounding box center [640, 301] width 347 height 34
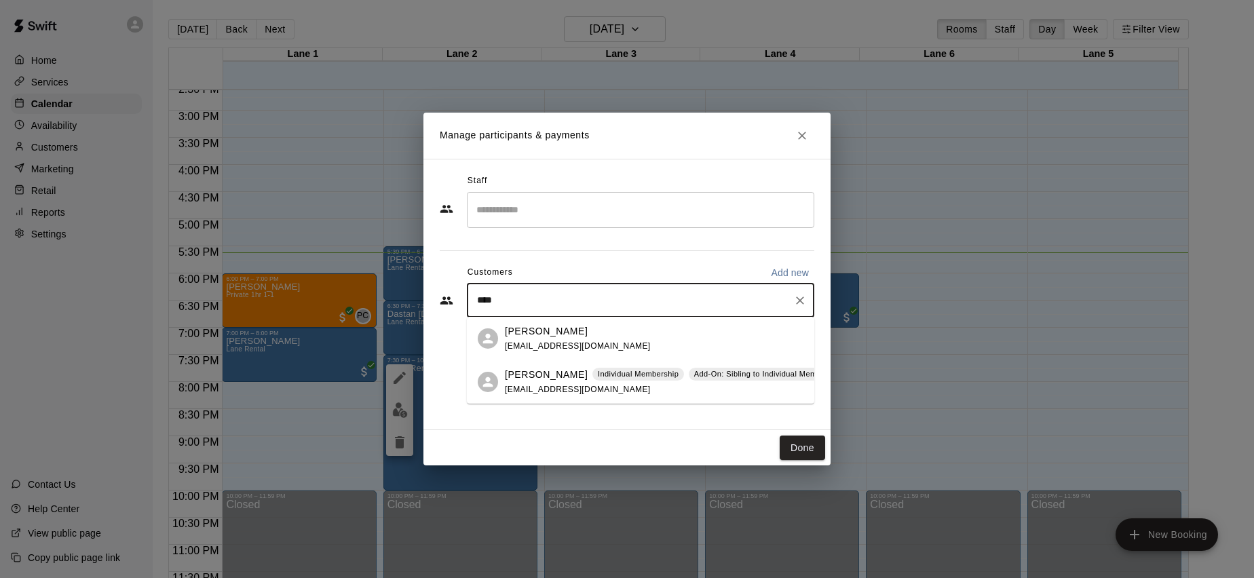
type input "*****"
click at [549, 388] on span "[EMAIL_ADDRESS][DOMAIN_NAME]" at bounding box center [578, 390] width 146 height 10
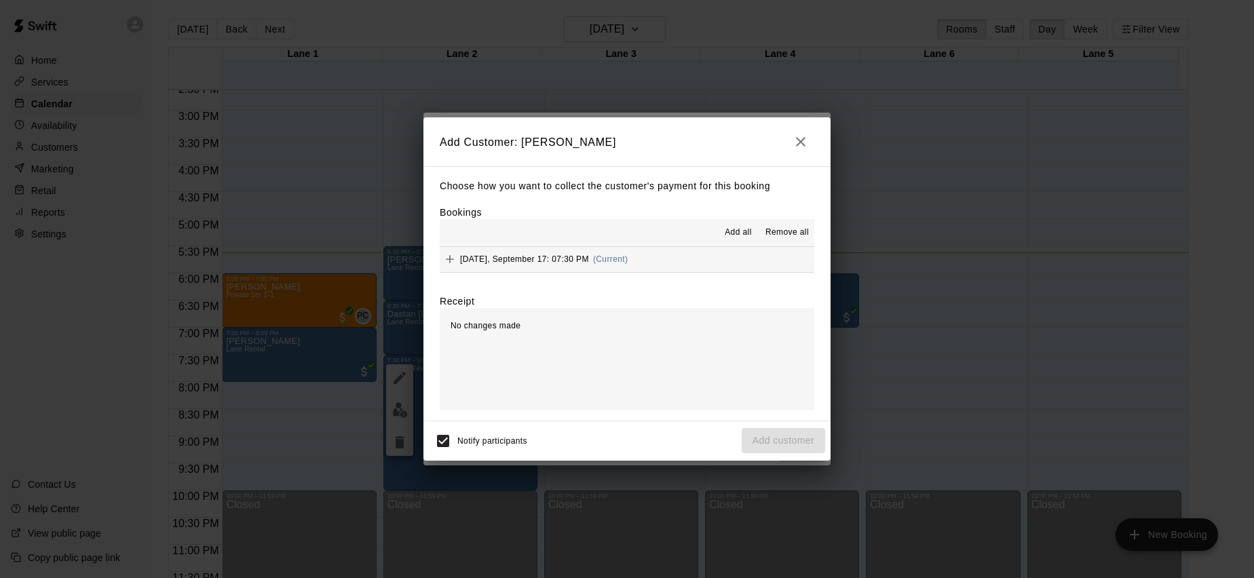
click at [737, 244] on div "Add all Remove all [DATE], September 17: 07:30 PM (Current)" at bounding box center [627, 246] width 375 height 54
click at [745, 238] on span "Add all" at bounding box center [738, 233] width 27 height 14
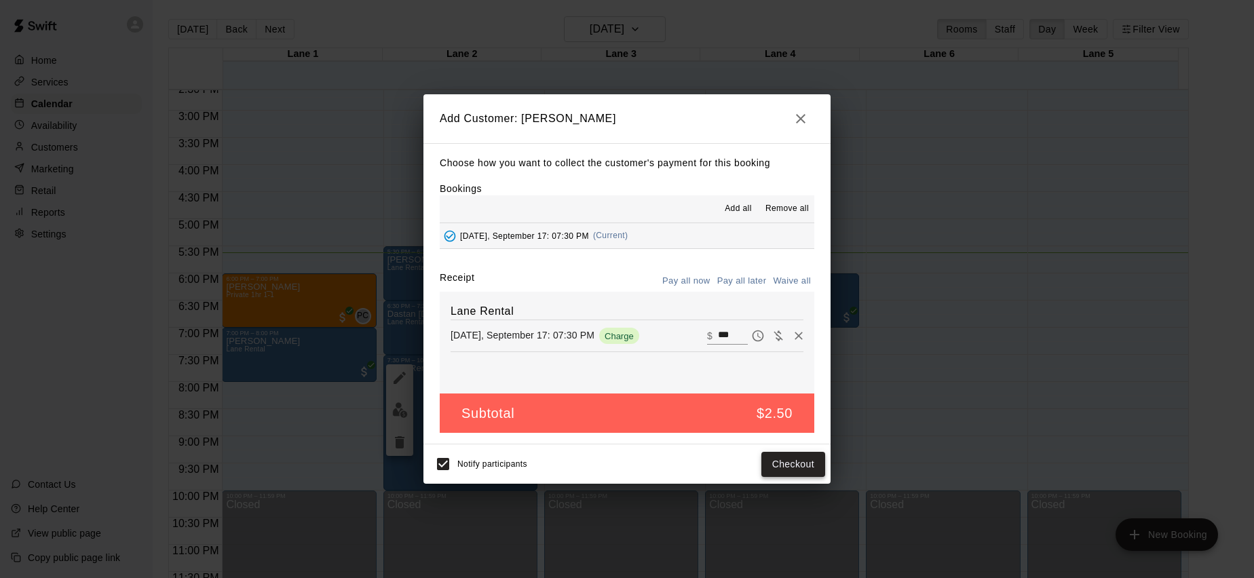
click at [796, 465] on button "Checkout" at bounding box center [793, 464] width 64 height 25
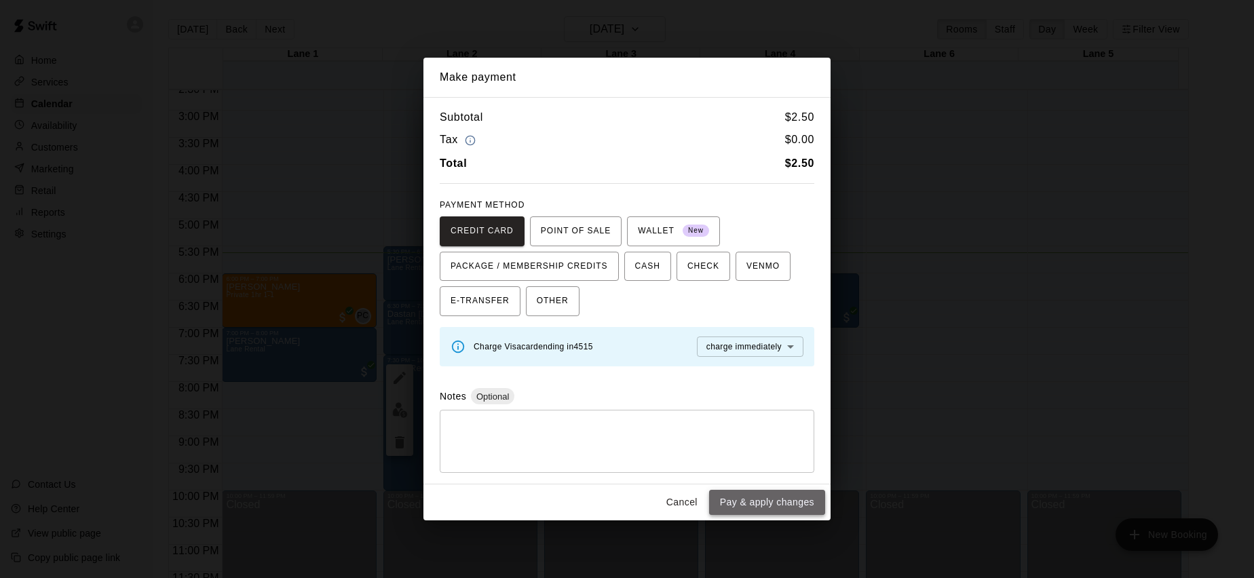
click at [753, 495] on button "Pay & apply changes" at bounding box center [767, 502] width 116 height 25
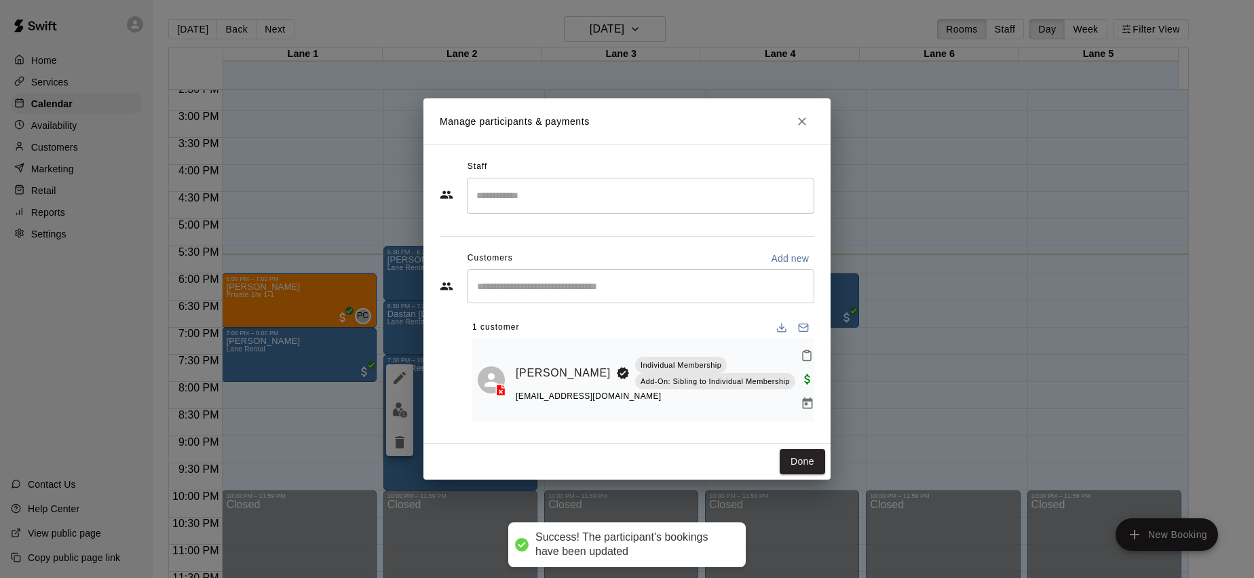
click at [806, 134] on button "Close" at bounding box center [802, 121] width 24 height 24
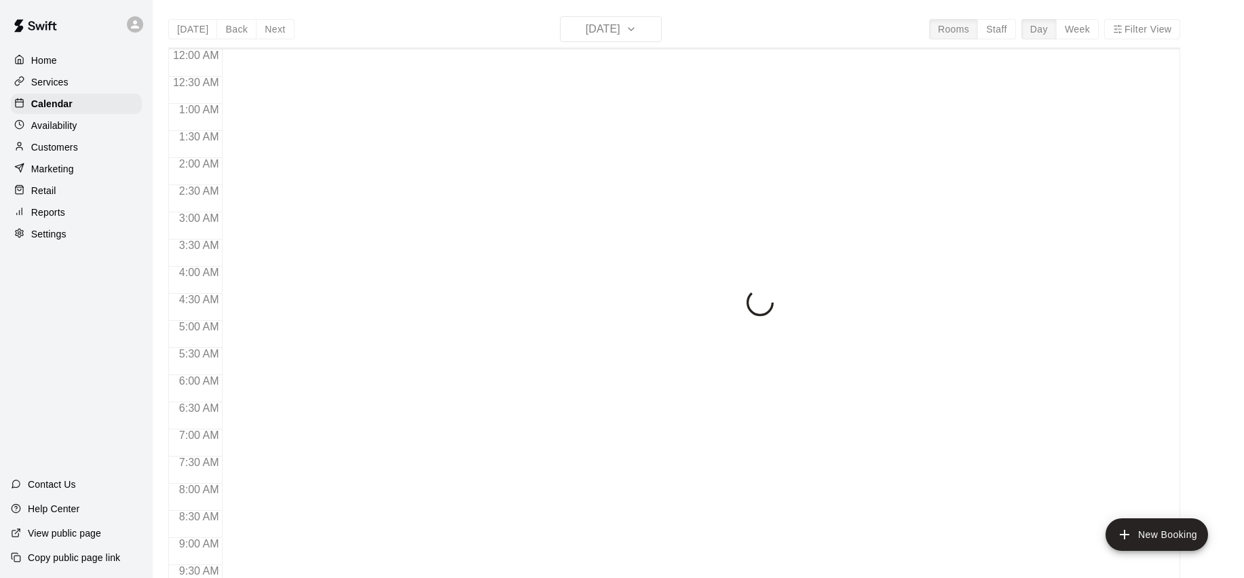
scroll to position [759, 0]
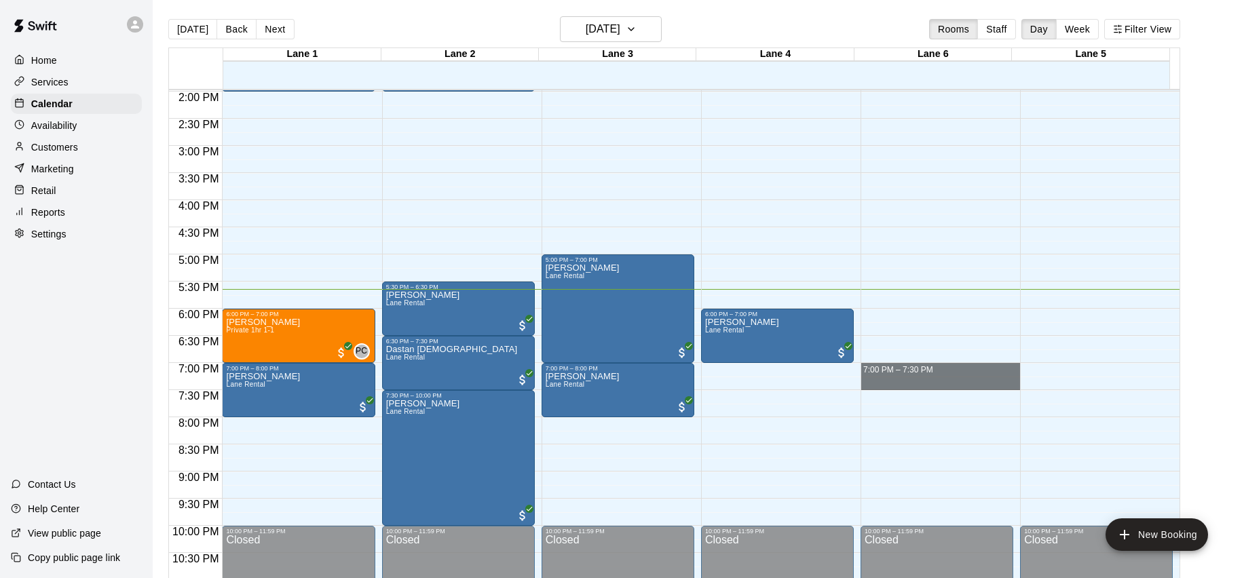
drag, startPoint x: 908, startPoint y: 369, endPoint x: 903, endPoint y: 385, distance: 17.2
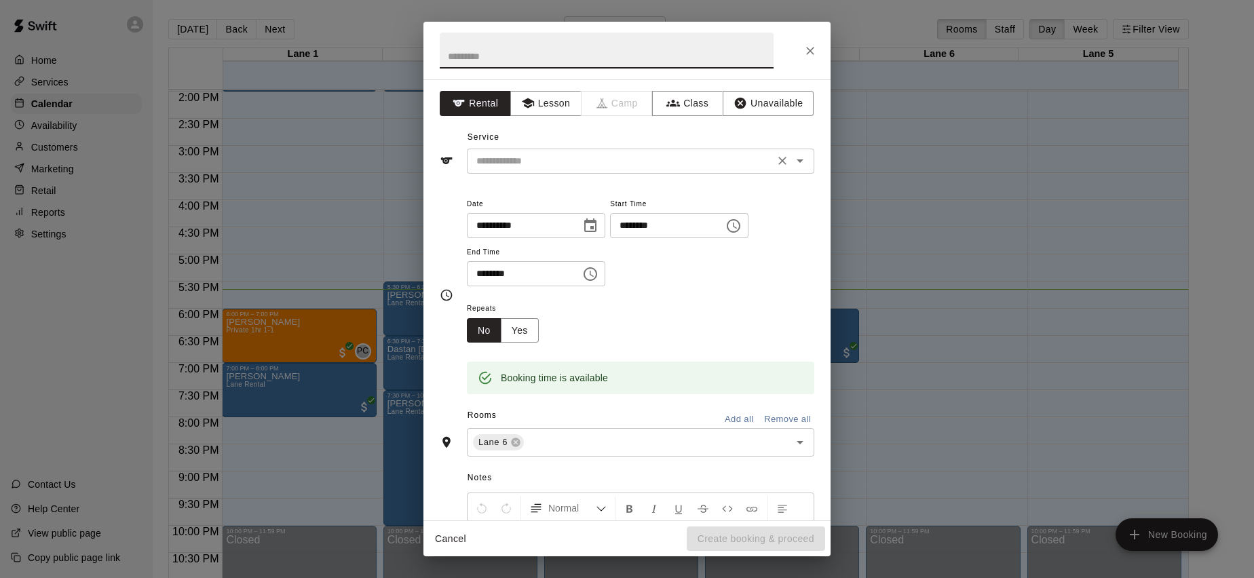
click at [533, 169] on div "​" at bounding box center [640, 161] width 347 height 25
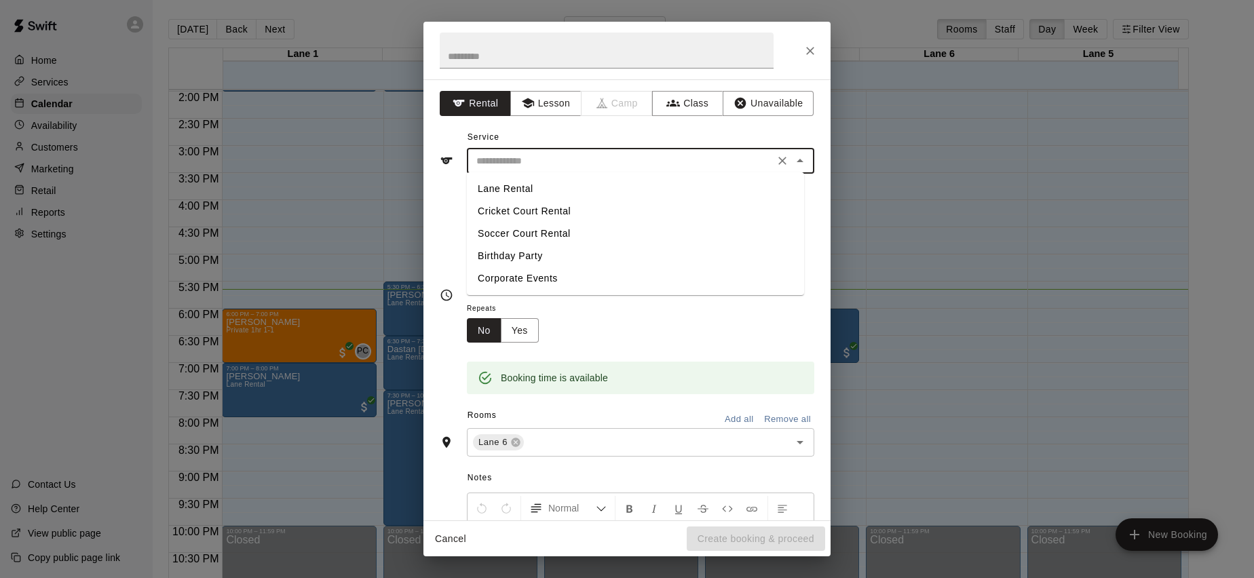
click at [551, 189] on li "Lane Rental" at bounding box center [635, 189] width 337 height 22
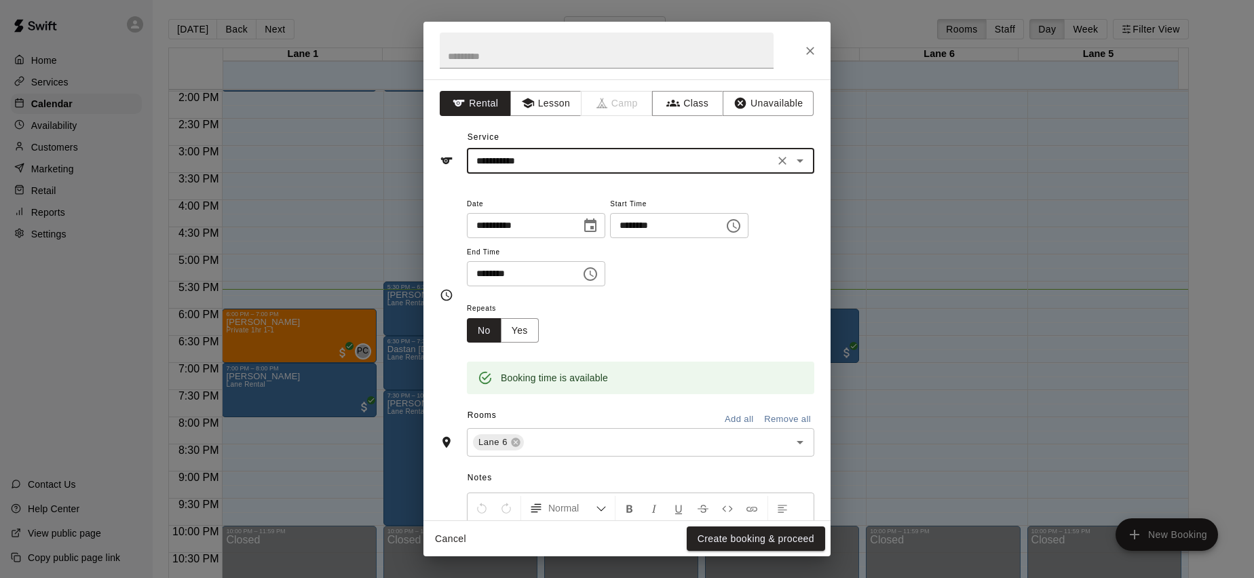
type input "**********"
click at [769, 534] on button "Create booking & proceed" at bounding box center [756, 539] width 138 height 25
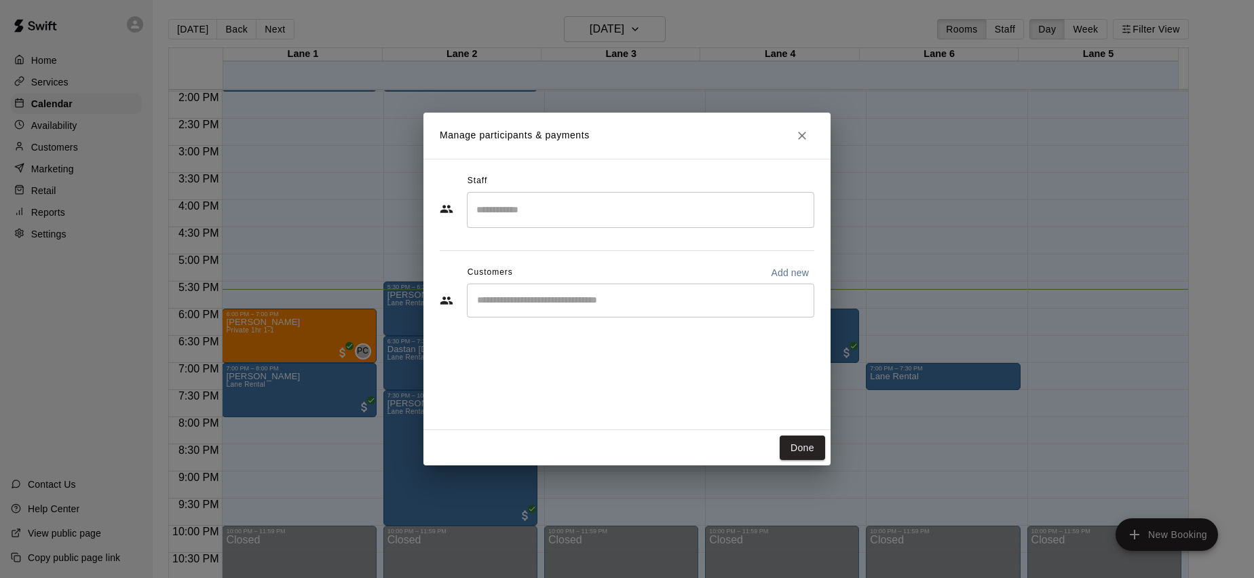
click at [527, 299] on input "Start typing to search customers..." at bounding box center [640, 301] width 335 height 14
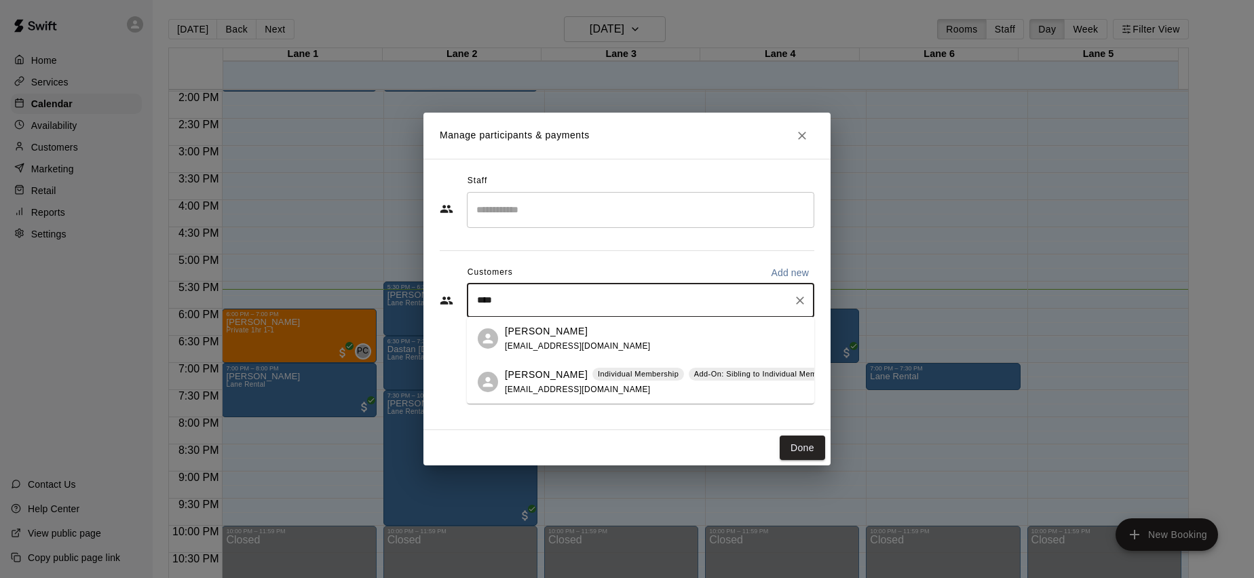
type input "*****"
click at [571, 388] on span "[EMAIL_ADDRESS][DOMAIN_NAME]" at bounding box center [578, 390] width 146 height 10
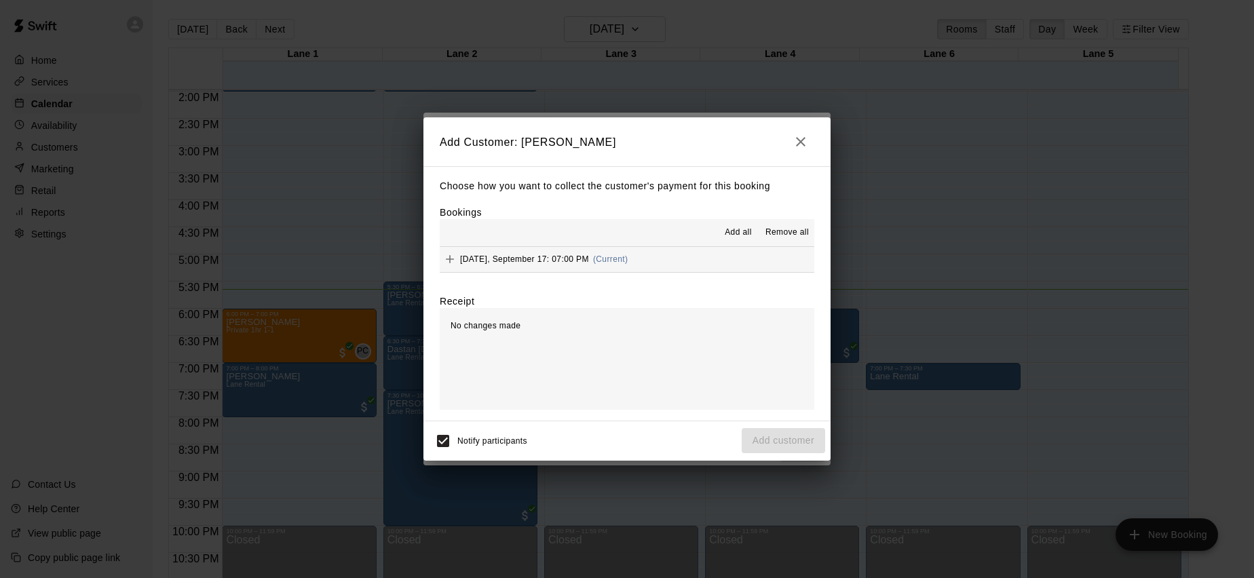
click at [742, 233] on span "Add all" at bounding box center [738, 233] width 27 height 14
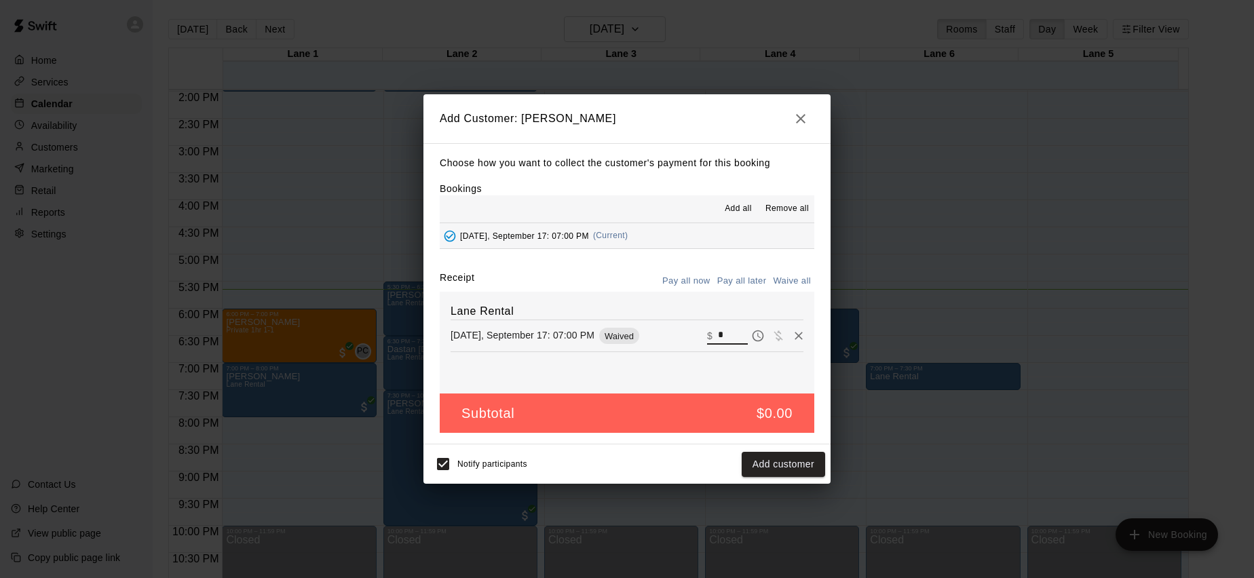
click at [722, 328] on input "*" at bounding box center [733, 336] width 30 height 18
type input "****"
click at [805, 467] on button "Checkout" at bounding box center [793, 464] width 64 height 25
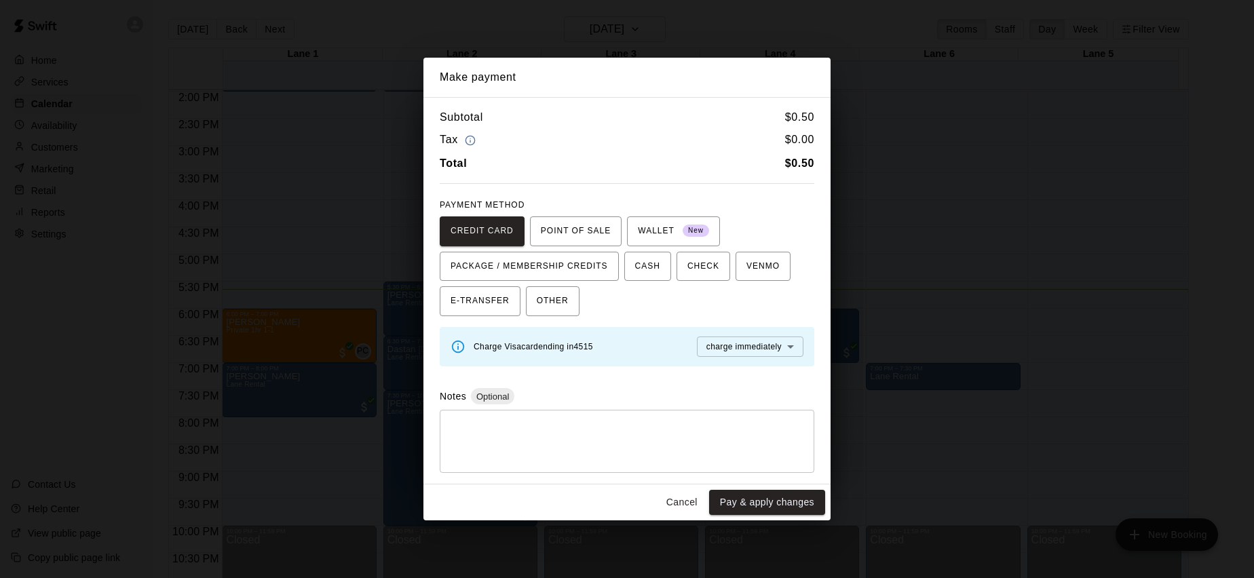
click at [753, 497] on button "Pay & apply changes" at bounding box center [767, 502] width 116 height 25
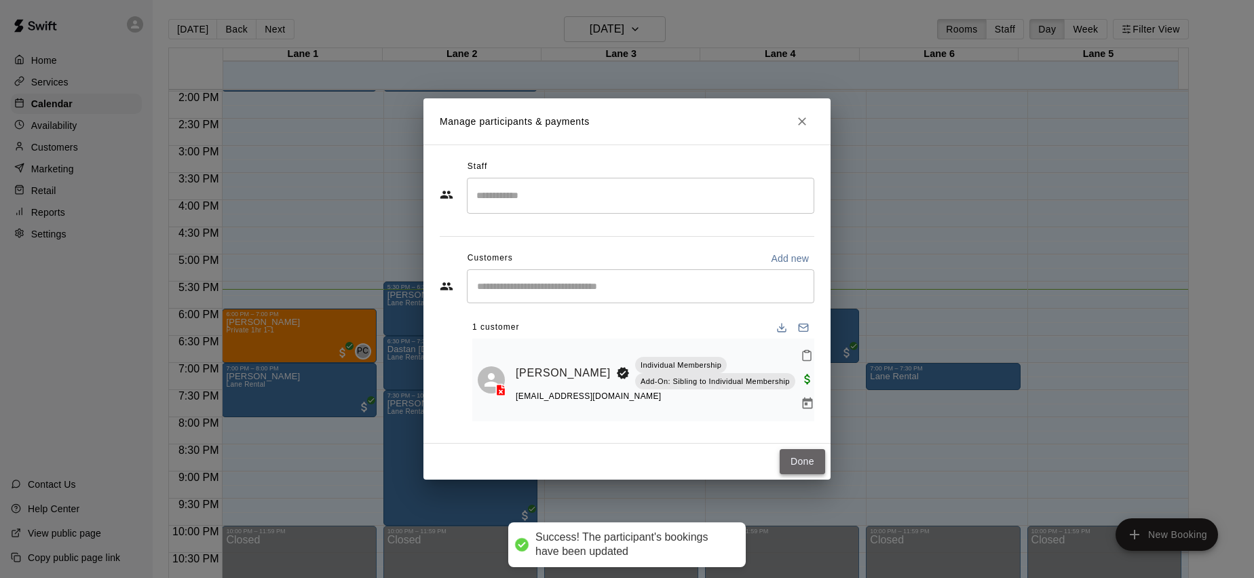
click at [787, 466] on button "Done" at bounding box center [802, 461] width 45 height 25
